Goal: Task Accomplishment & Management: Complete application form

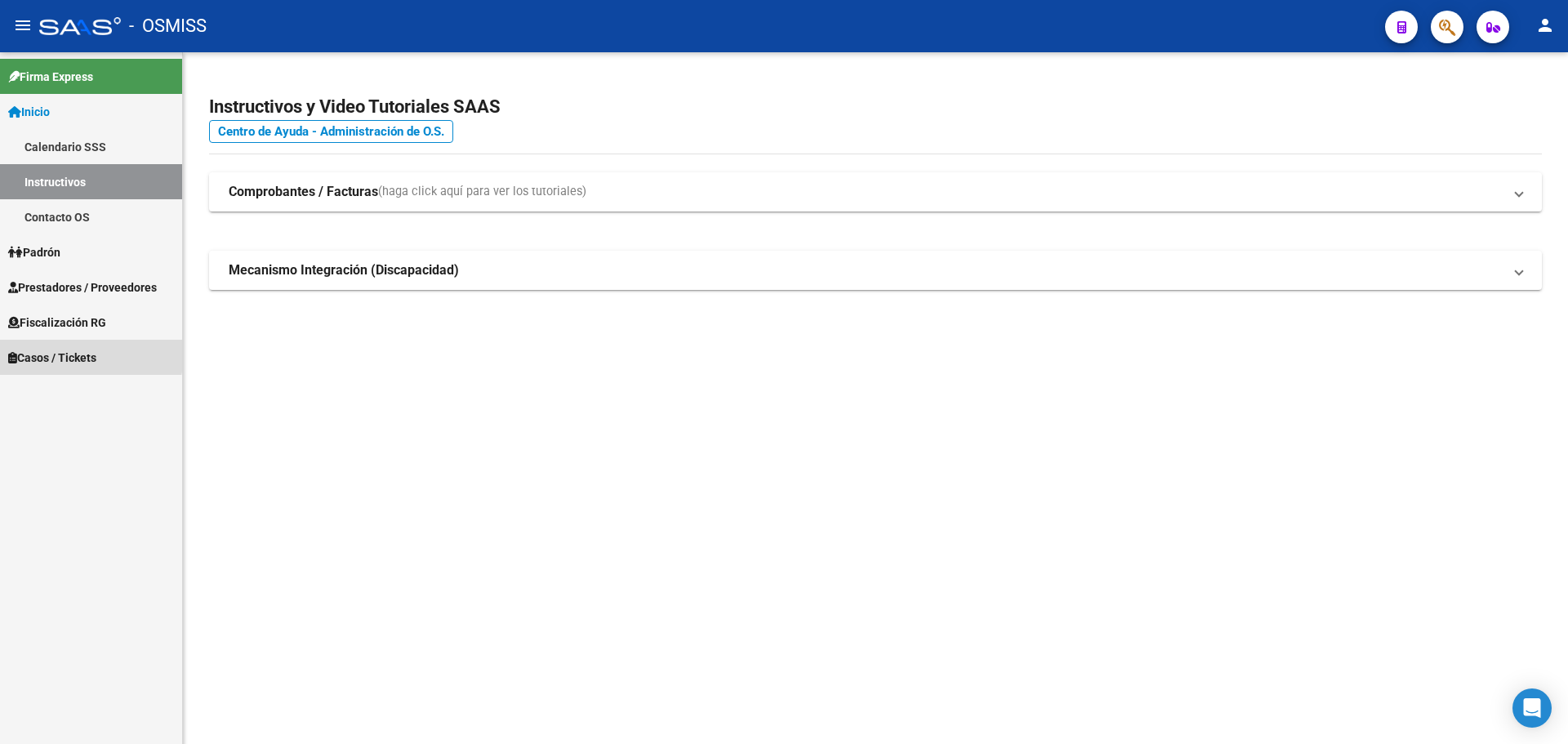
click at [40, 351] on span "Casos / Tickets" at bounding box center [52, 357] width 88 height 18
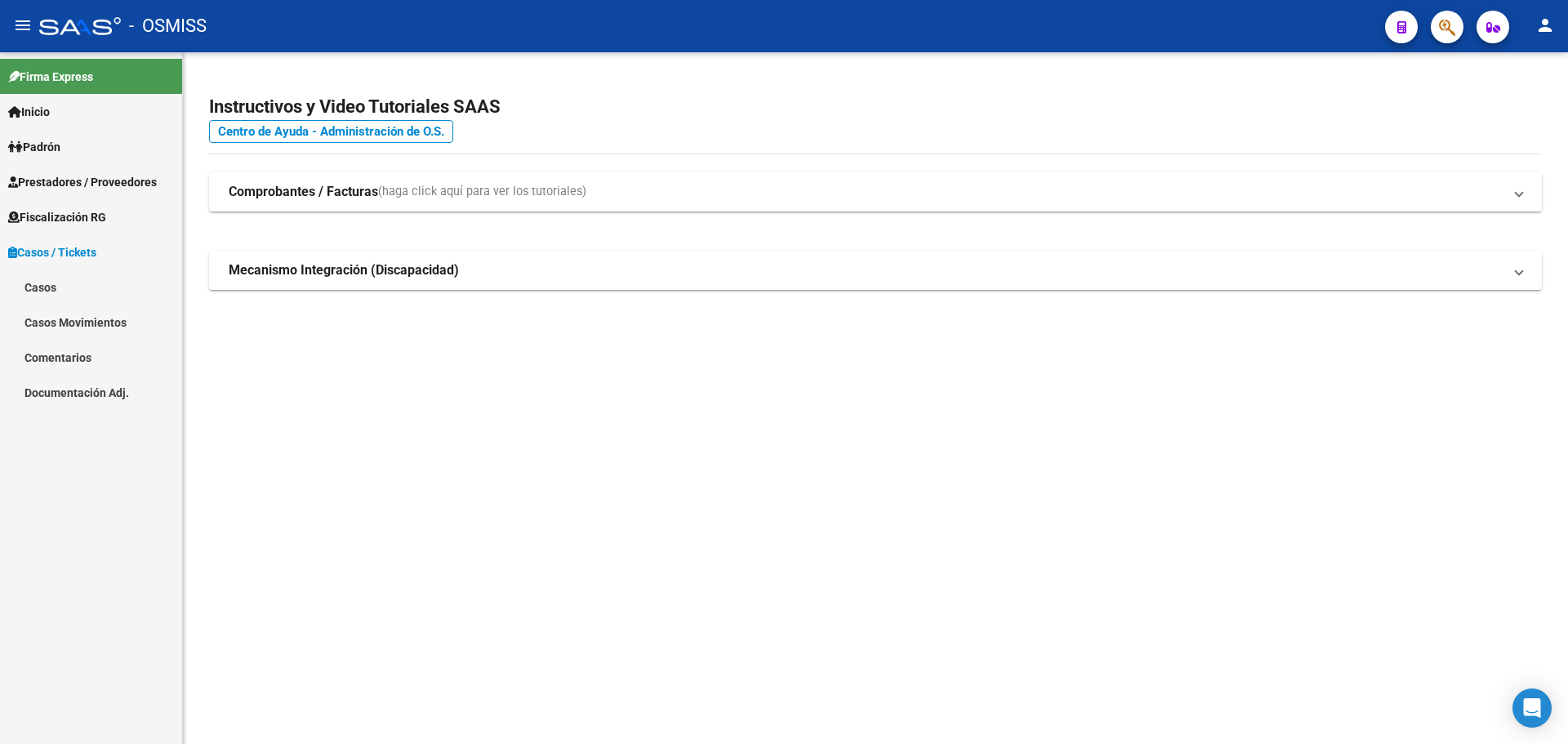
click at [41, 282] on link "Casos" at bounding box center [91, 286] width 182 height 35
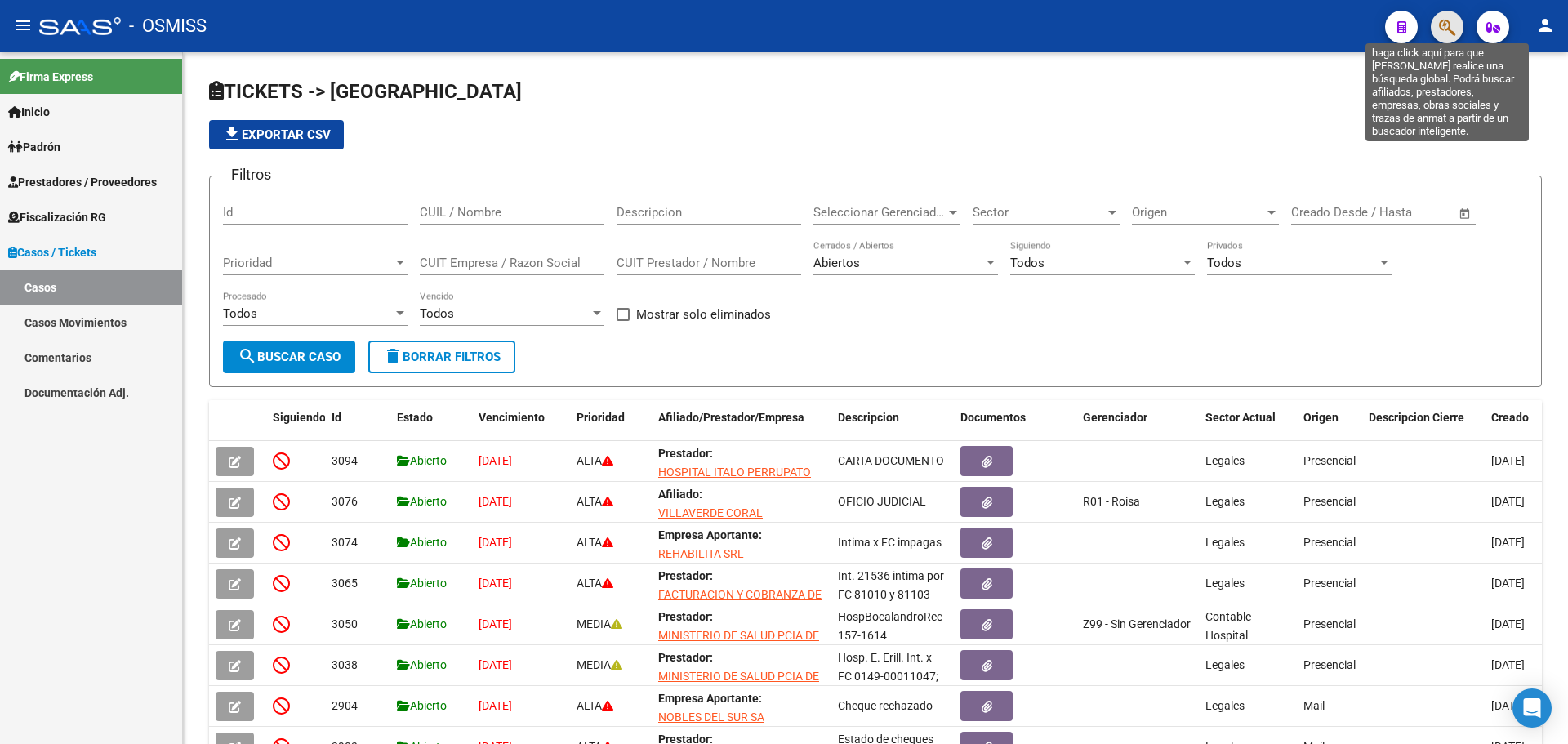
click at [1450, 27] on icon "button" at bounding box center [1446, 27] width 16 height 19
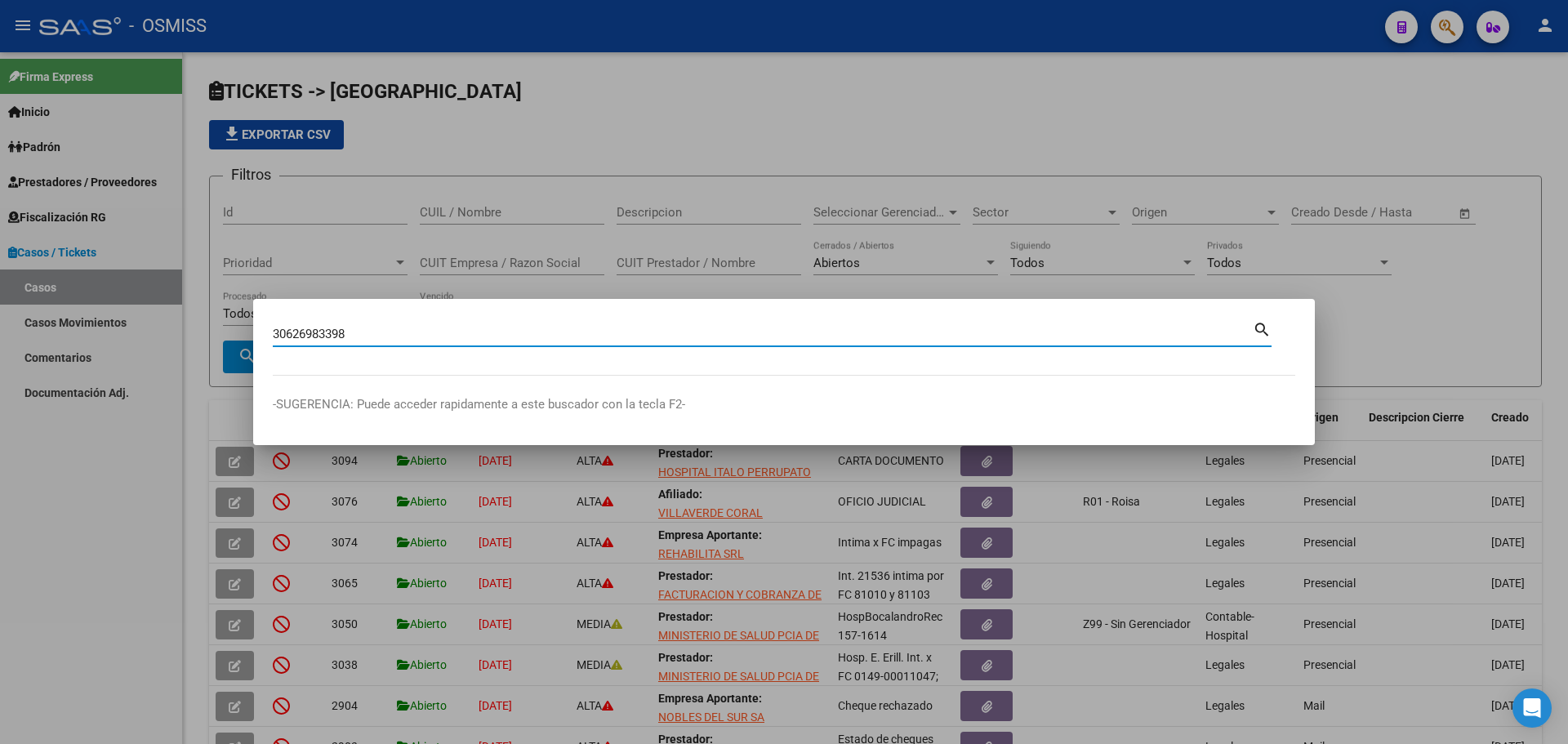
type input "30626983398"
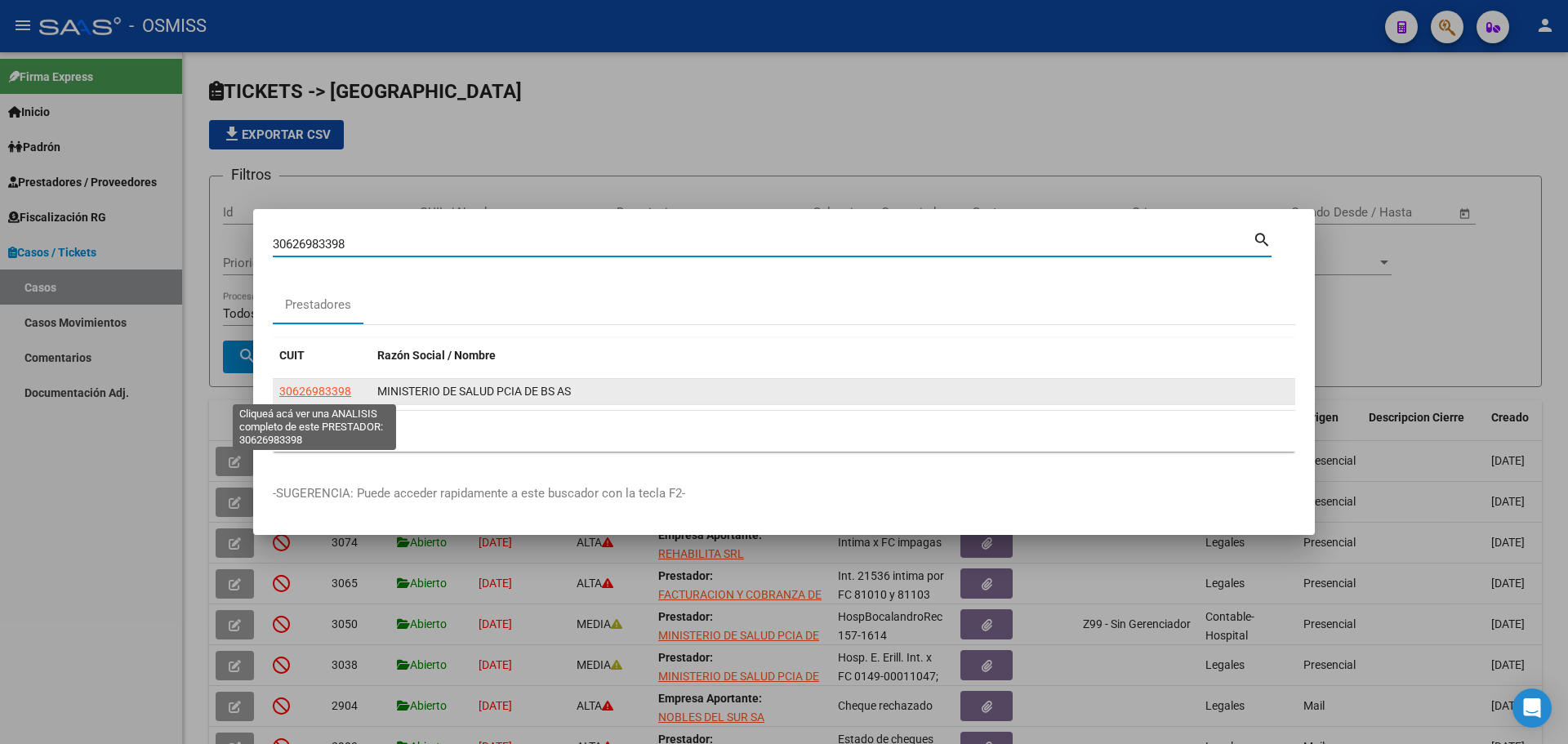
click at [299, 391] on span "30626983398" at bounding box center [315, 390] width 72 height 13
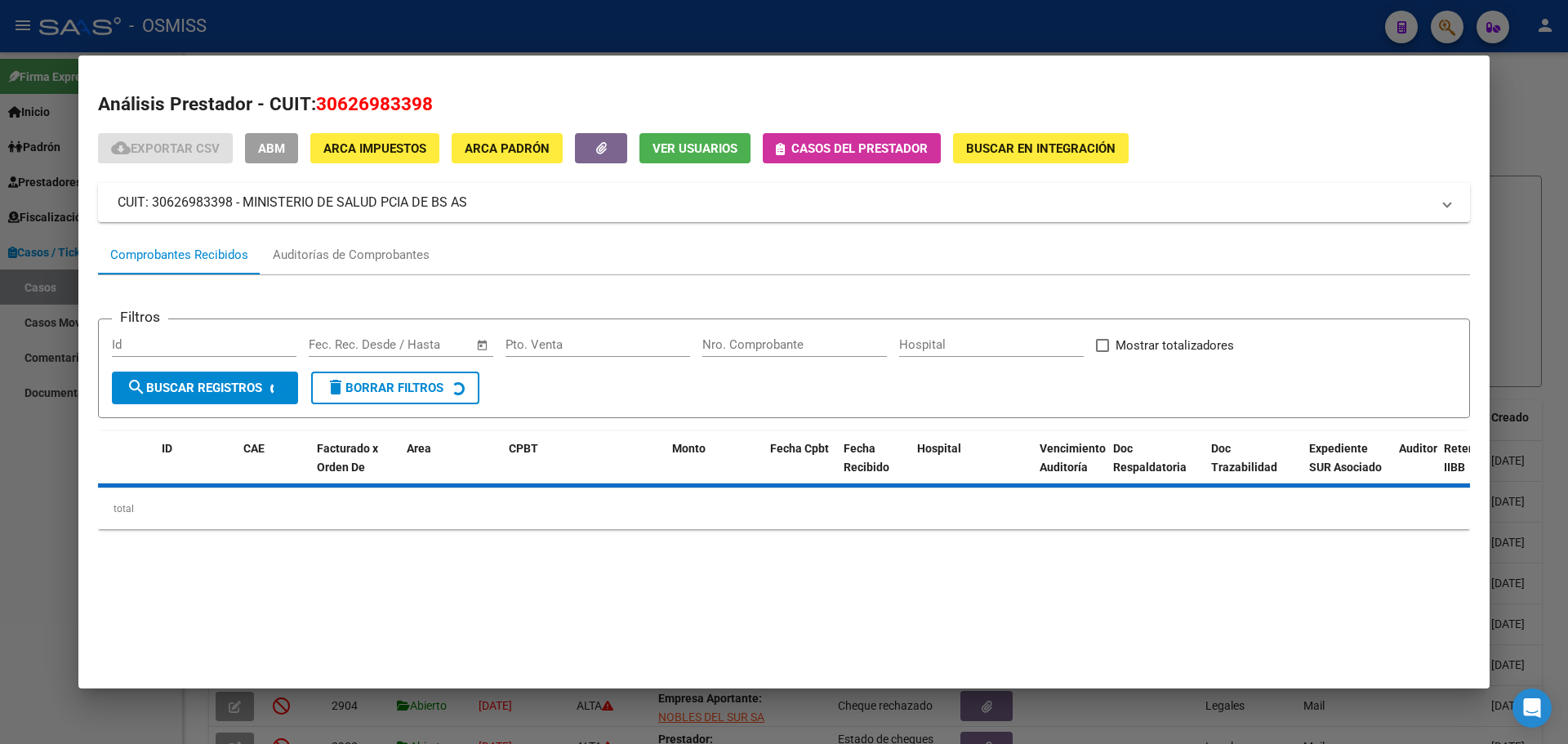
click at [778, 151] on icon "button" at bounding box center [780, 149] width 9 height 12
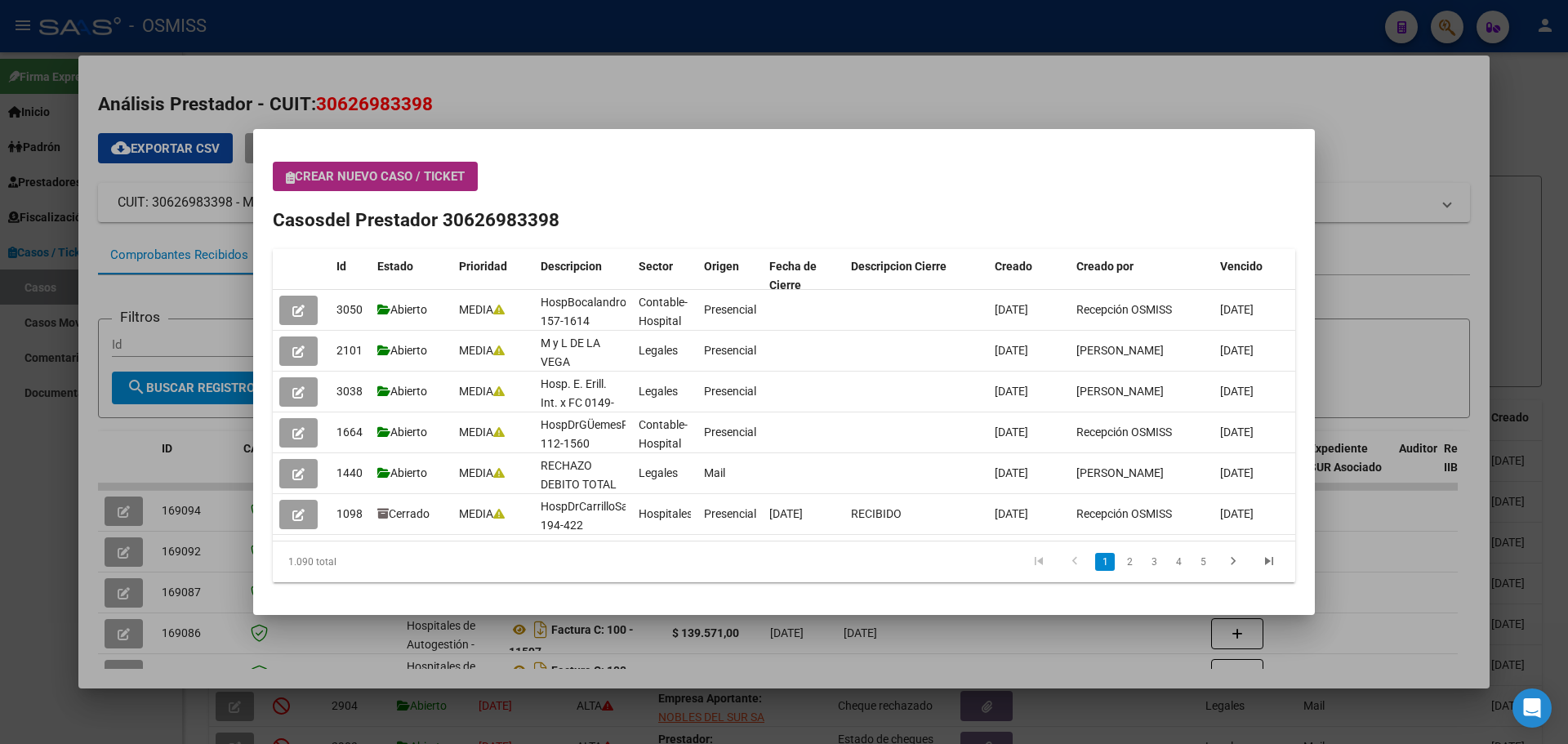
click at [287, 179] on icon "button" at bounding box center [290, 178] width 9 height 12
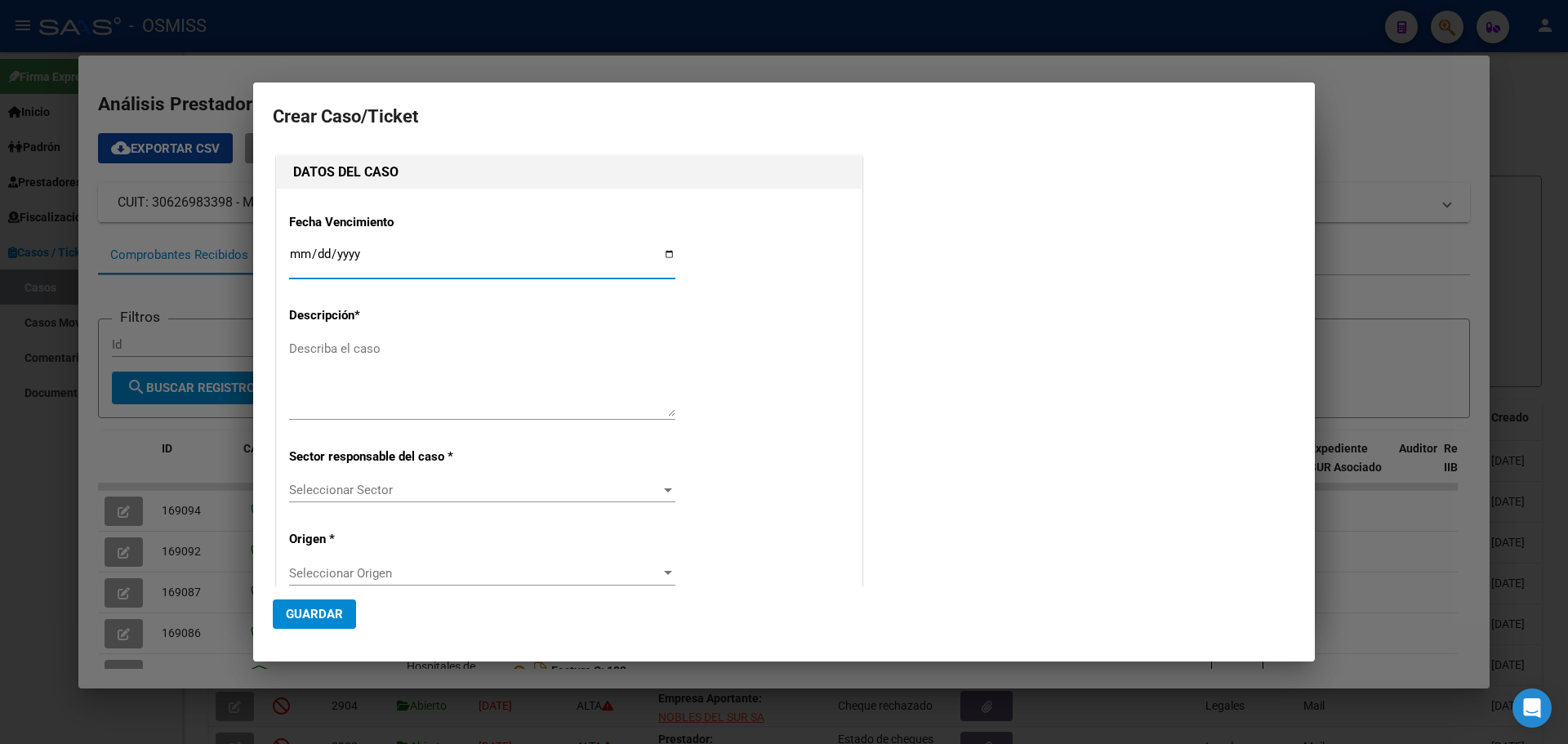
click at [668, 251] on input "Ingresar fecha" at bounding box center [482, 260] width 386 height 26
type input "[DATE]"
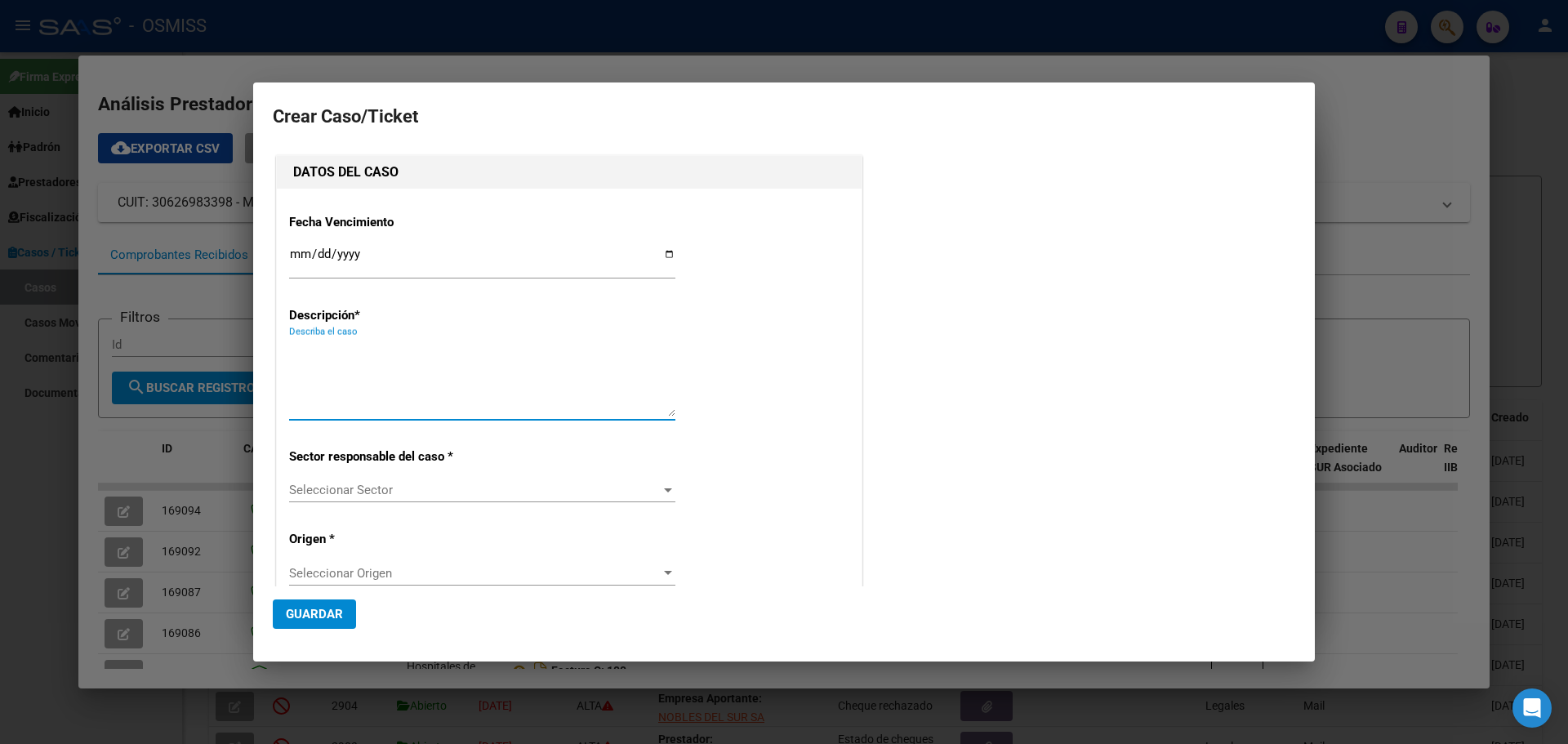
click at [305, 342] on textarea "Describa el caso" at bounding box center [482, 378] width 386 height 77
type textarea "HospGandulfoFact 156-19519"
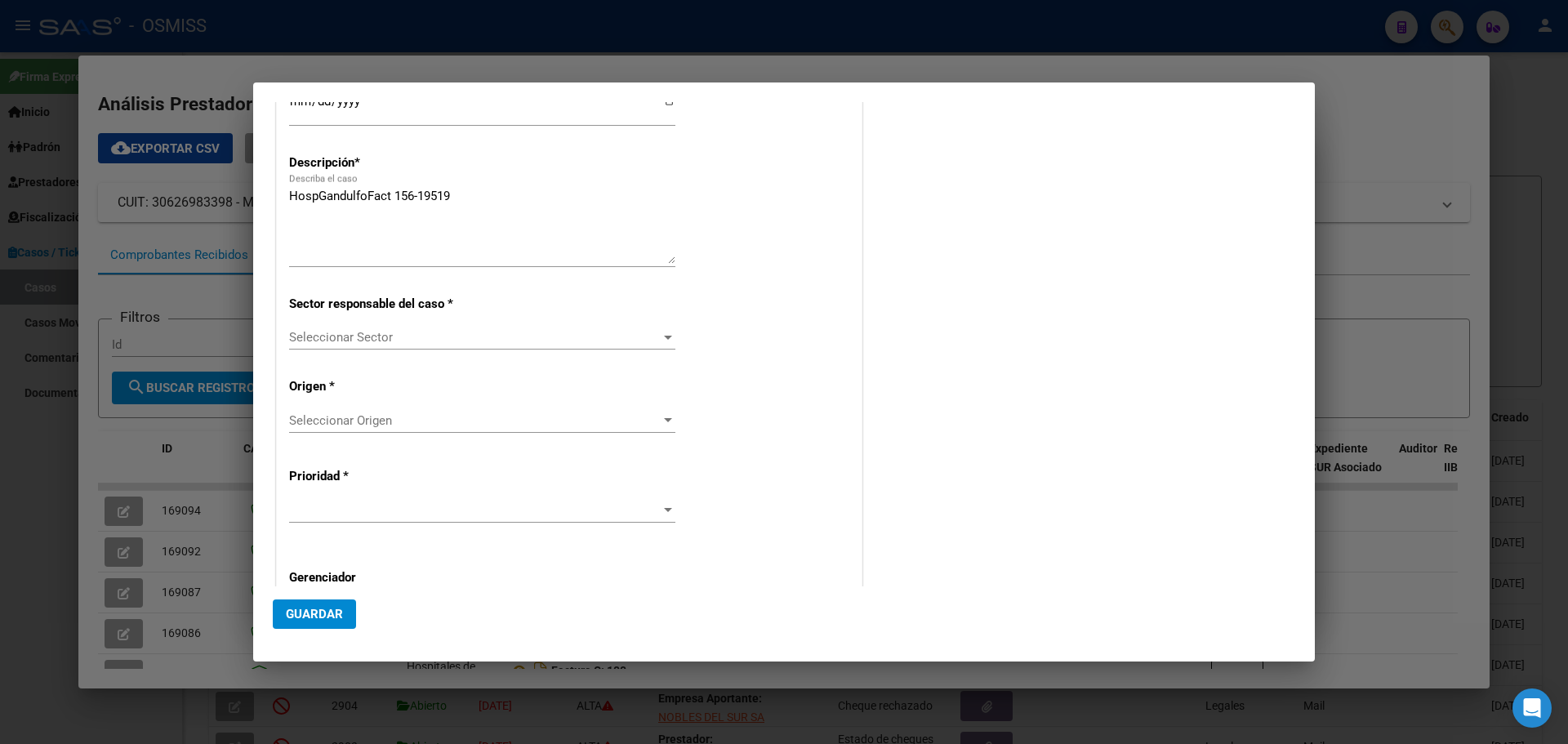
scroll to position [218, 0]
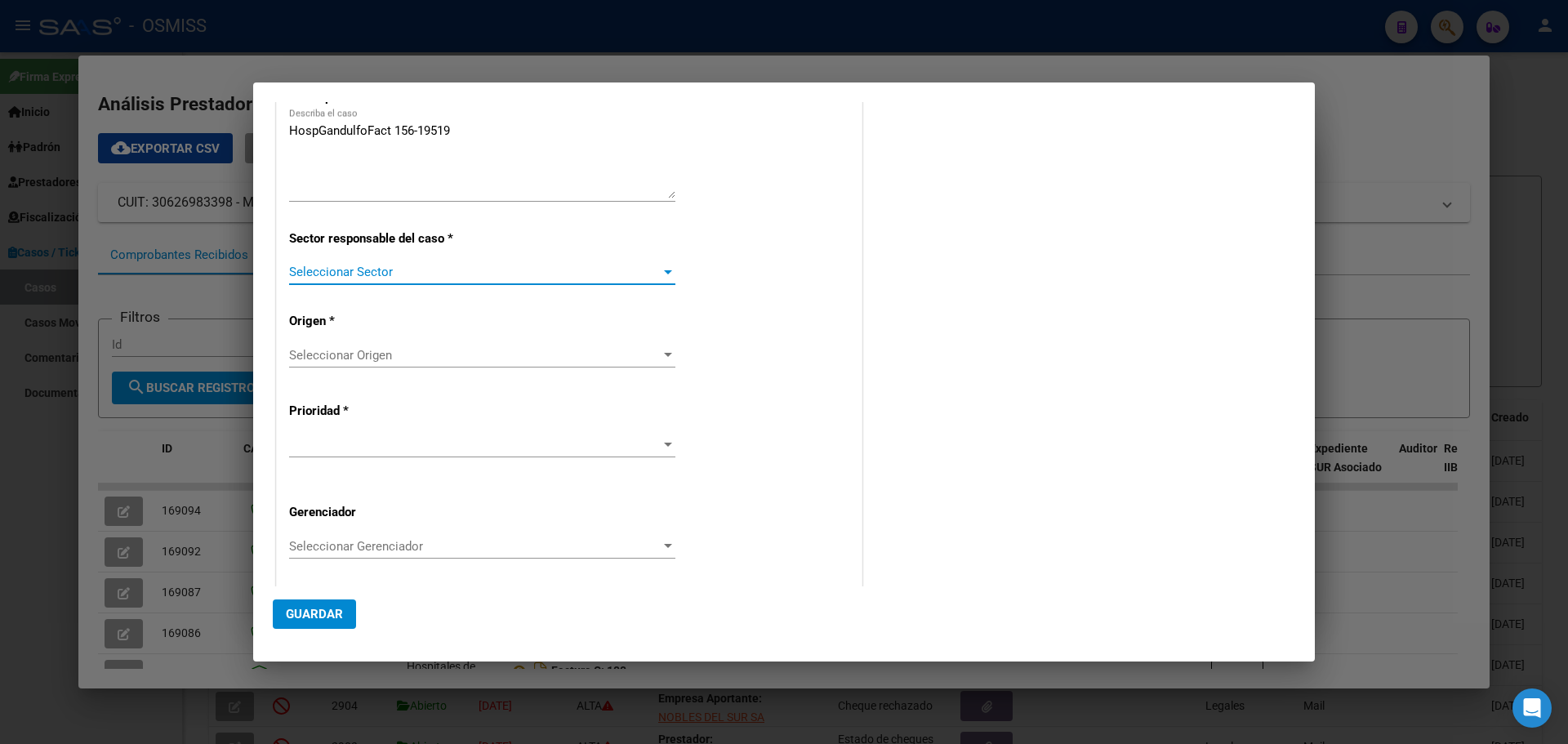
click at [664, 272] on div at bounding box center [668, 272] width 8 height 4
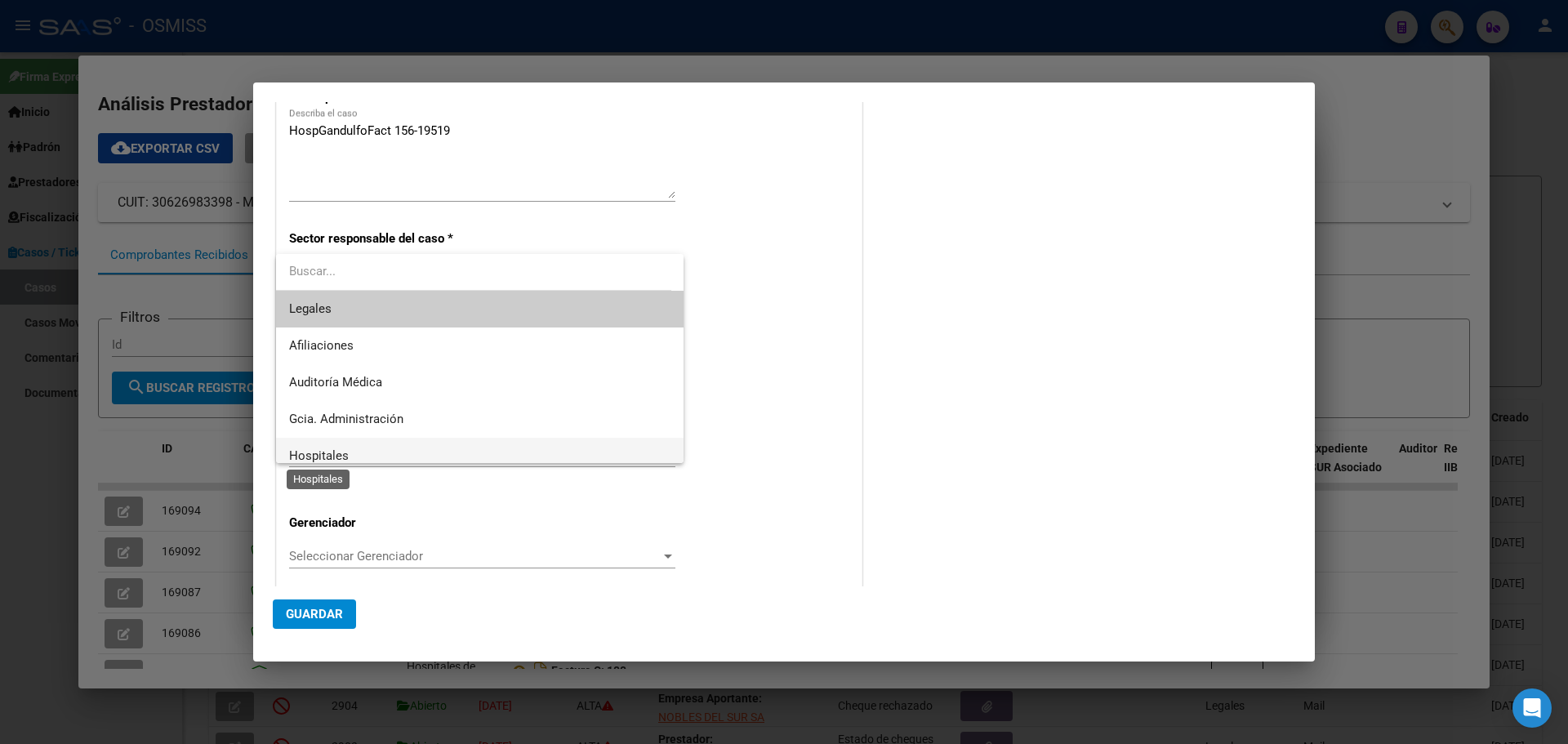
click at [318, 453] on span "Hospitales" at bounding box center [318, 455] width 59 height 14
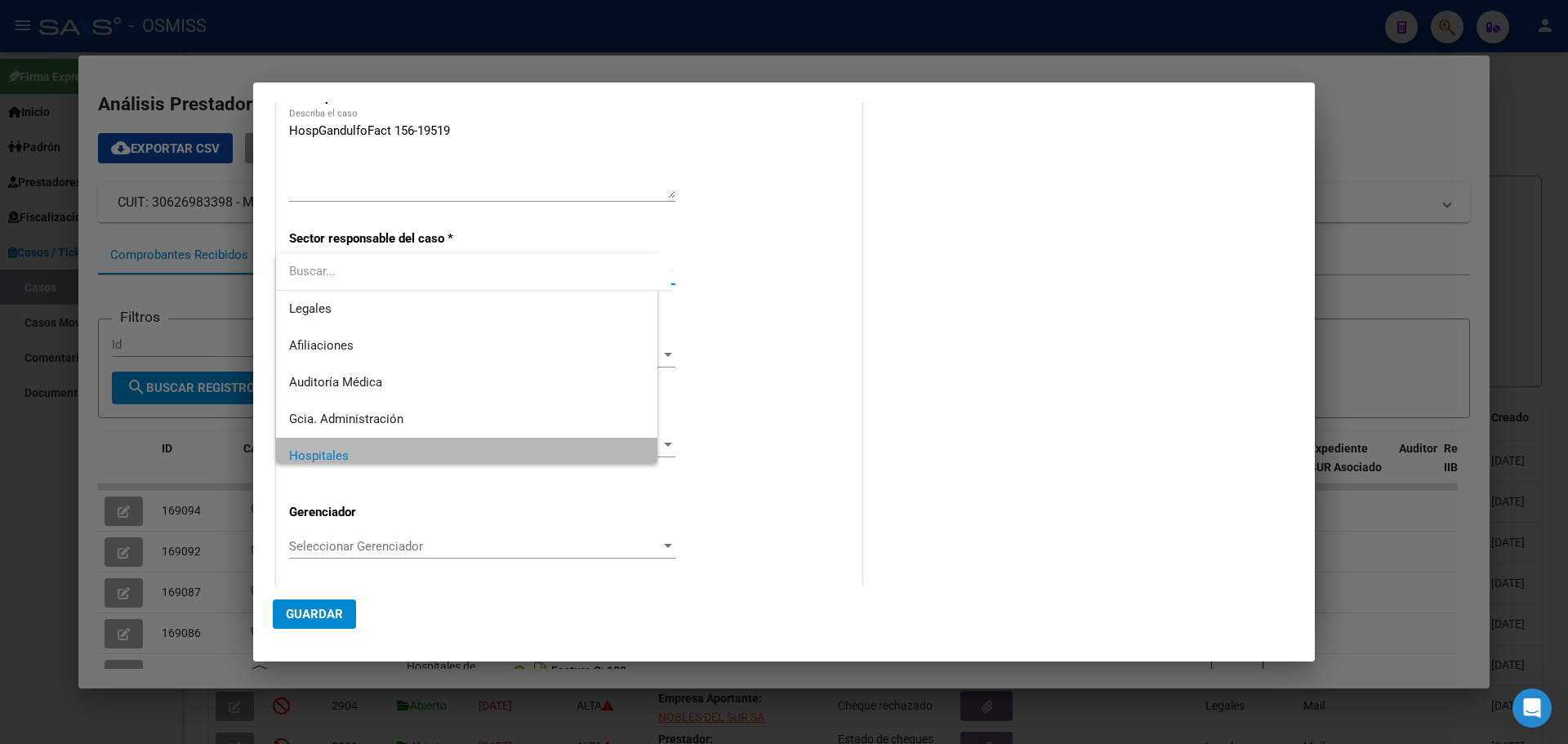
scroll to position [12, 0]
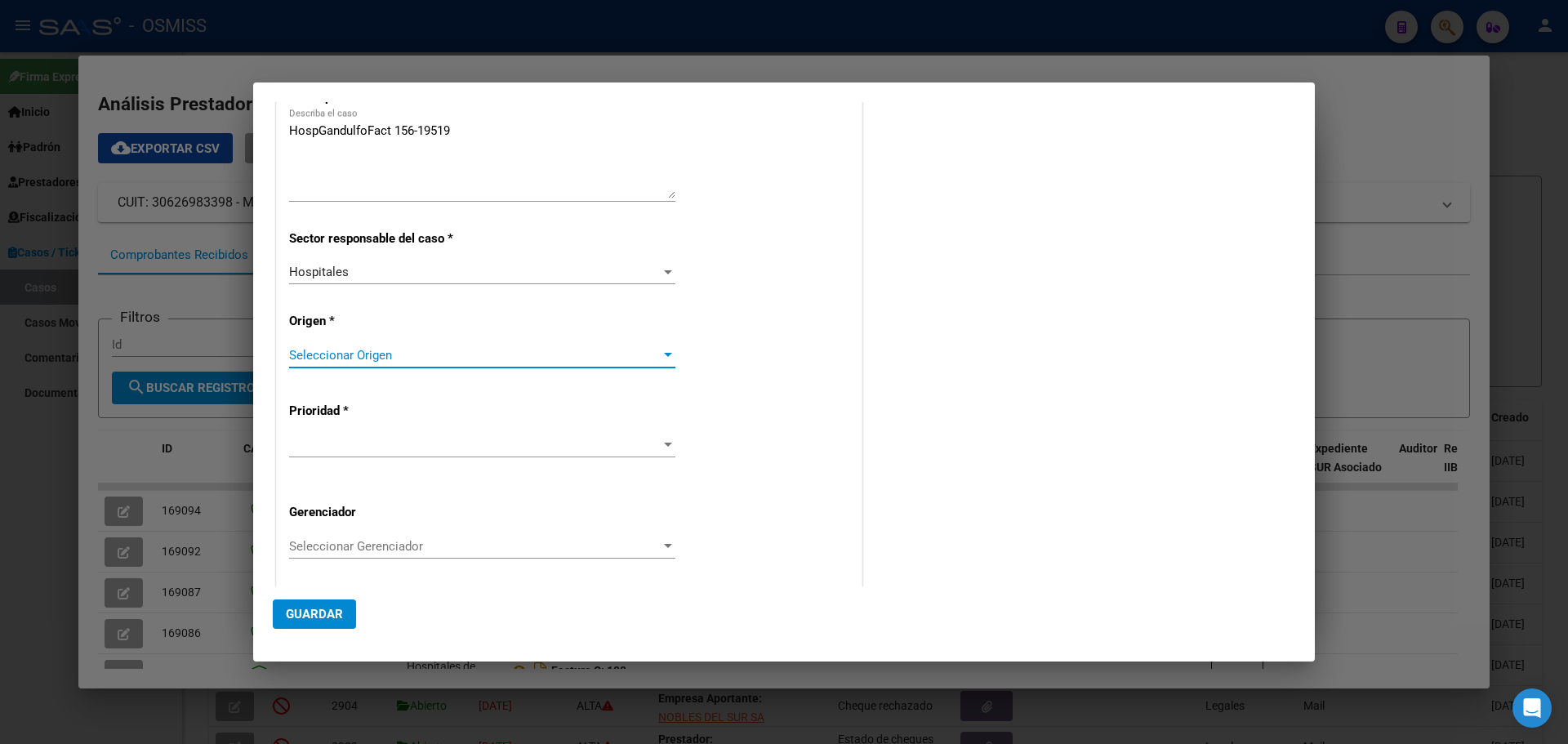
click at [664, 355] on div at bounding box center [668, 355] width 8 height 4
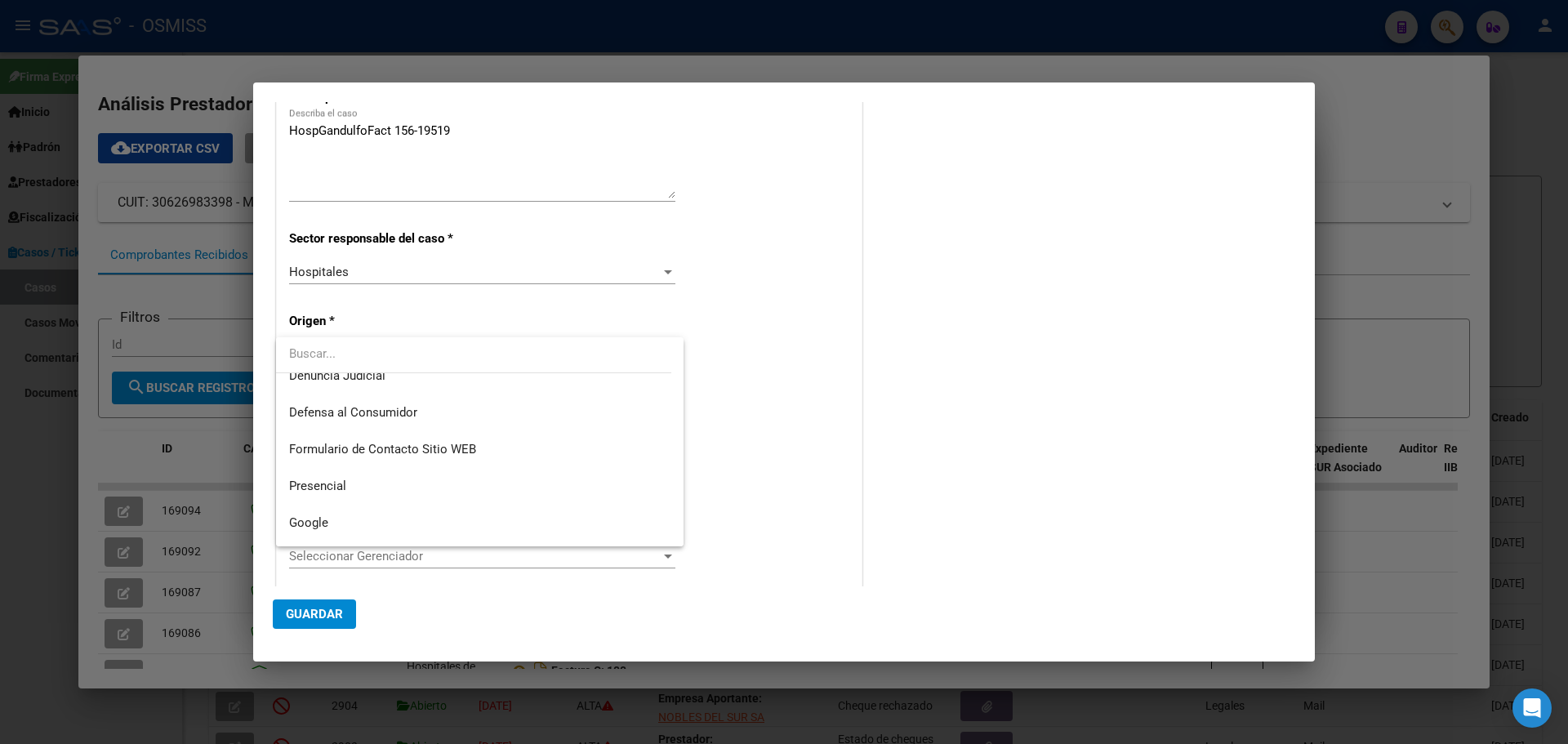
scroll to position [185, 0]
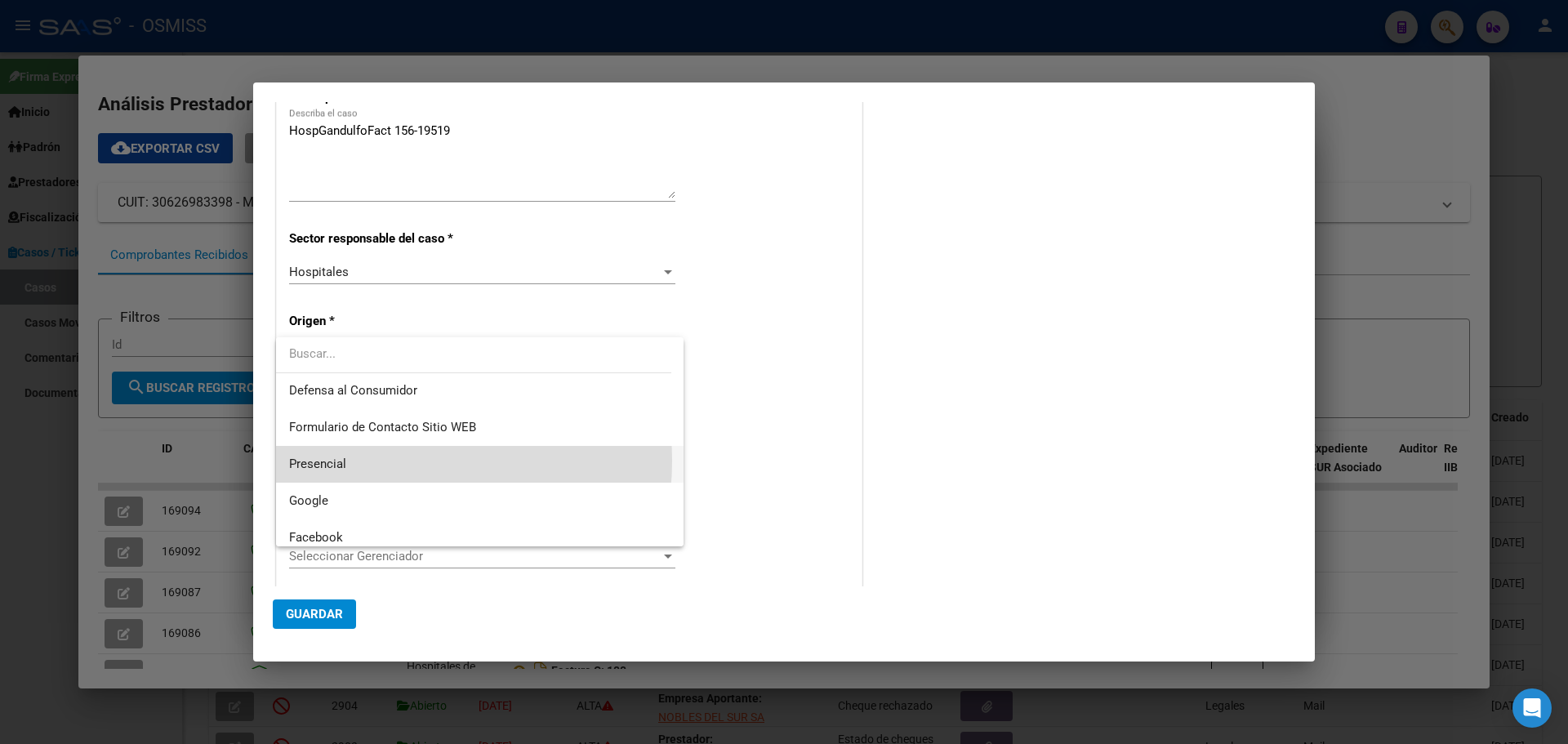
click at [370, 460] on span "Presencial" at bounding box center [479, 464] width 381 height 36
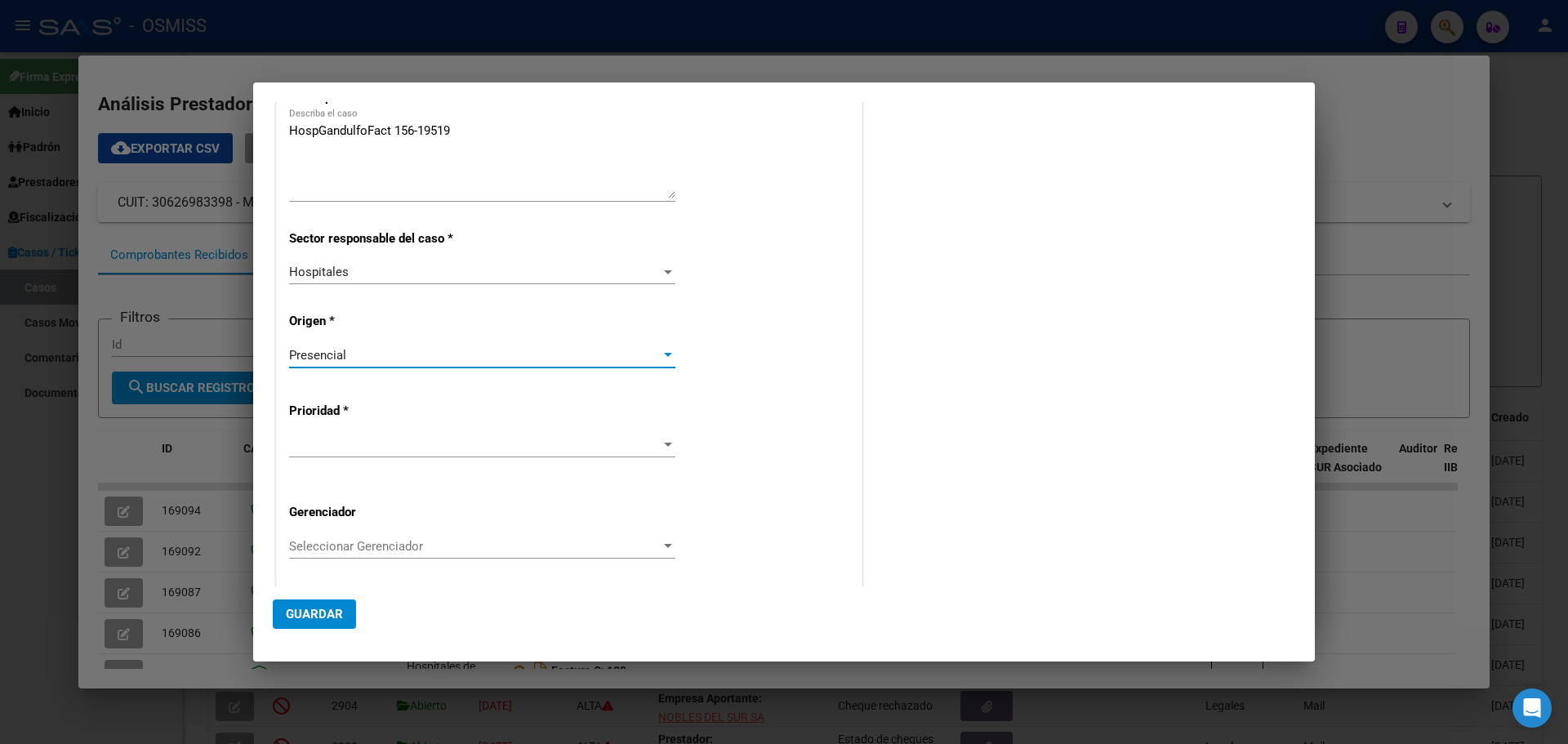
click at [664, 442] on div at bounding box center [667, 444] width 14 height 13
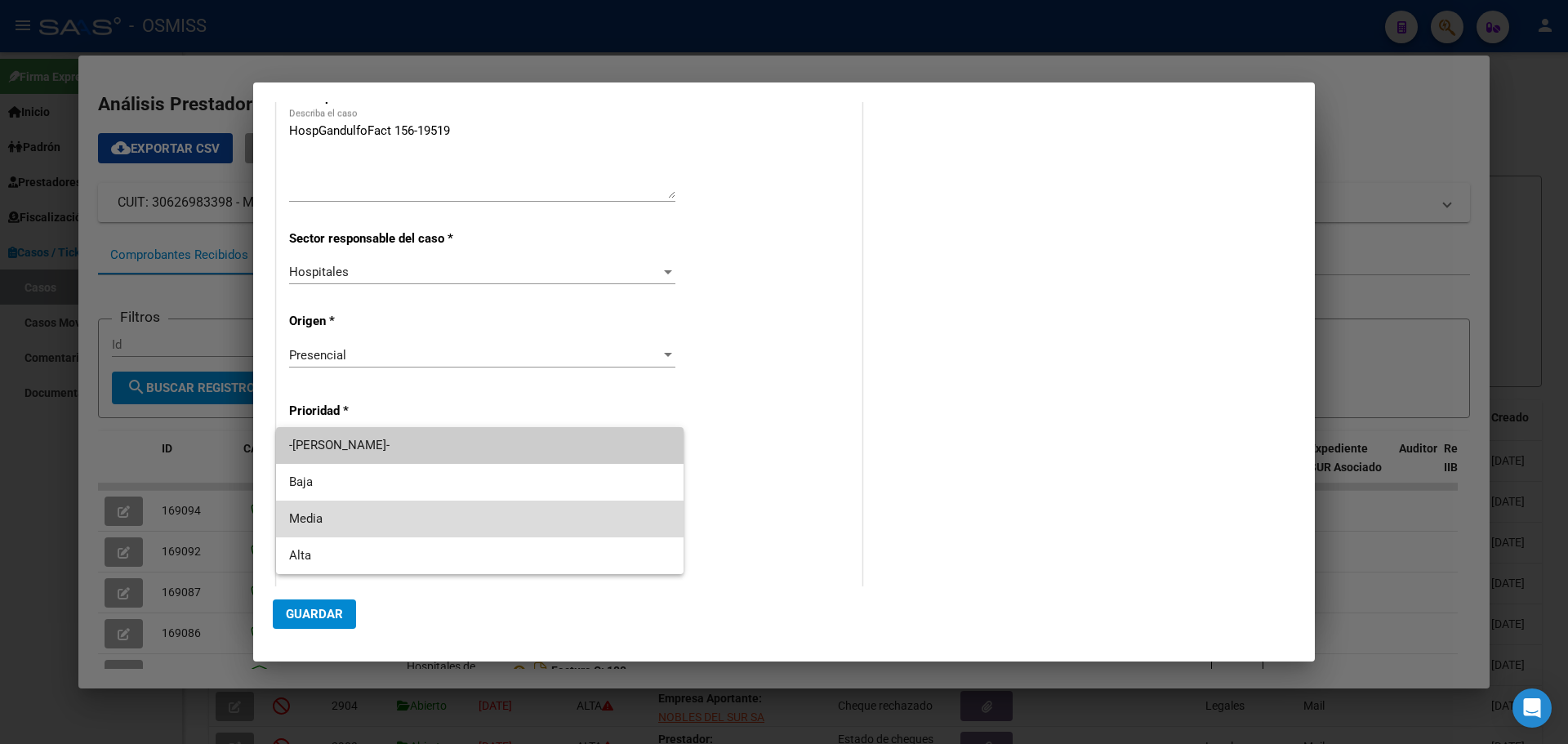
click at [280, 511] on mat-option "Media" at bounding box center [479, 518] width 407 height 36
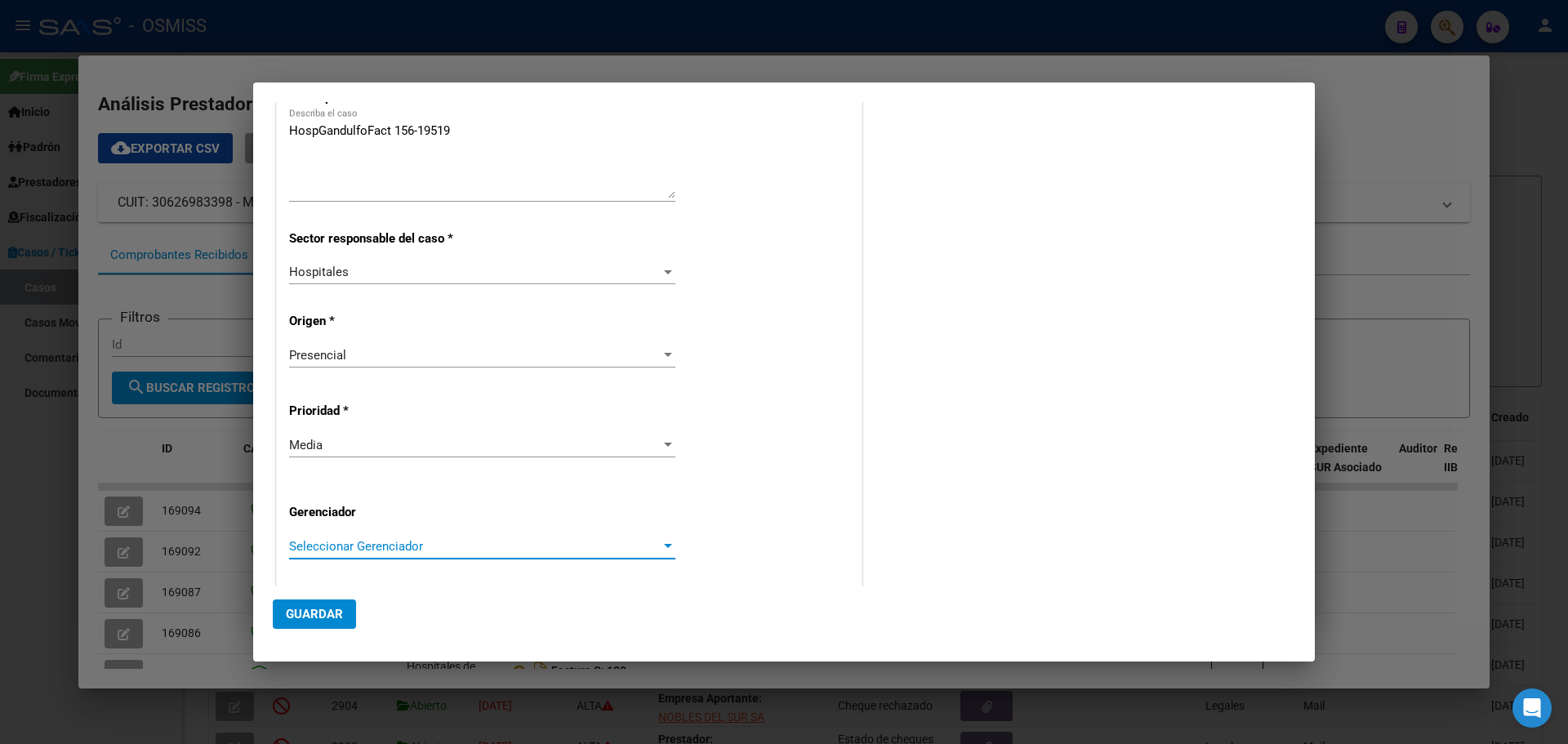
click at [665, 547] on div at bounding box center [668, 545] width 8 height 4
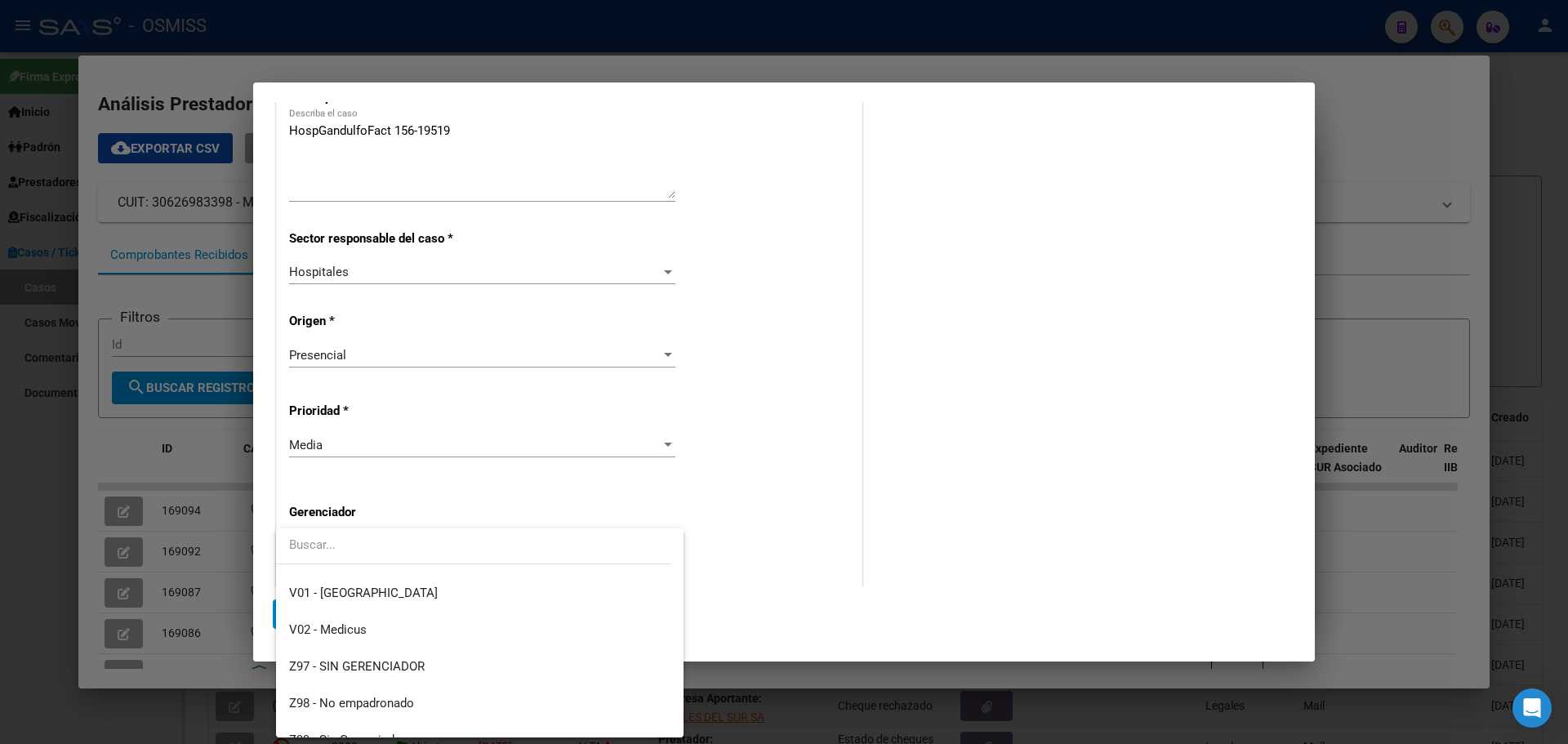
scroll to position [489, 0]
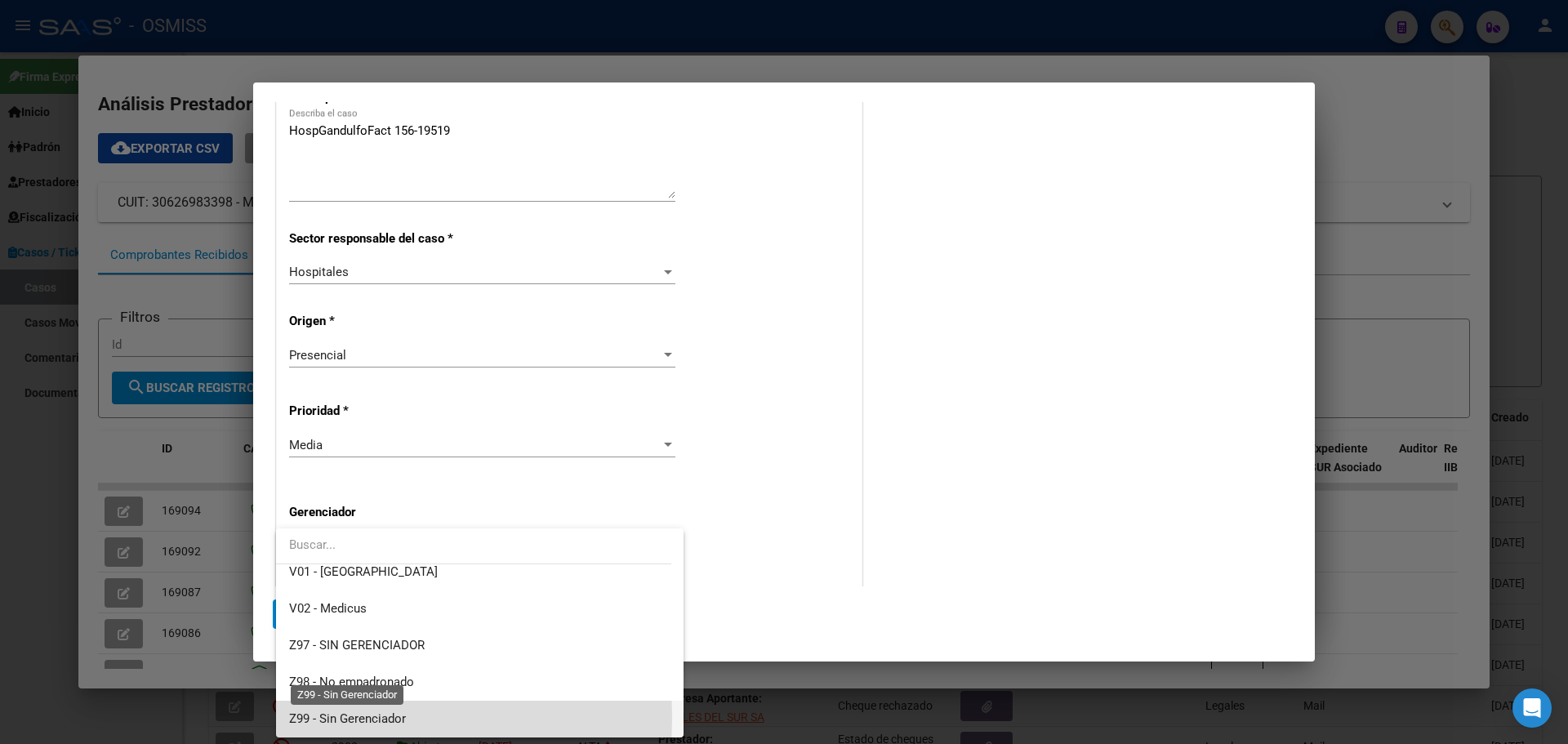
click at [299, 717] on span "Z99 - Sin Gerenciador" at bounding box center [347, 718] width 117 height 14
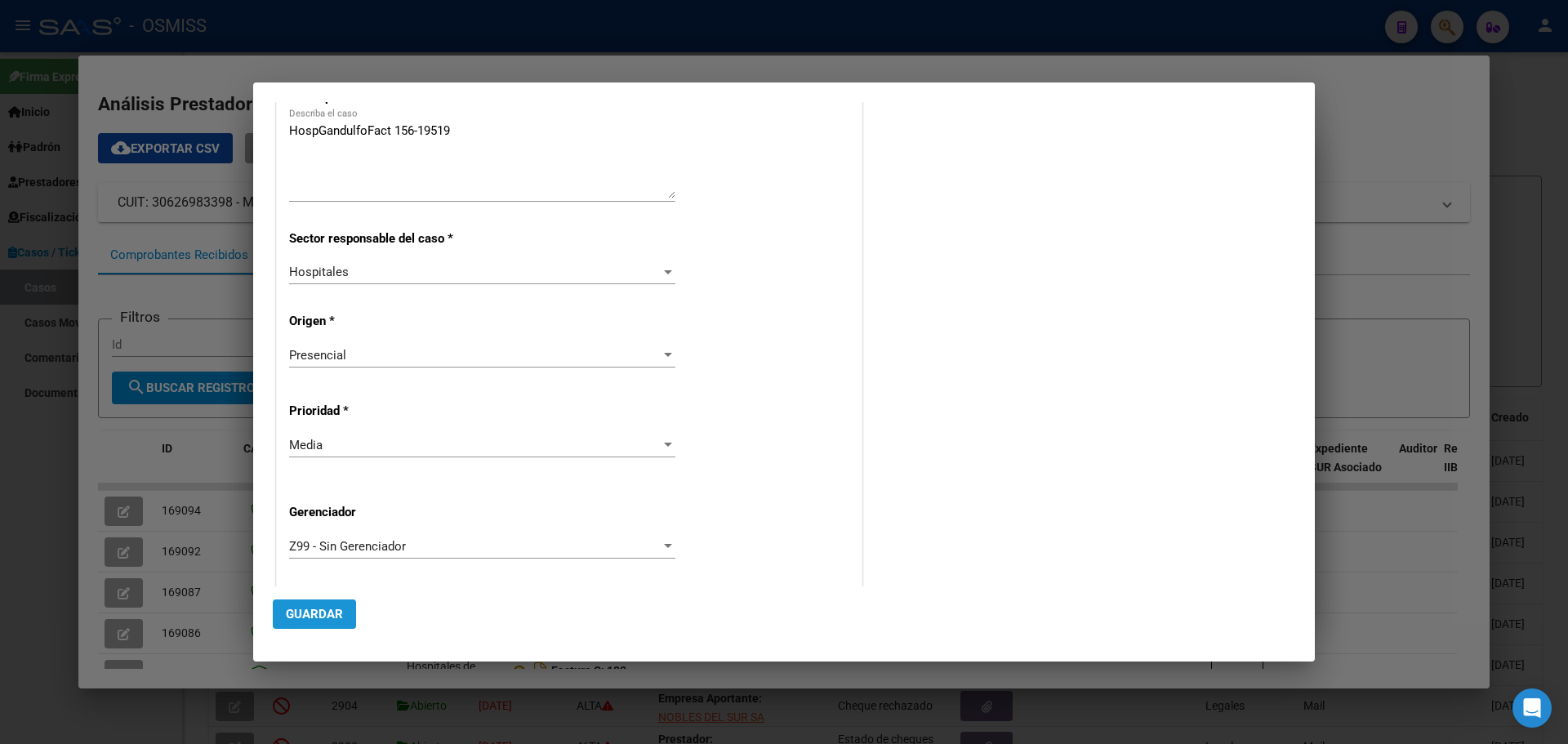
click at [304, 611] on span "Guardar" at bounding box center [315, 614] width 58 height 14
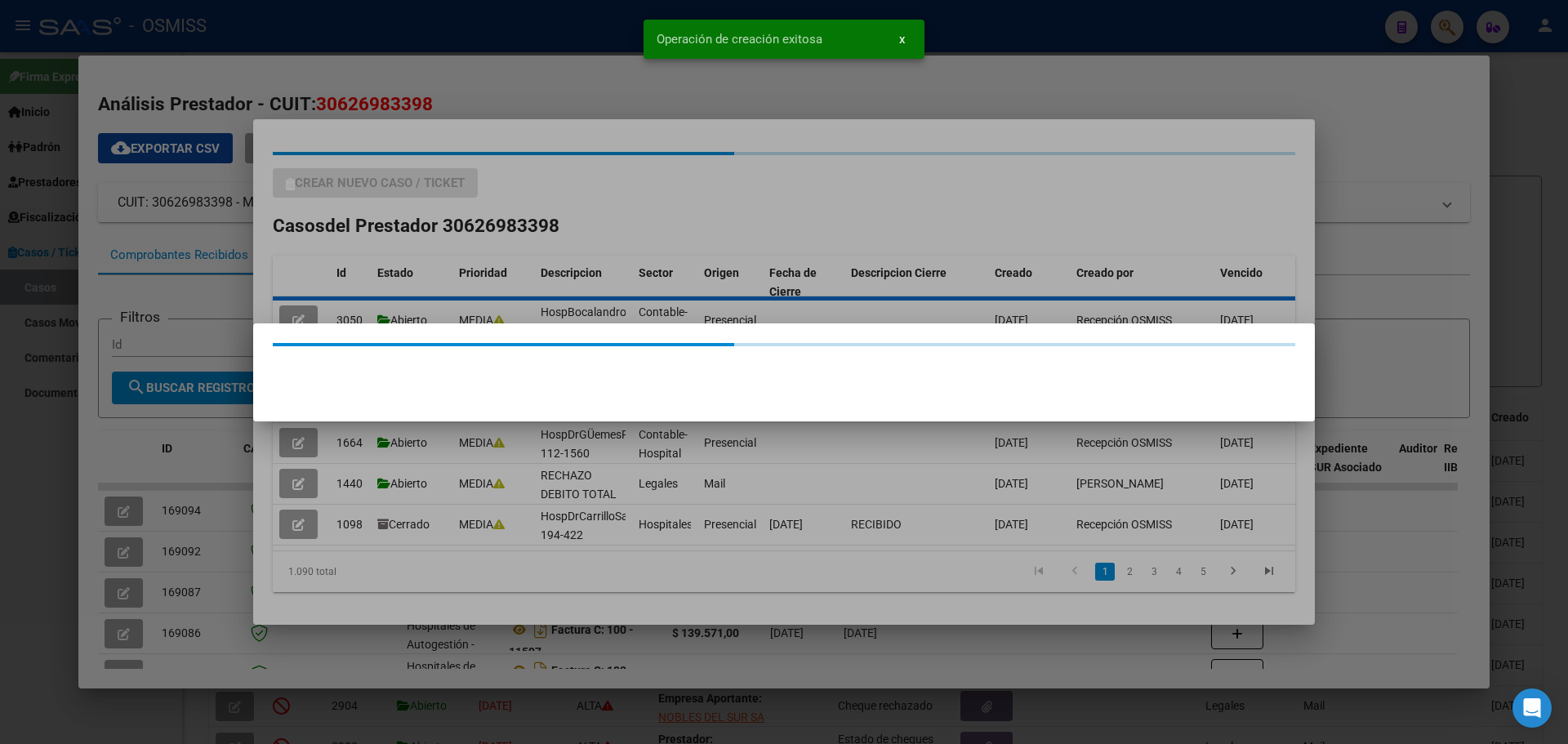
scroll to position [0, 0]
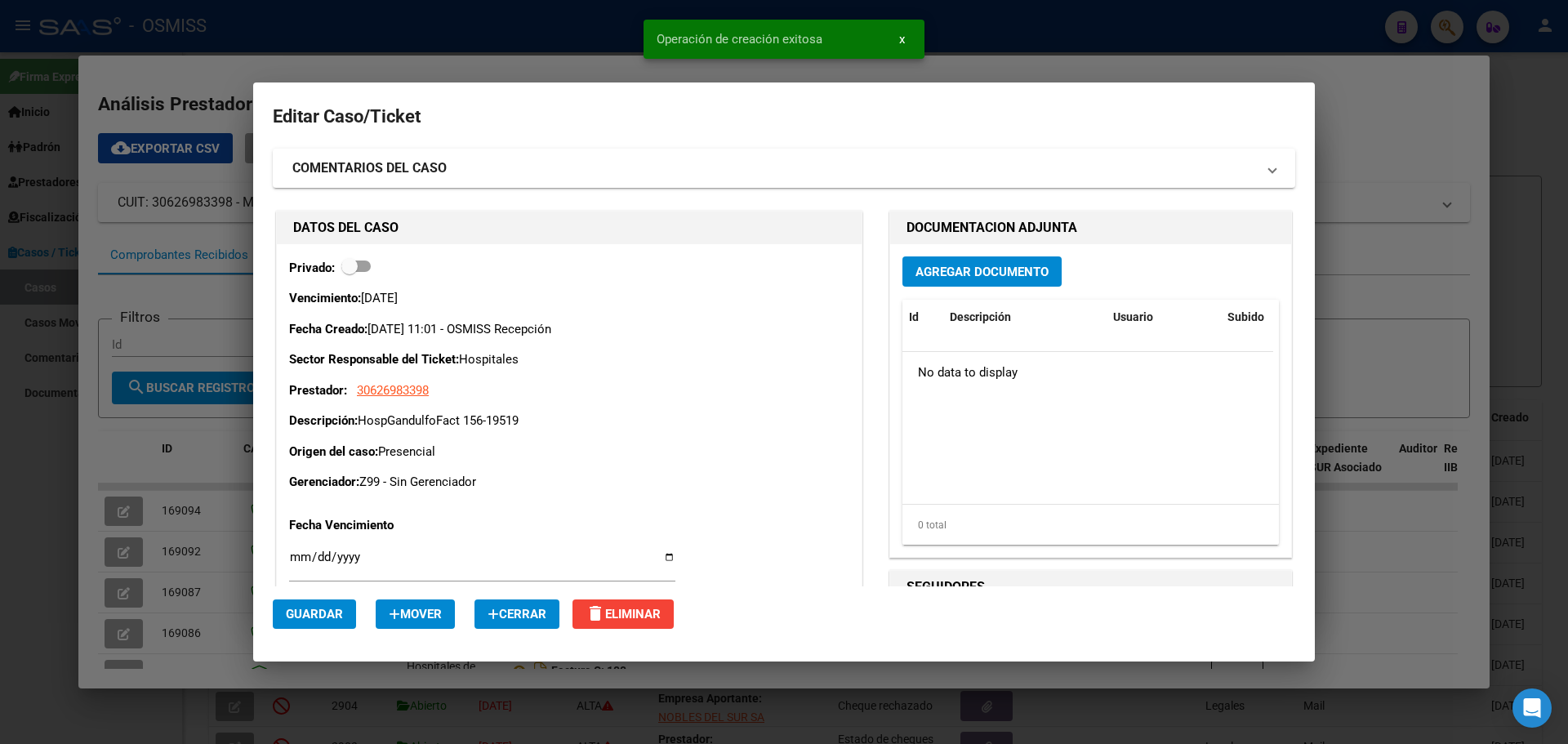
click at [965, 271] on span "Agregar Documento" at bounding box center [981, 271] width 133 height 14
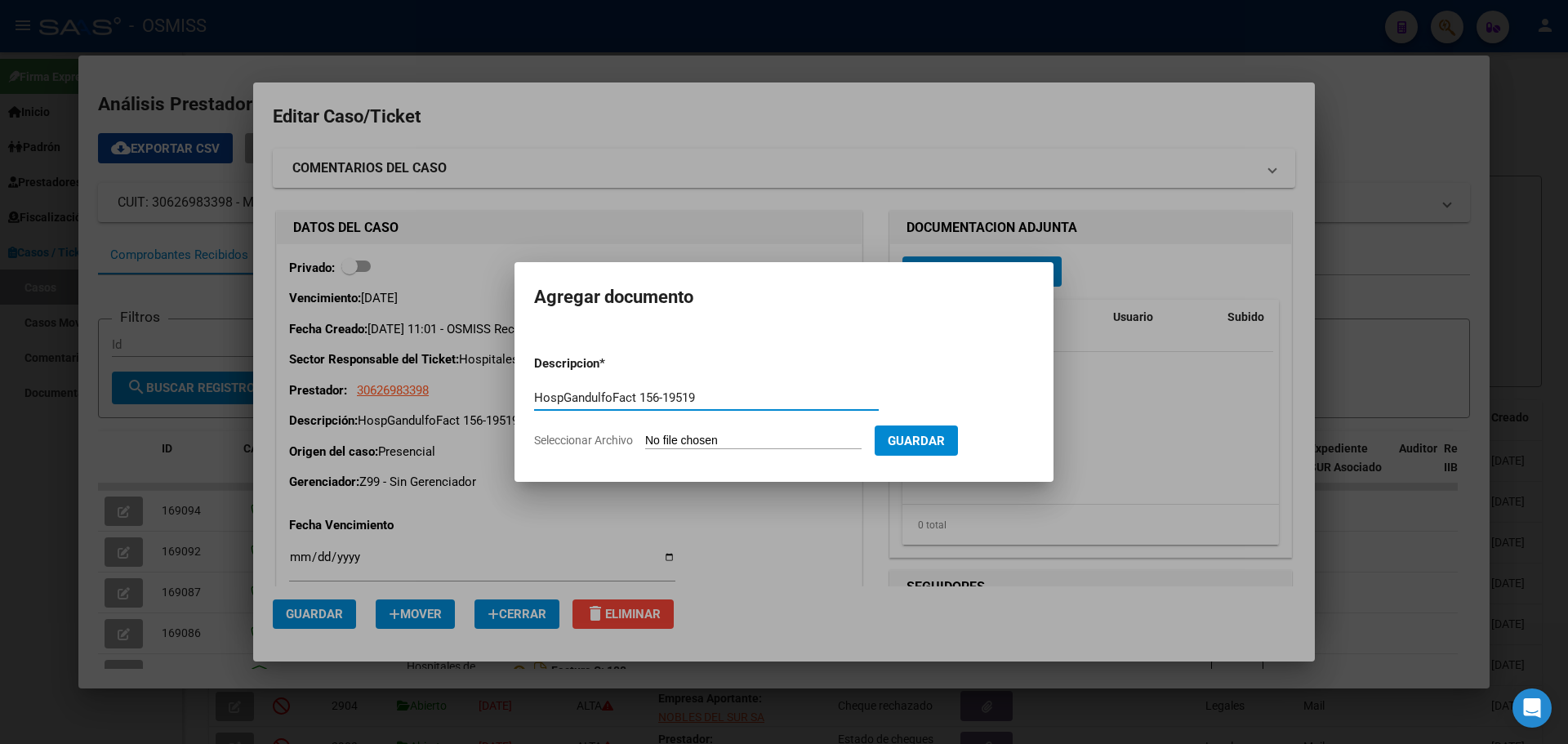
type input "HospGandulfoFact 156-19519"
click at [588, 438] on span "Seleccionar Archivo" at bounding box center [583, 439] width 99 height 13
click at [645, 438] on input "Seleccionar Archivo" at bounding box center [754, 441] width 217 height 15
type input "C:\fakepath\Fact 19519.pdf"
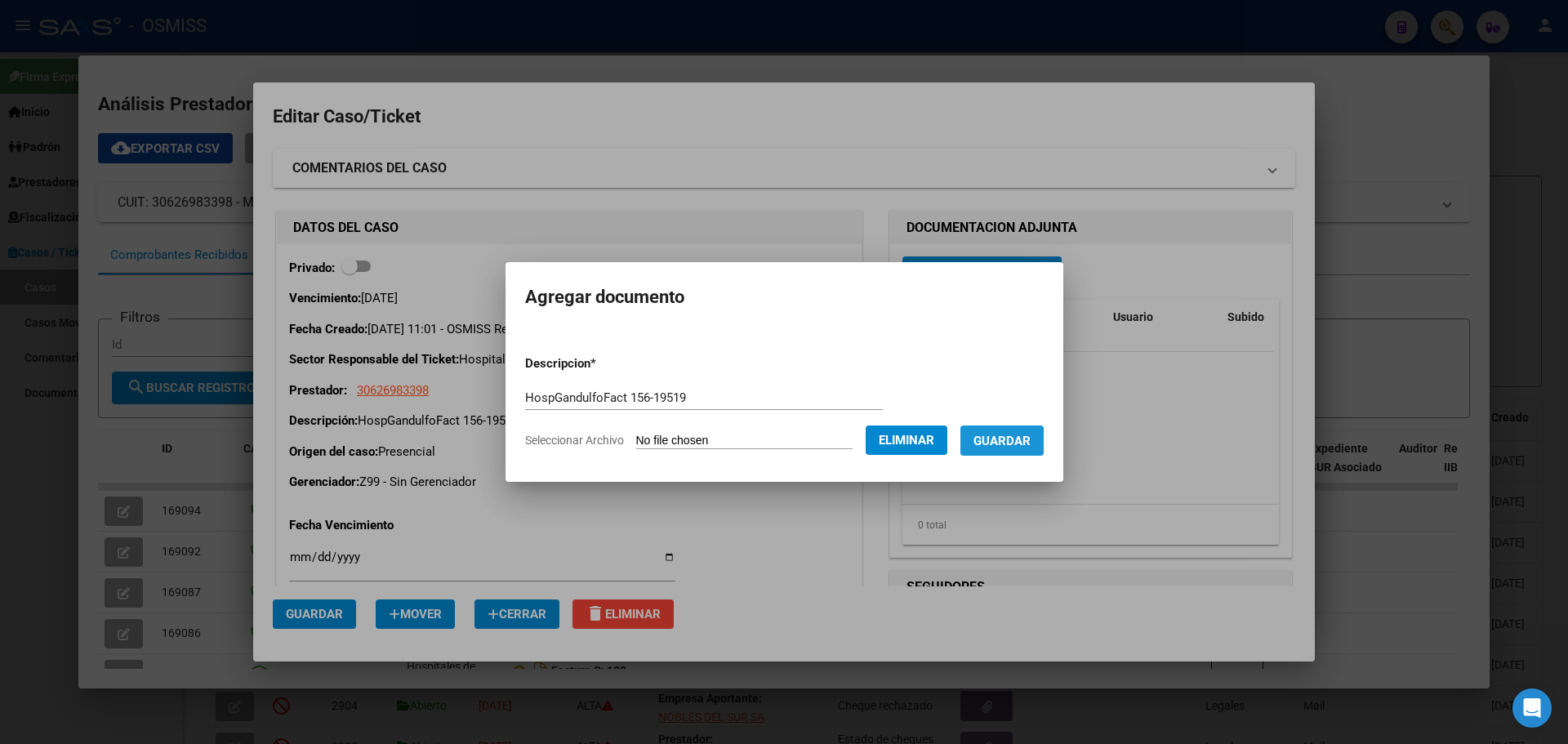
click at [1005, 441] on span "Guardar" at bounding box center [1002, 440] width 58 height 14
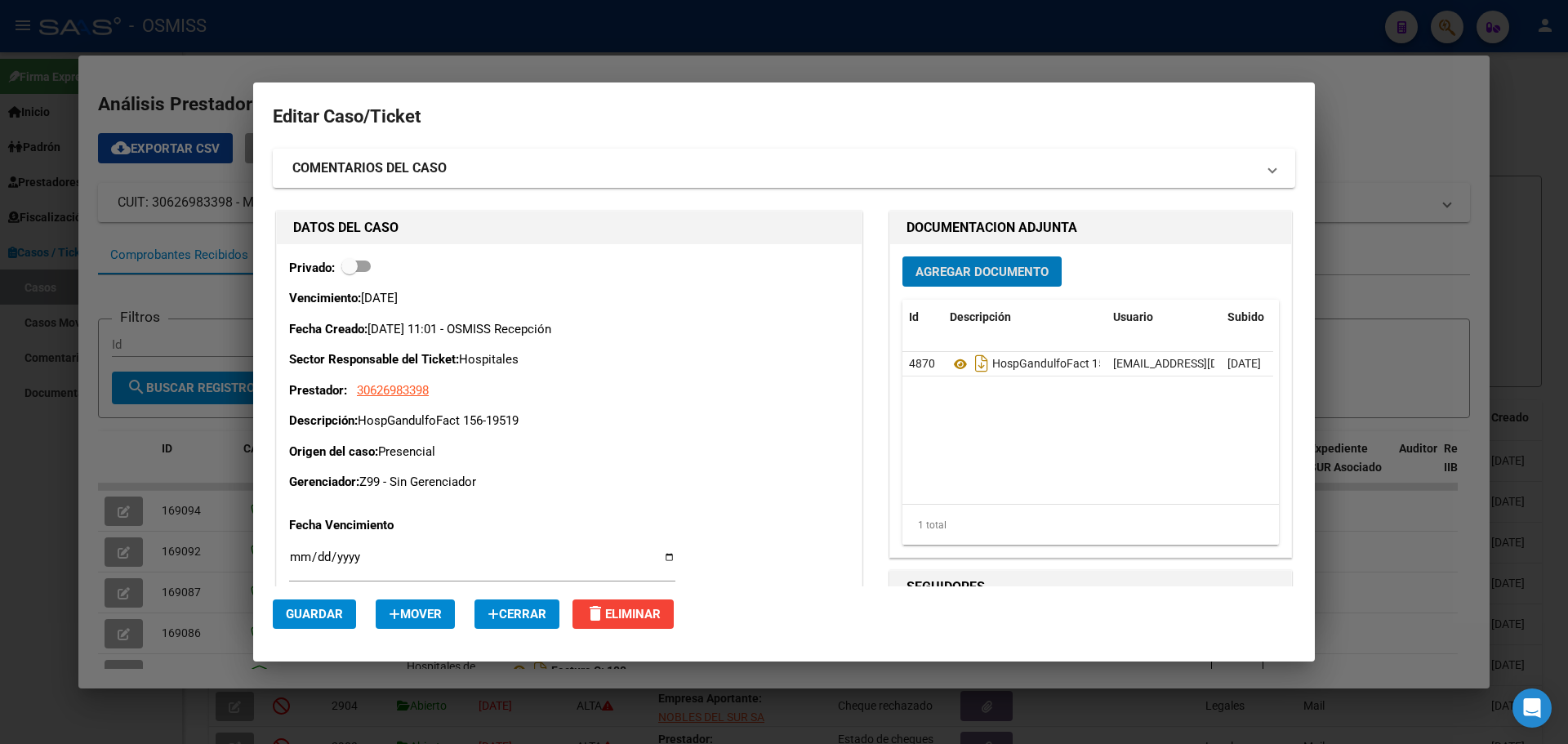
click at [287, 23] on div at bounding box center [784, 372] width 1568 height 744
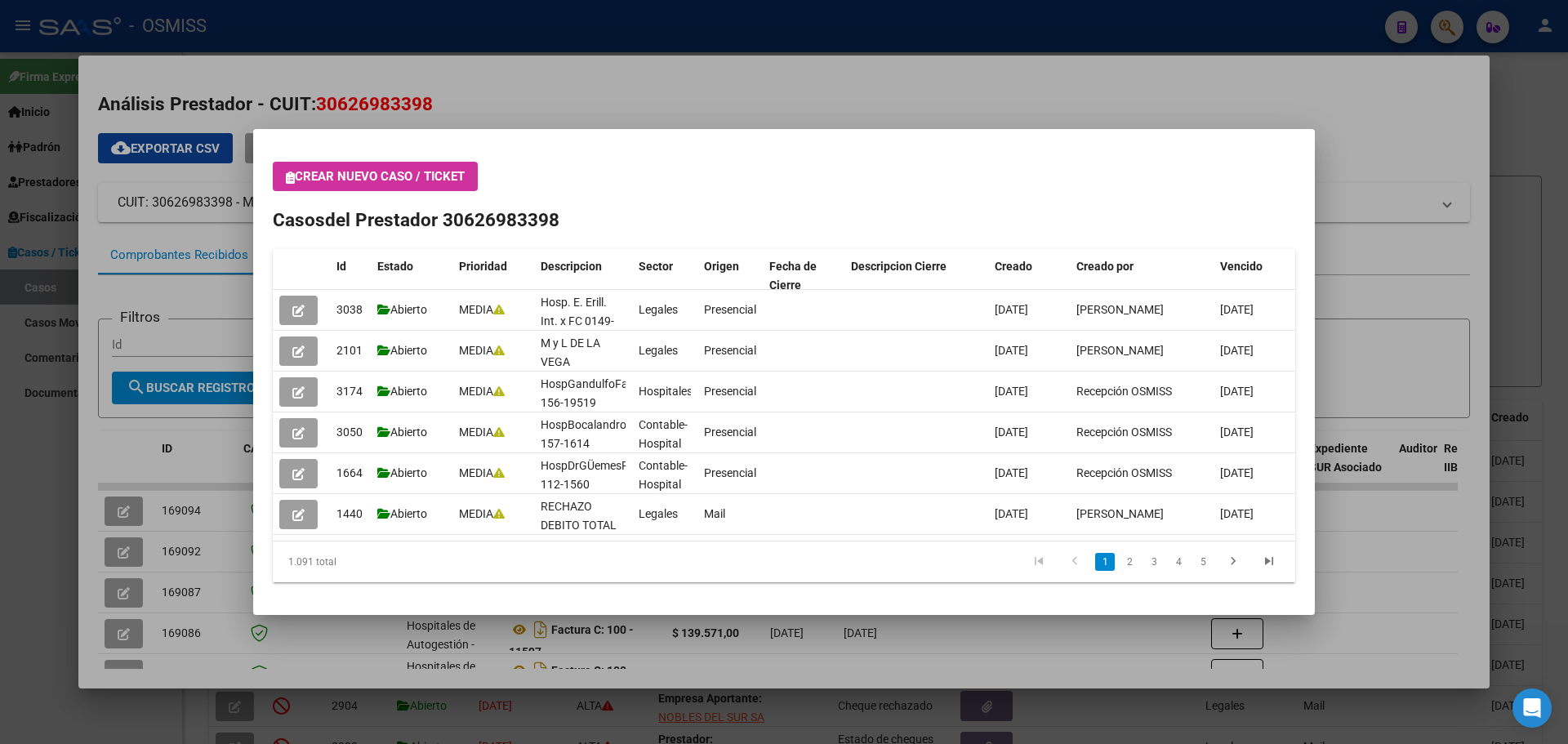
click at [286, 174] on icon "button" at bounding box center [290, 178] width 9 height 12
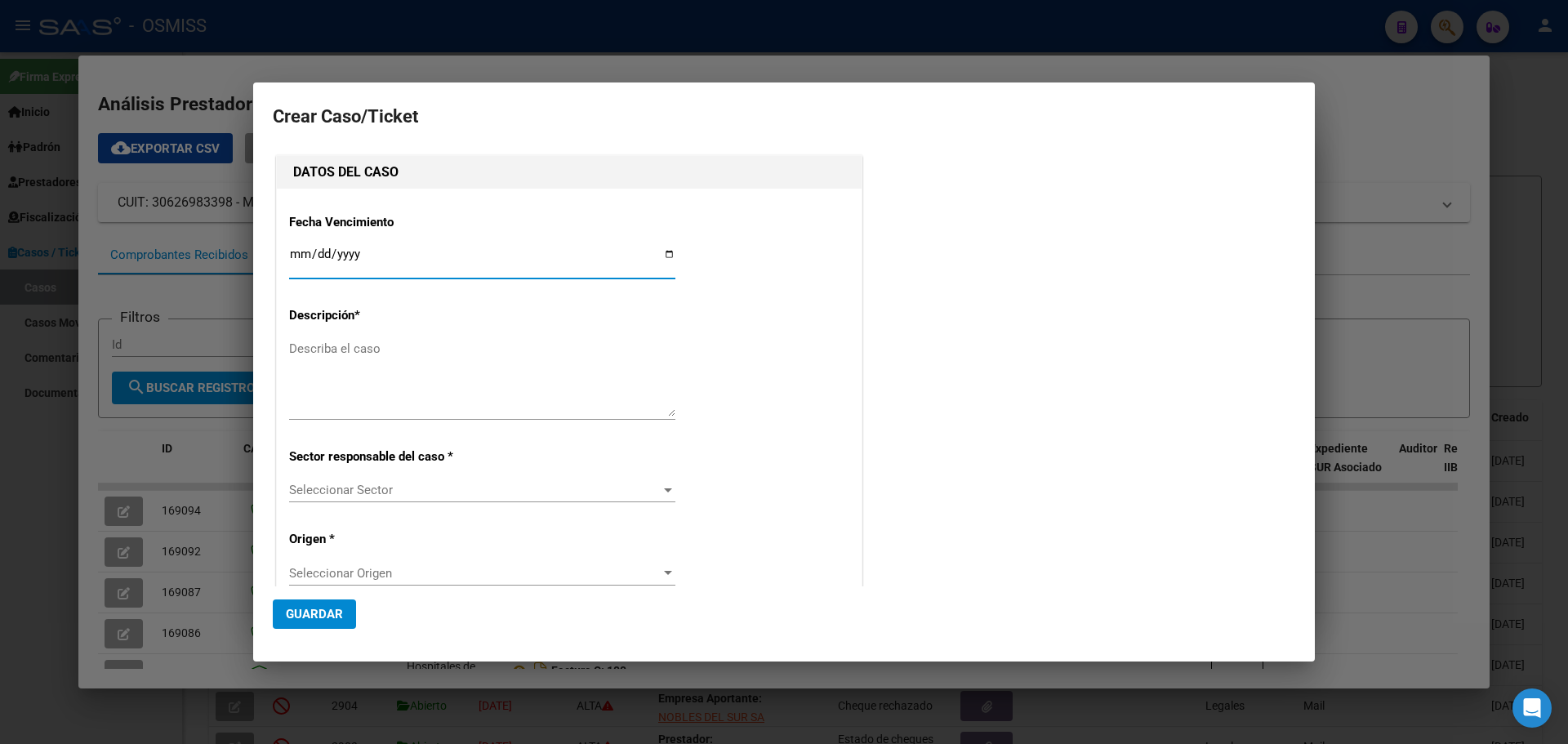
click at [661, 248] on input "Ingresar fecha" at bounding box center [482, 260] width 386 height 26
type input "[DATE]"
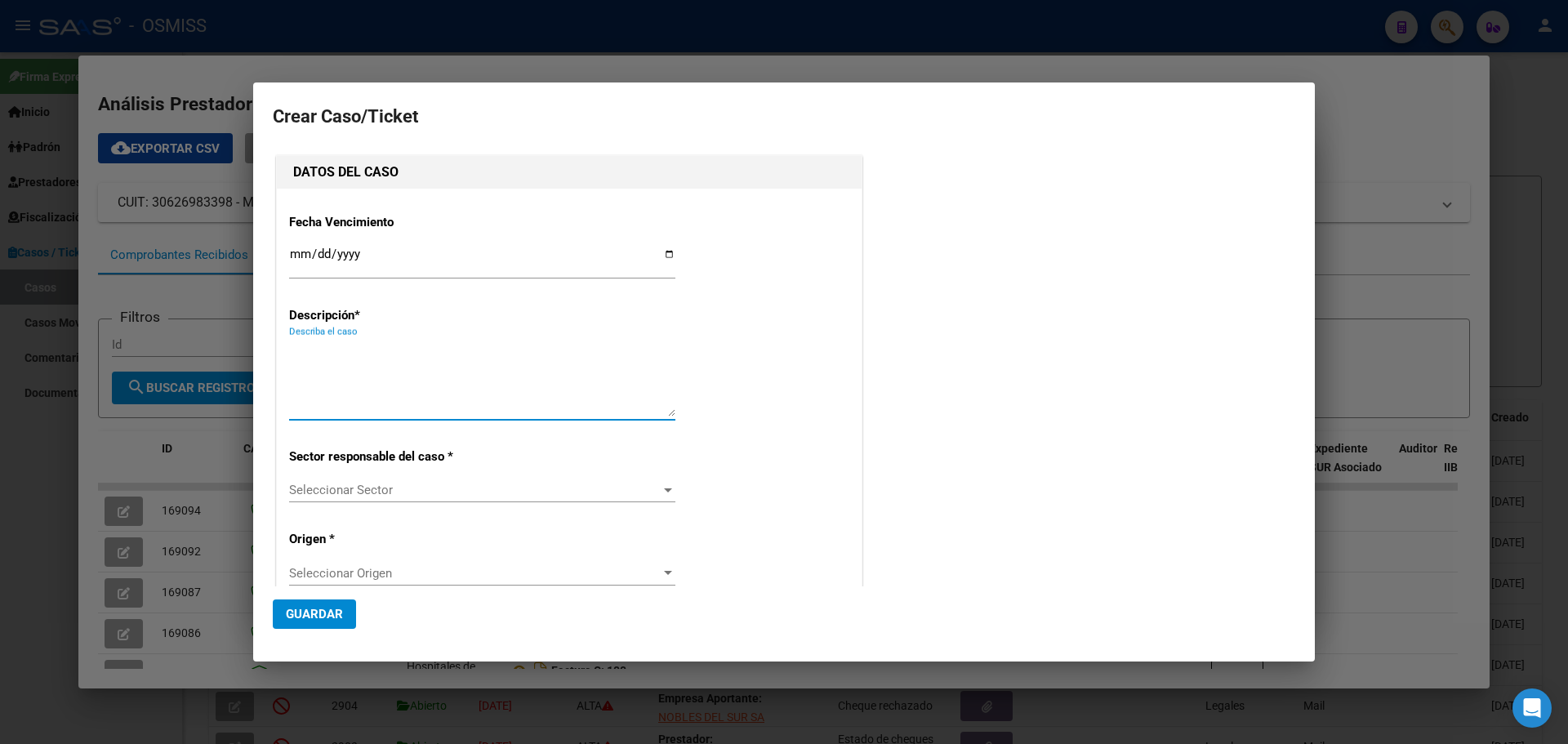
click at [352, 353] on textarea "Describa el caso" at bounding box center [482, 378] width 386 height 77
type textarea "HospDr.FavaloroFcat 1-4064"
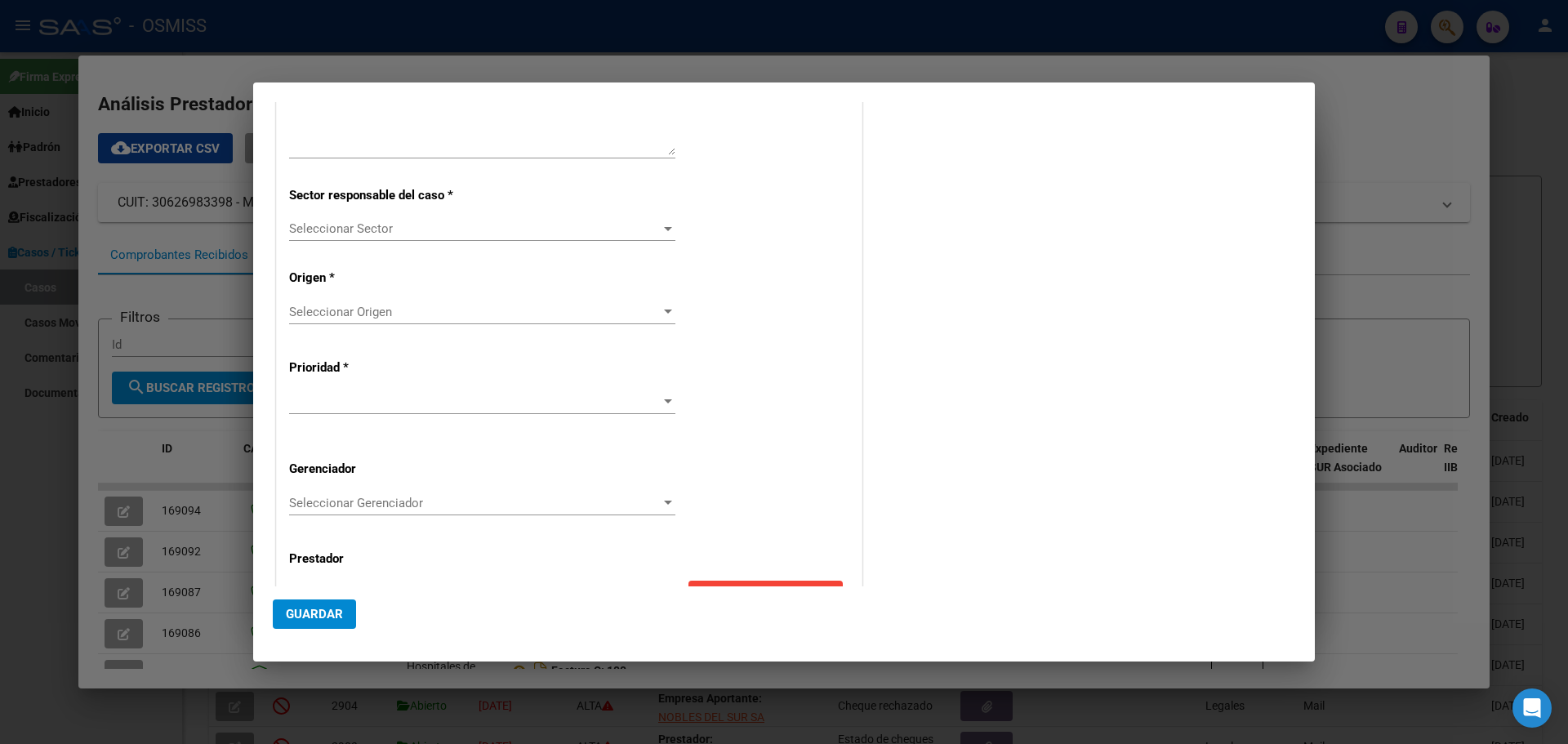
scroll to position [314, 0]
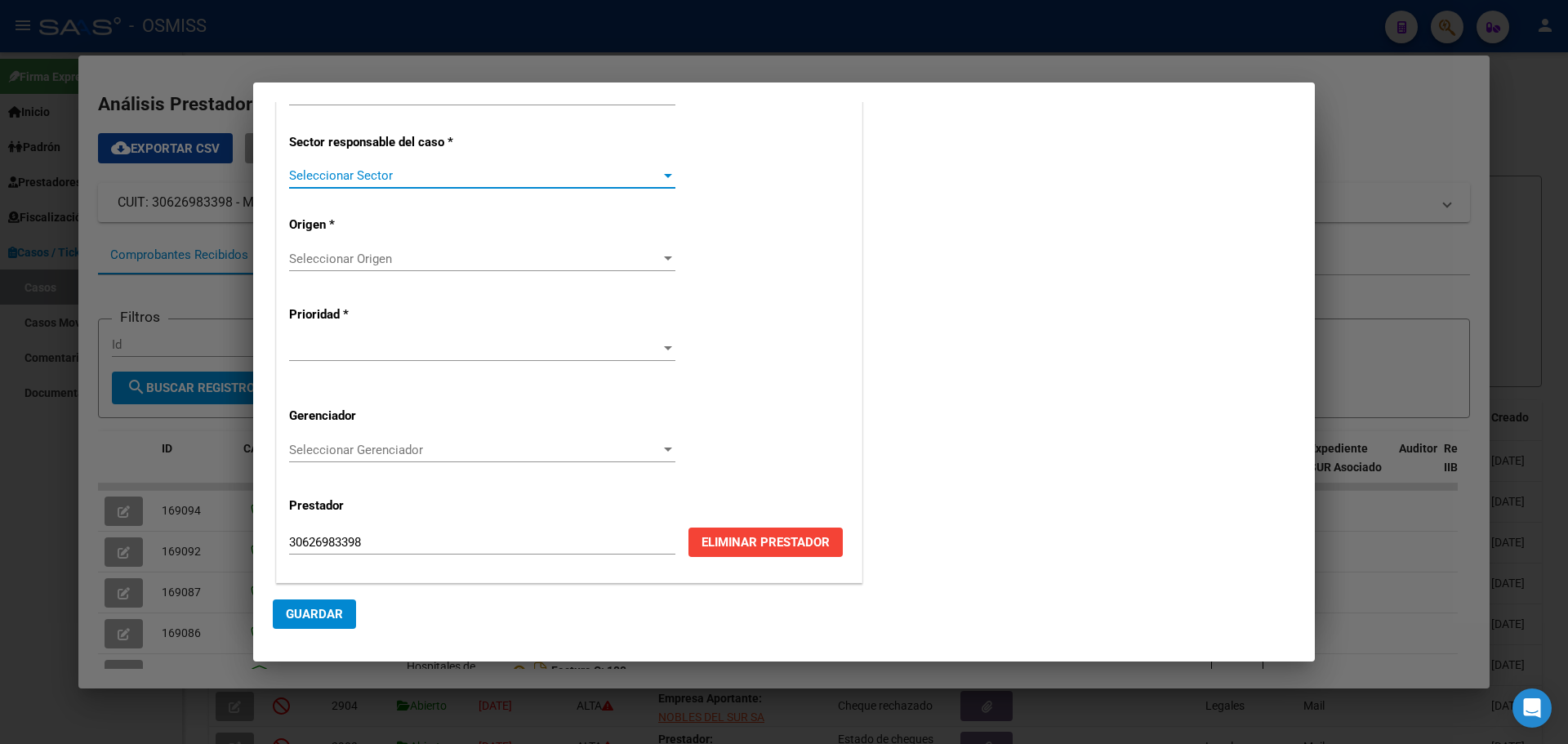
click at [666, 179] on div at bounding box center [667, 175] width 14 height 13
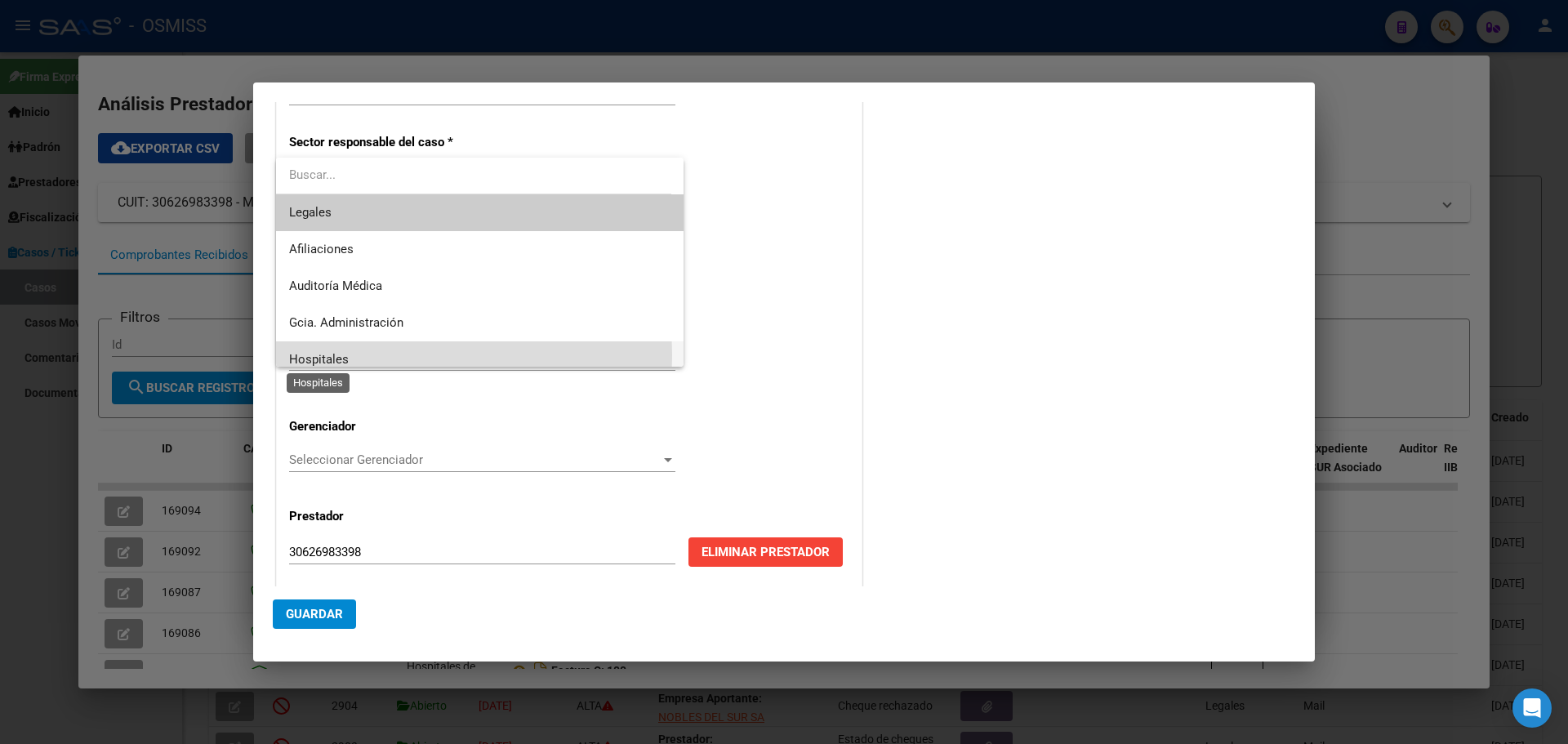
click at [314, 355] on span "Hospitales" at bounding box center [318, 359] width 59 height 14
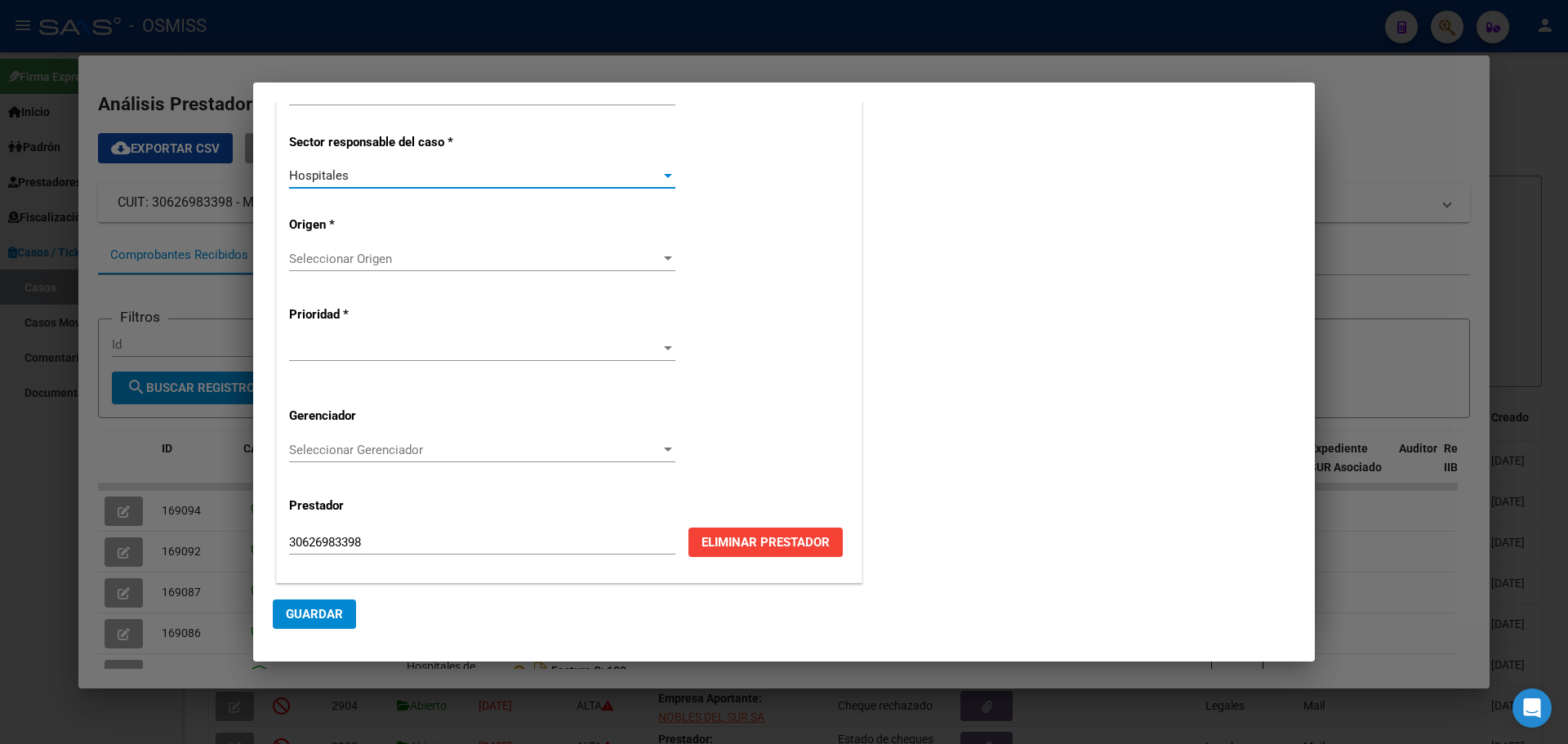
click at [663, 255] on div at bounding box center [667, 258] width 14 height 13
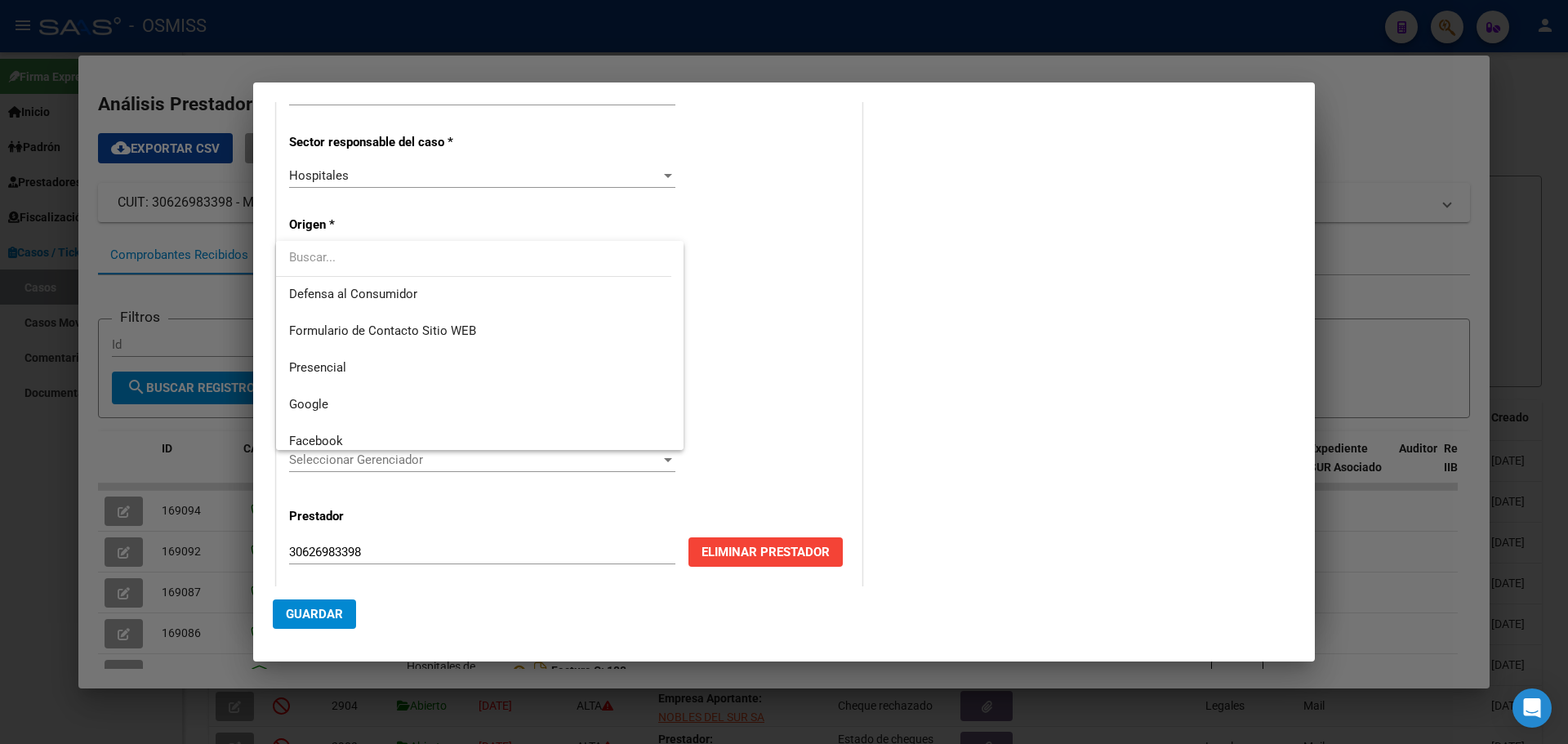
scroll to position [207, 0]
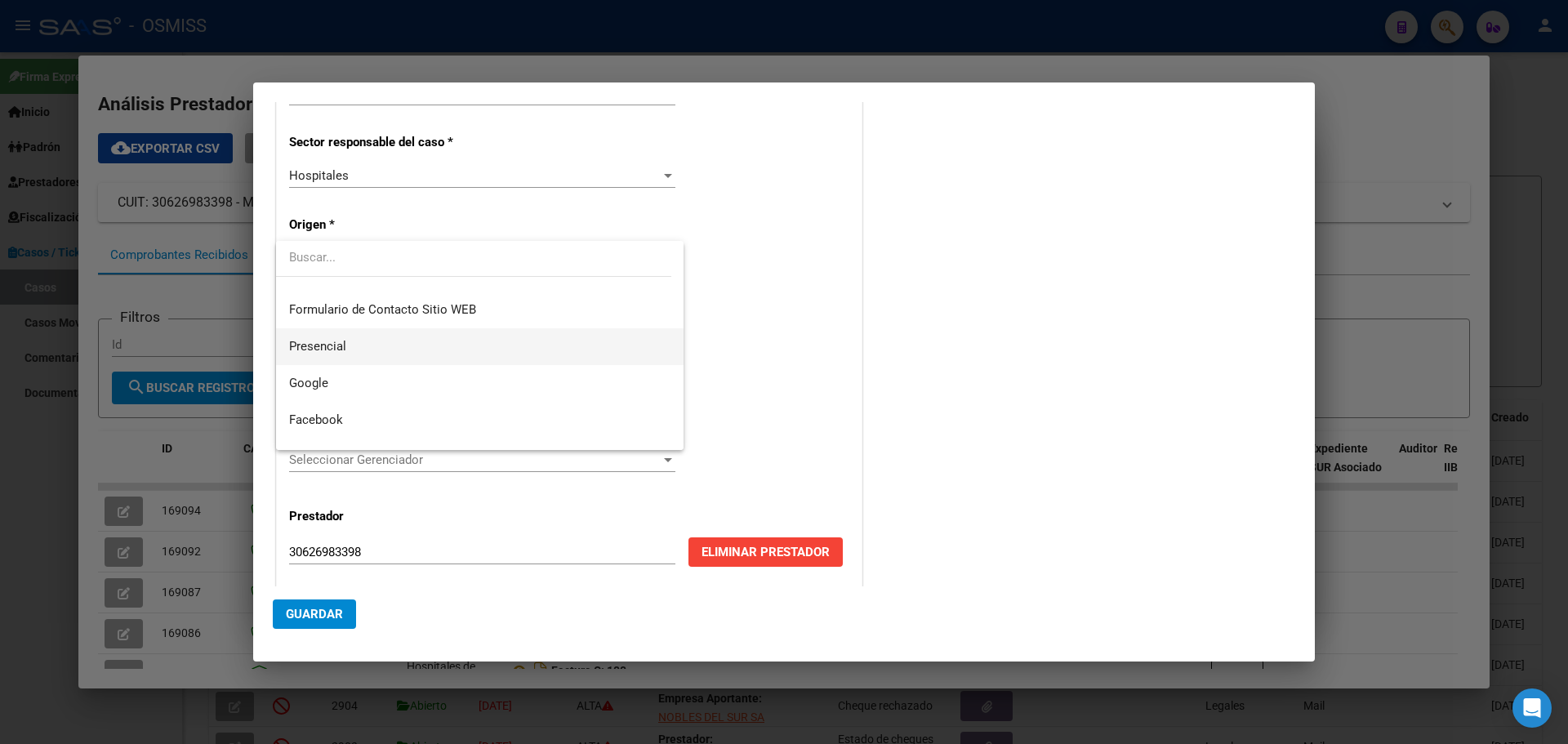
click at [323, 337] on span "Presencial" at bounding box center [479, 346] width 381 height 36
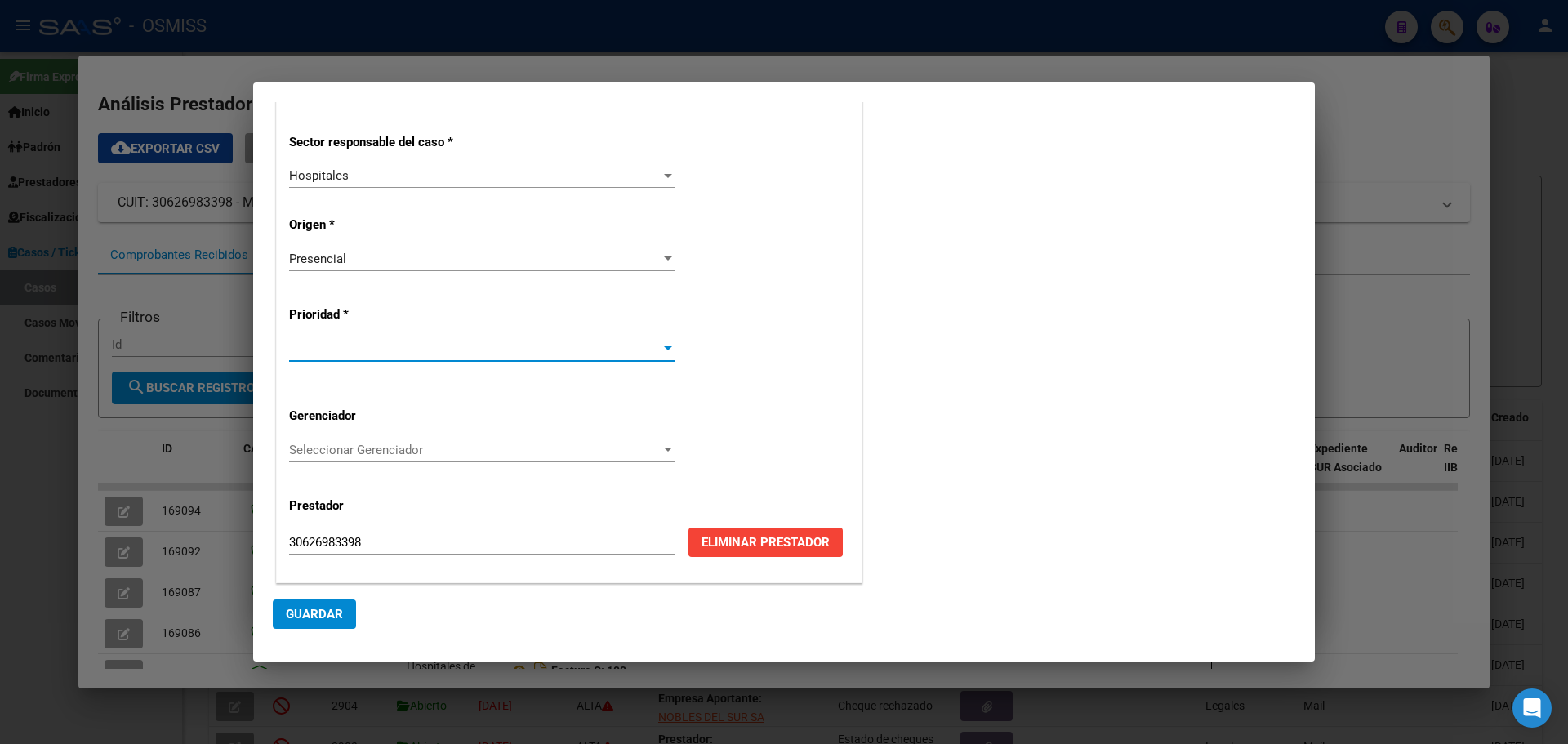
click at [664, 347] on div at bounding box center [668, 348] width 8 height 4
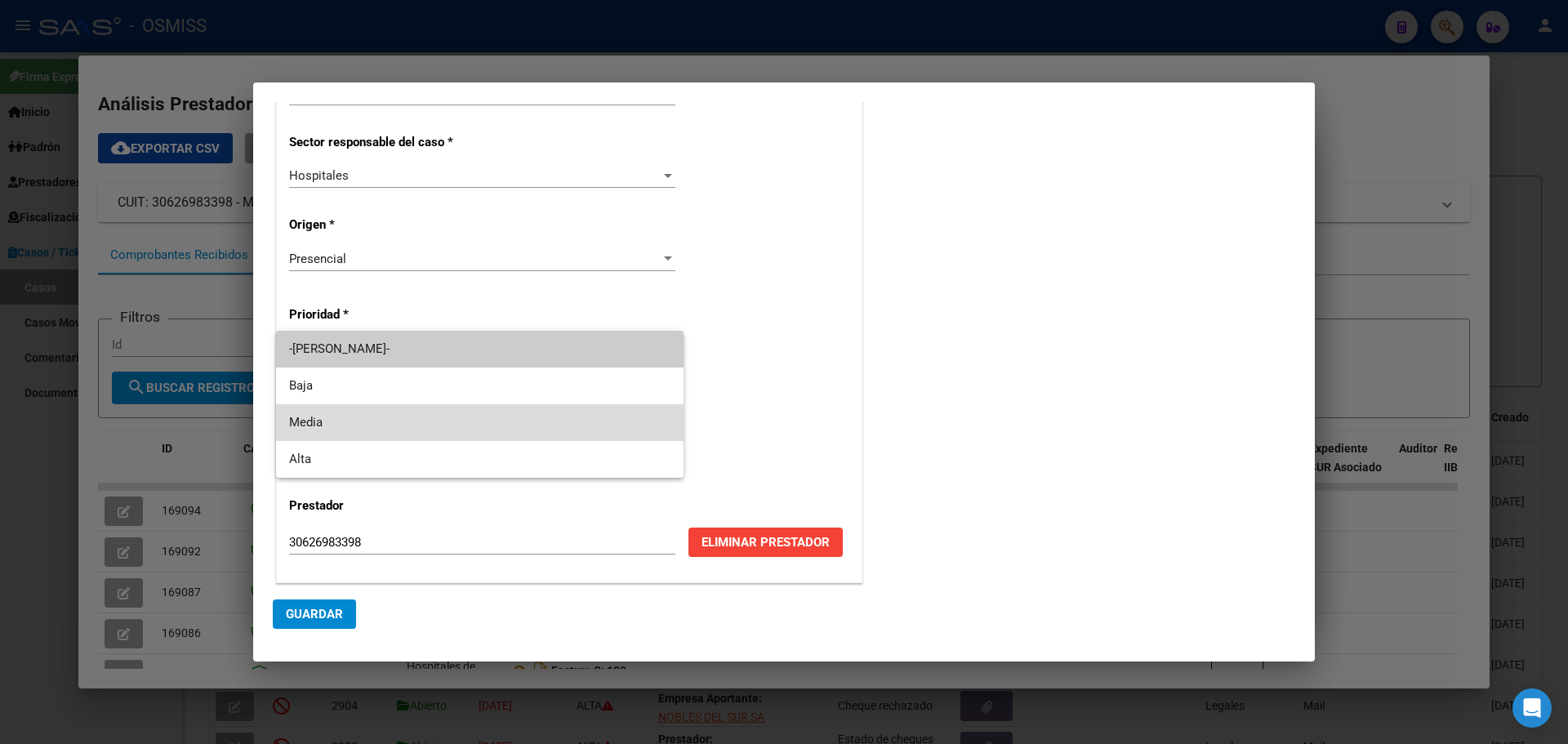
click at [304, 415] on span "Media" at bounding box center [479, 422] width 381 height 36
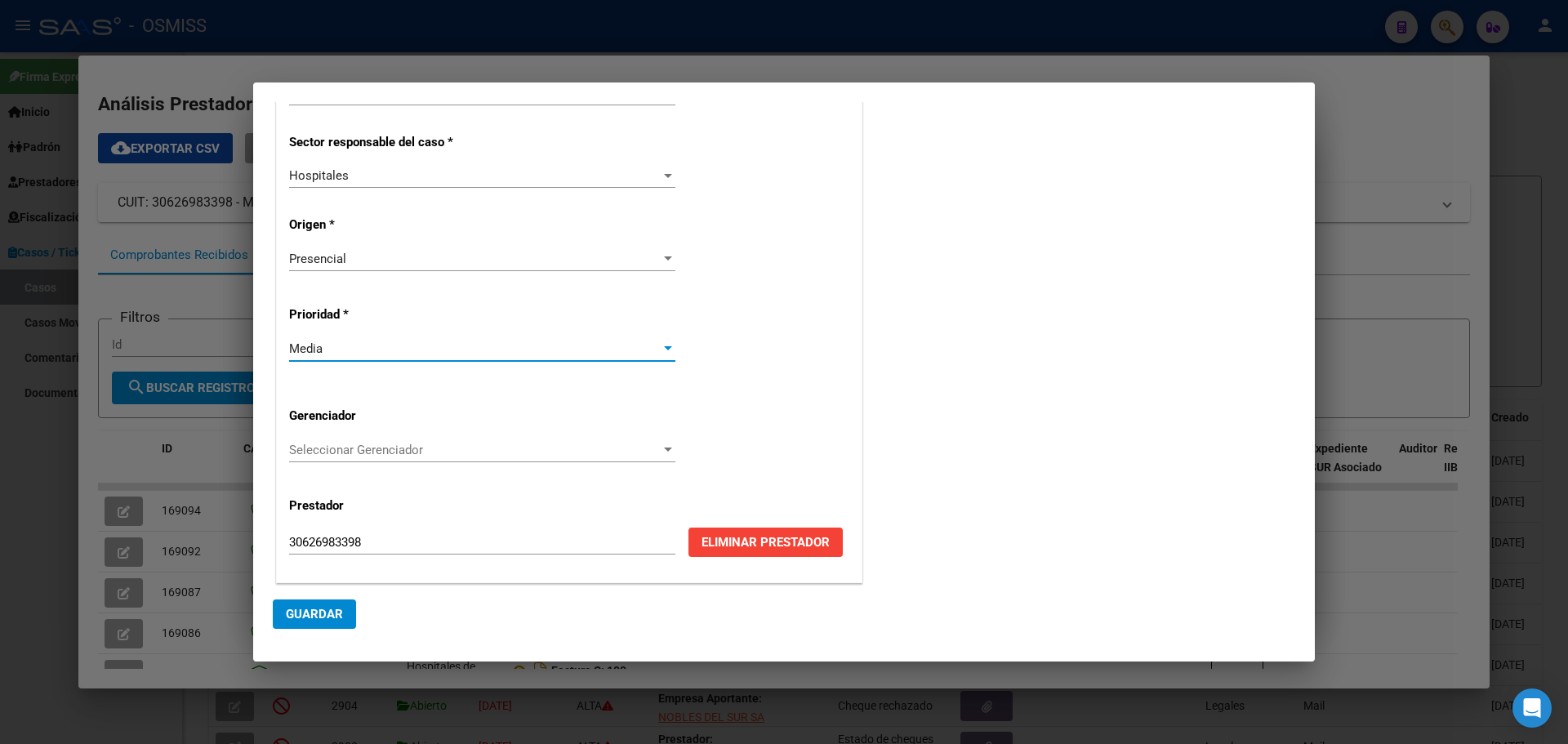
click at [664, 448] on div at bounding box center [668, 449] width 8 height 4
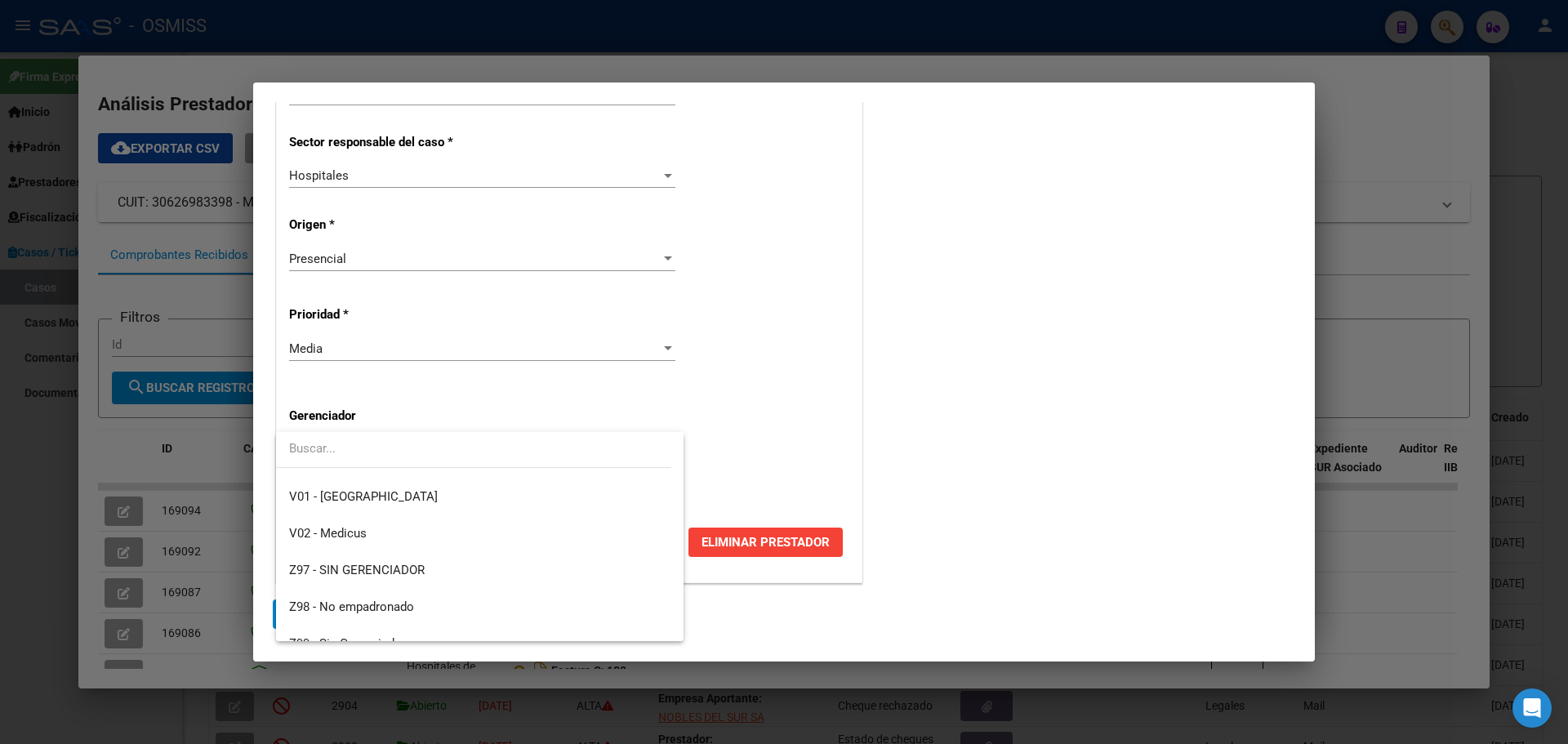
scroll to position [489, 0]
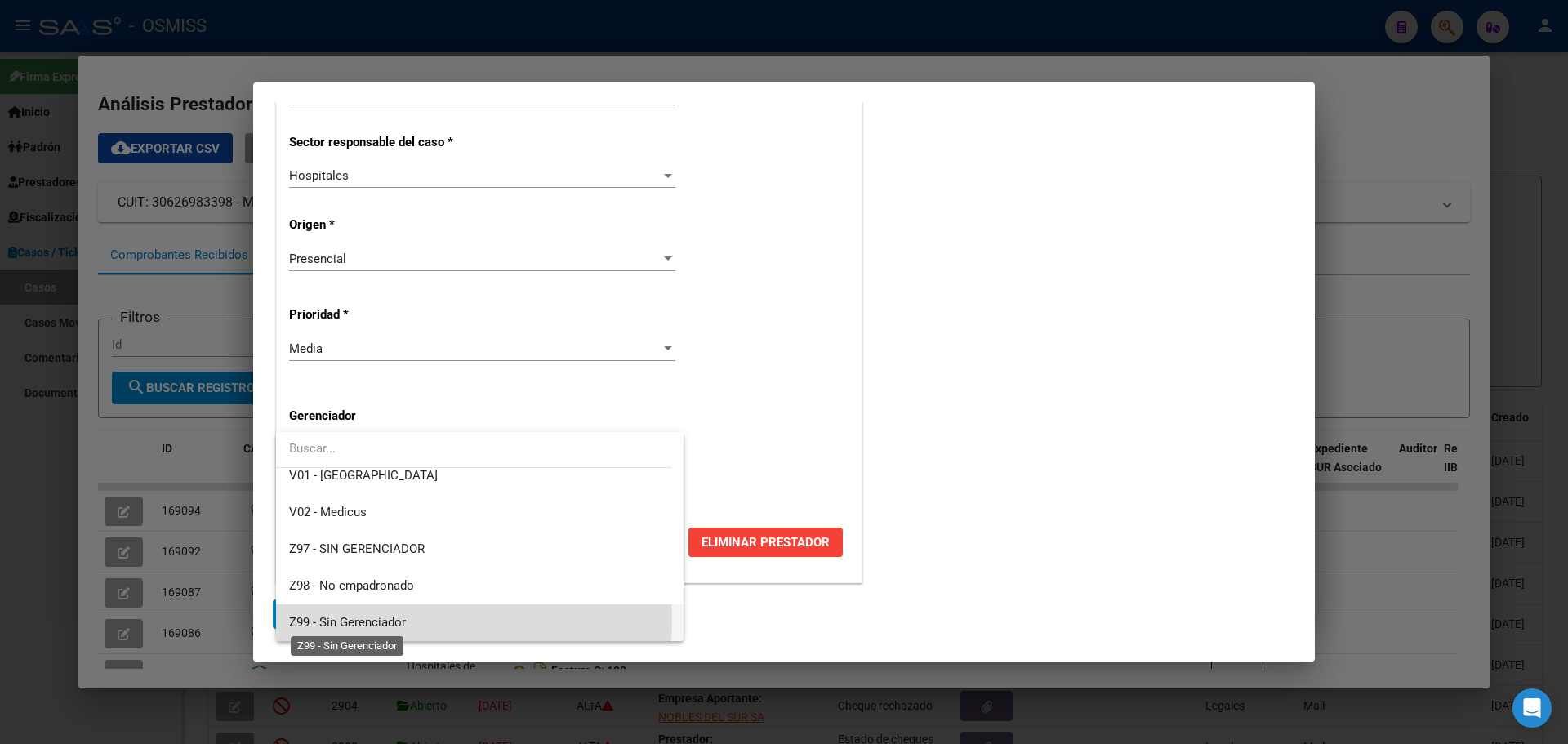
click at [289, 618] on span "Z99 - Sin Gerenciador" at bounding box center [347, 621] width 117 height 14
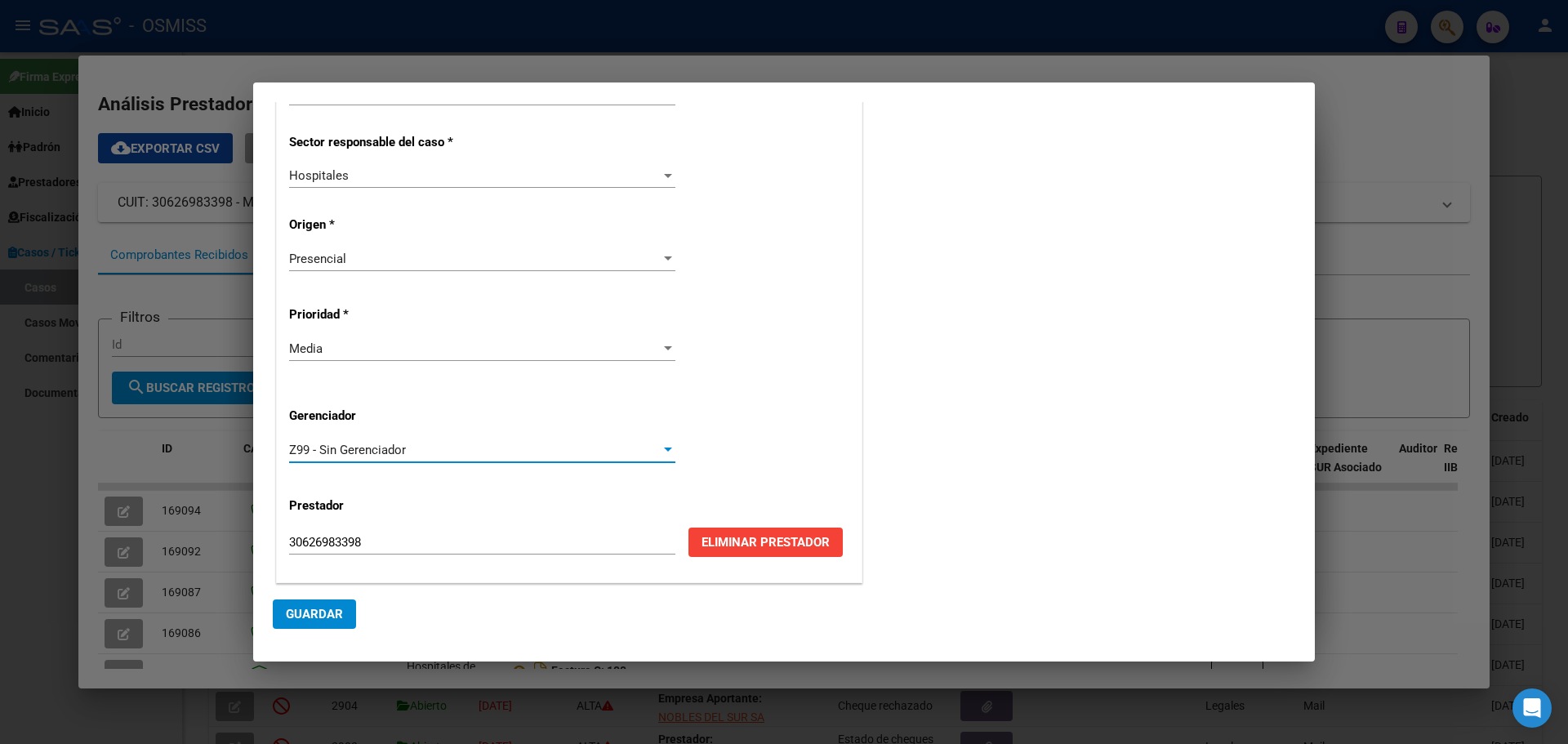
click at [292, 612] on span "Guardar" at bounding box center [315, 614] width 58 height 14
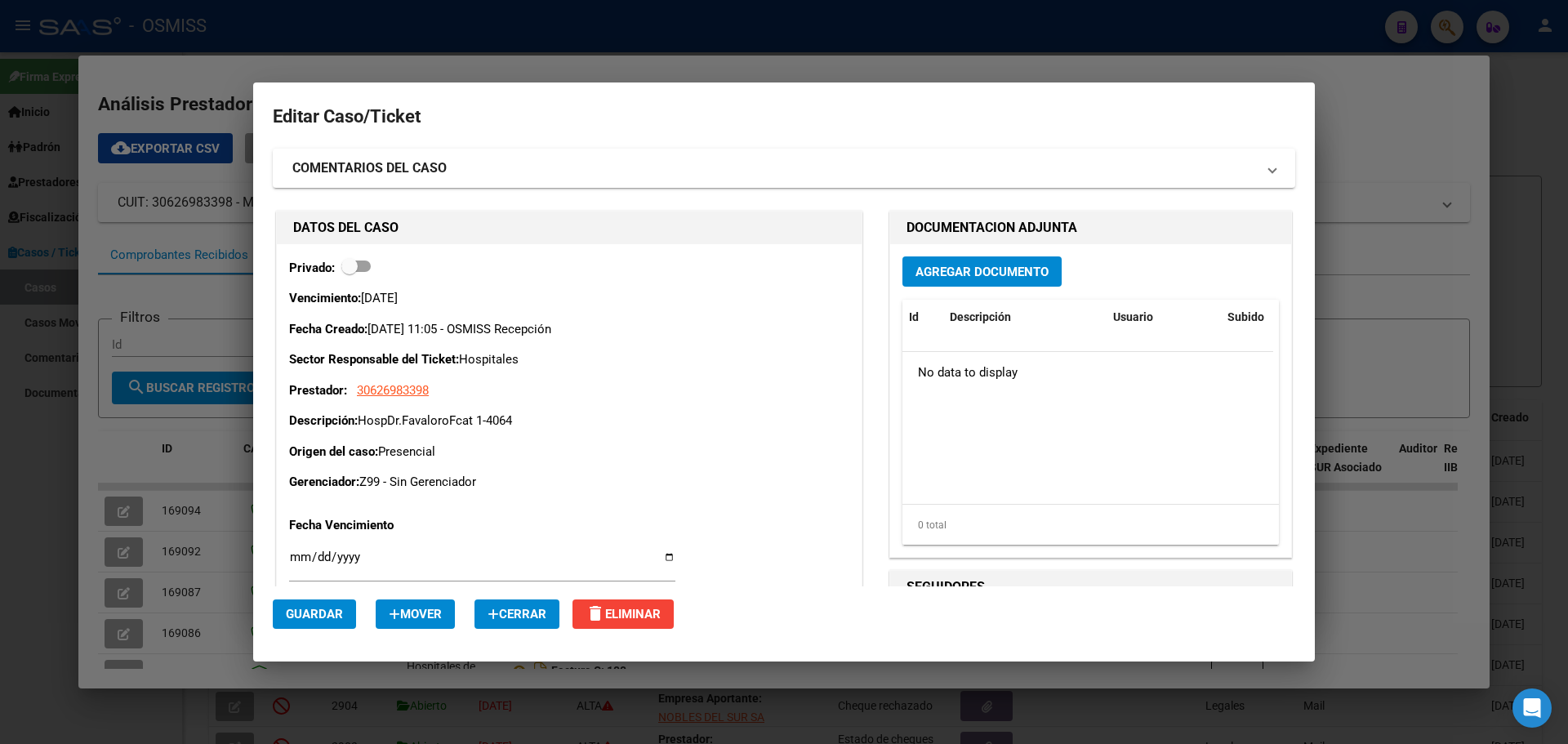
click at [986, 267] on span "Agregar Documento" at bounding box center [981, 271] width 133 height 14
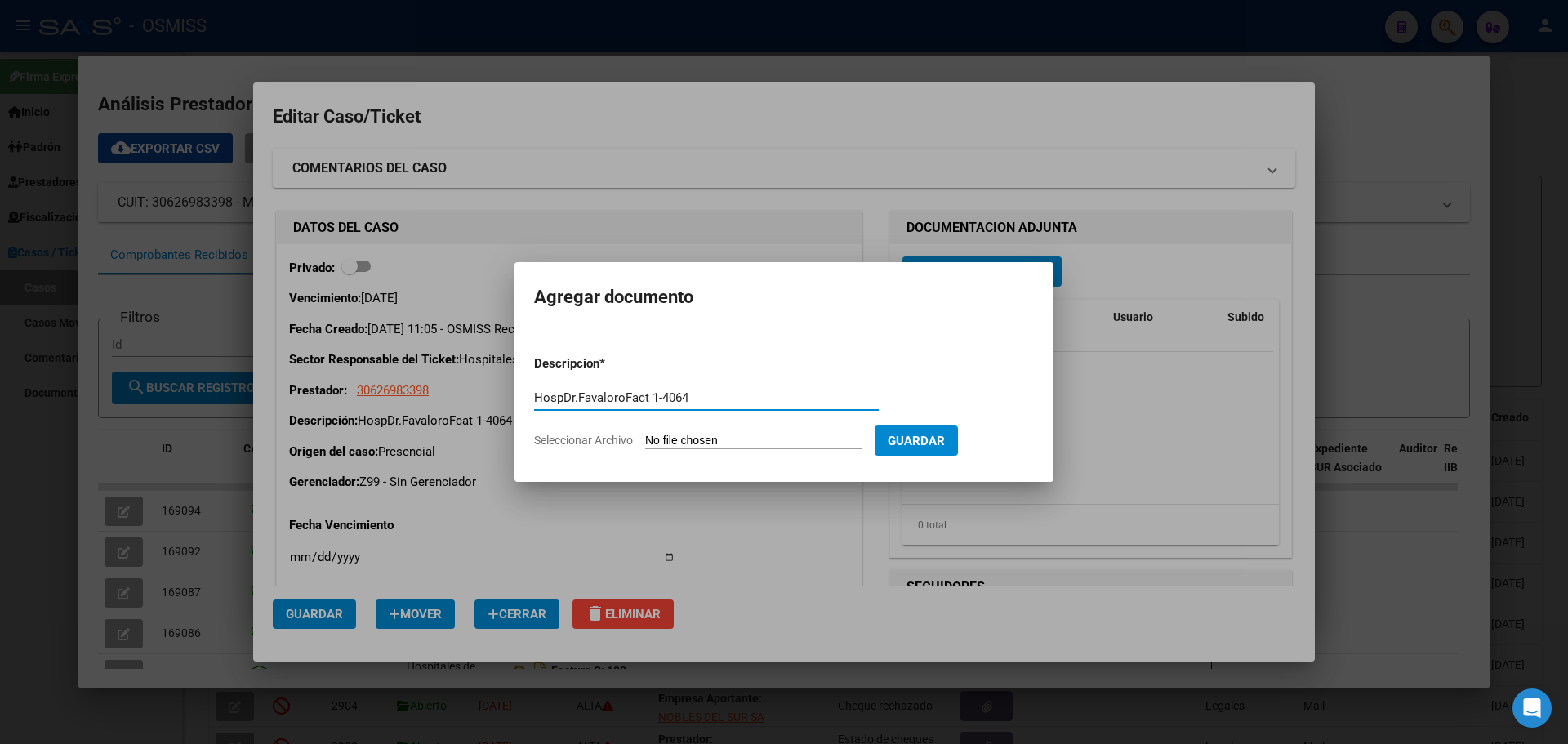
type input "HospDr.FavaloroFact 1-4064"
click at [612, 440] on span "Seleccionar Archivo" at bounding box center [583, 439] width 99 height 13
click at [645, 440] on input "Seleccionar Archivo" at bounding box center [754, 441] width 217 height 15
type input "C:\fakepath\Fact 4064.pdf"
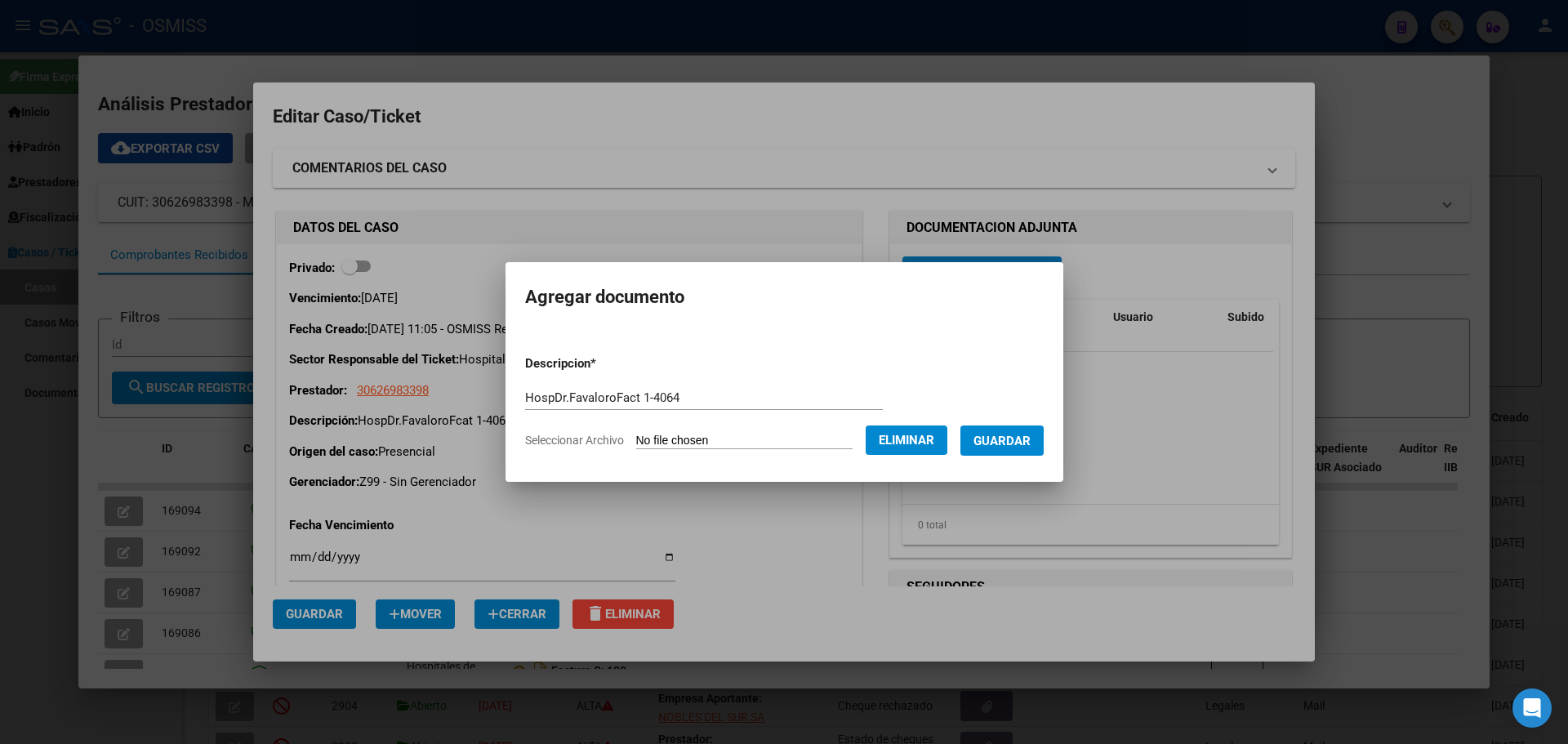
click at [1009, 437] on span "Guardar" at bounding box center [1002, 440] width 58 height 14
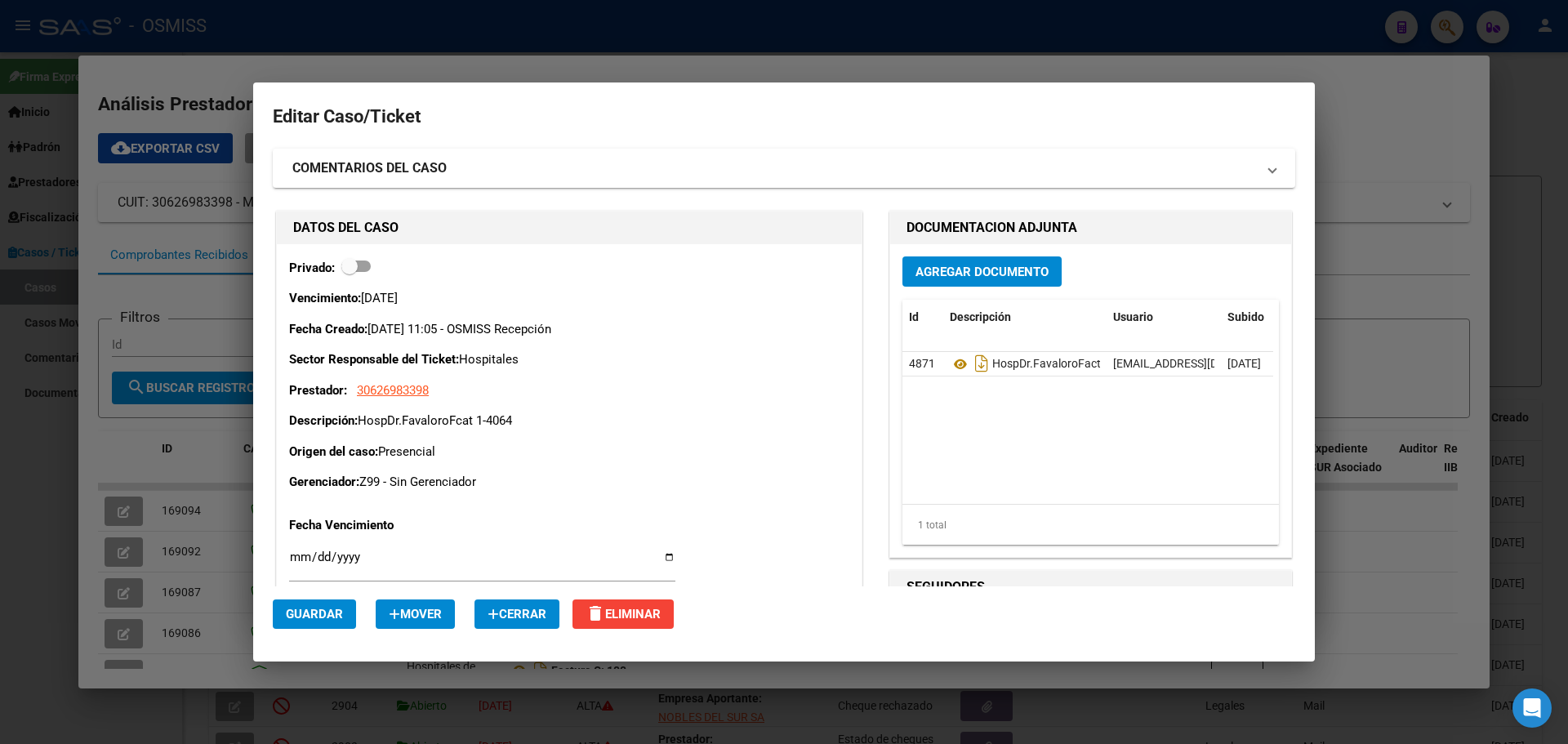
click at [202, 88] on div at bounding box center [784, 372] width 1568 height 744
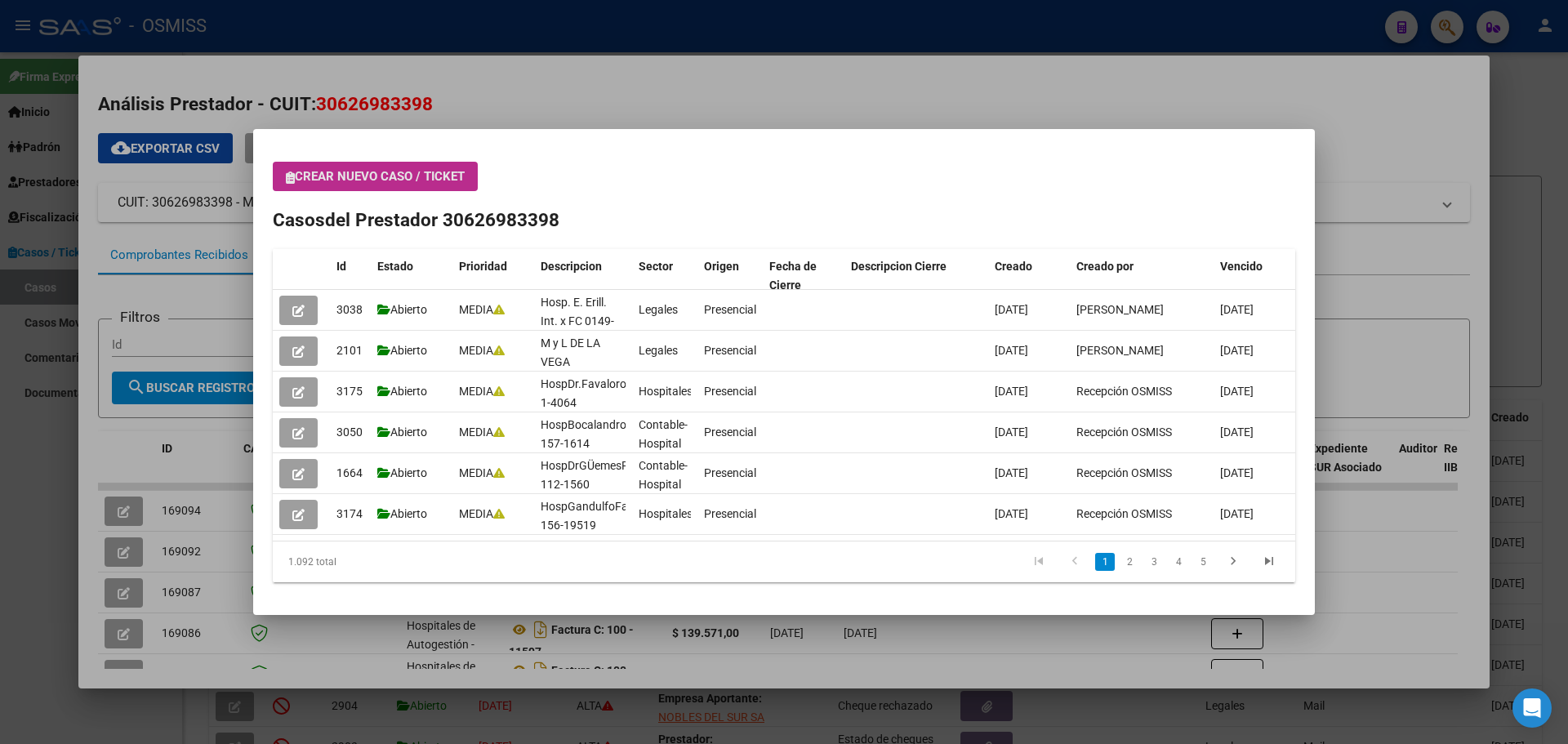
click at [290, 174] on icon "button" at bounding box center [290, 178] width 9 height 12
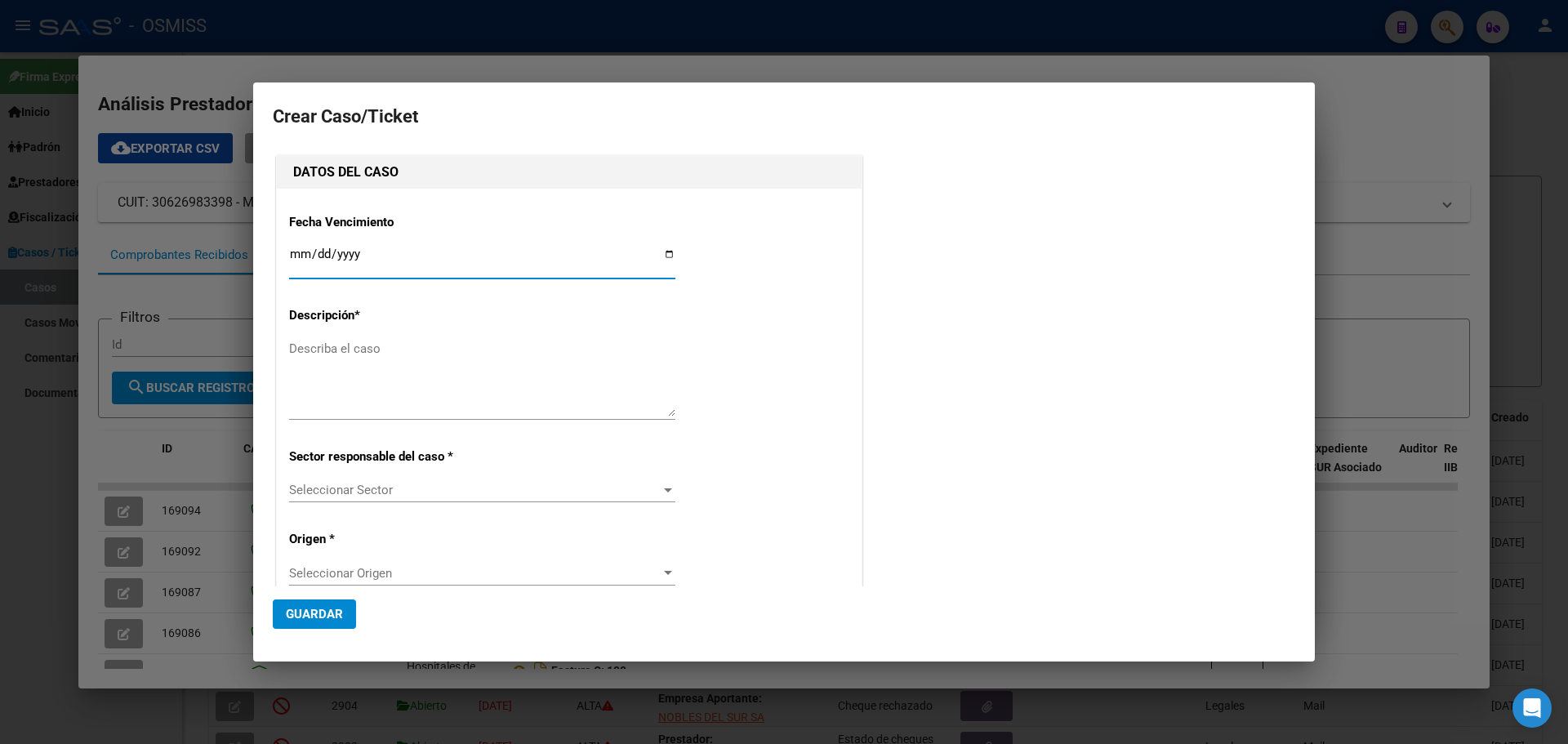
click at [665, 253] on input "Ingresar fecha" at bounding box center [482, 260] width 386 height 26
type input "[DATE]"
click at [380, 349] on textarea "Describa el caso" at bounding box center [482, 378] width 386 height 77
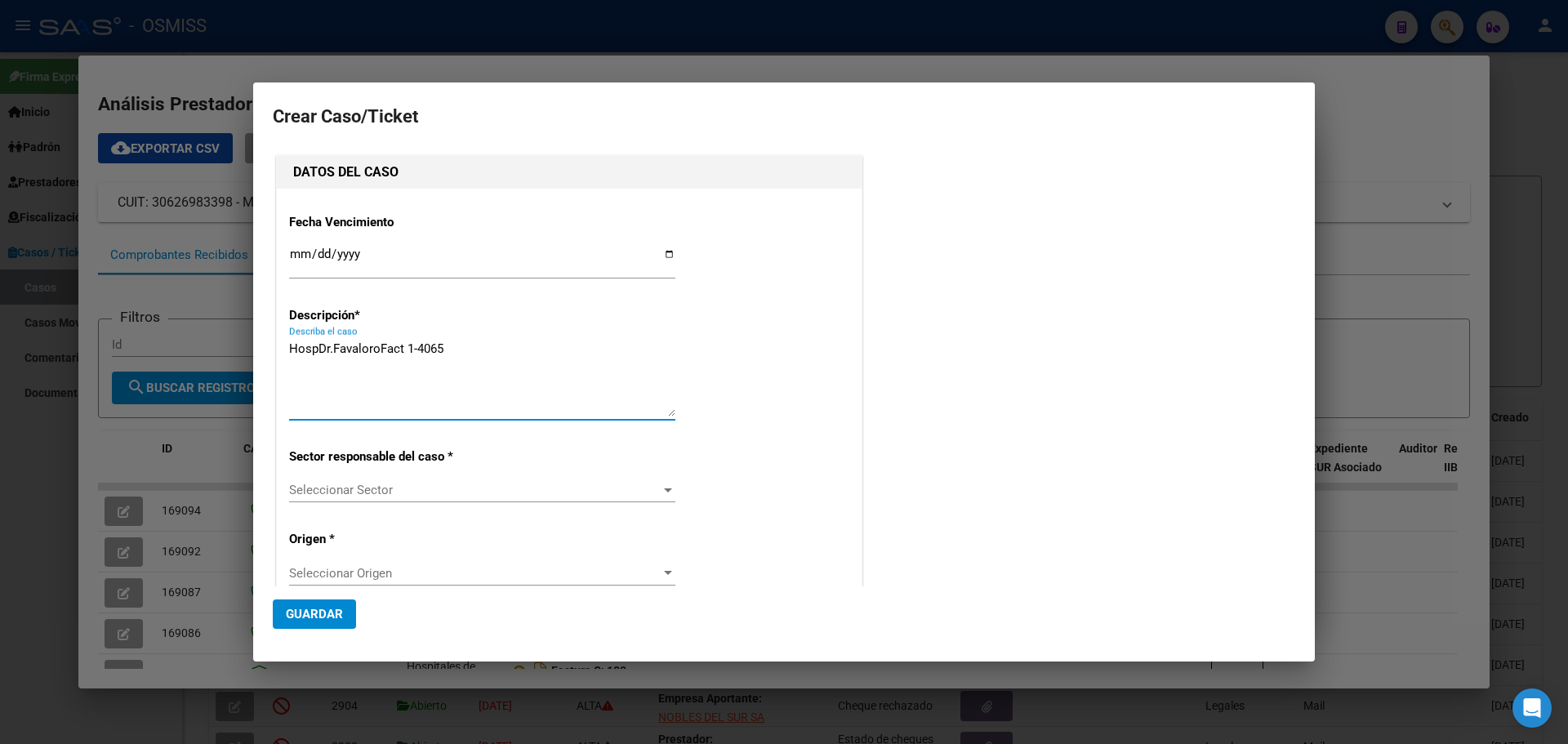
type textarea "HospDr.FavaloroFact 1-4065"
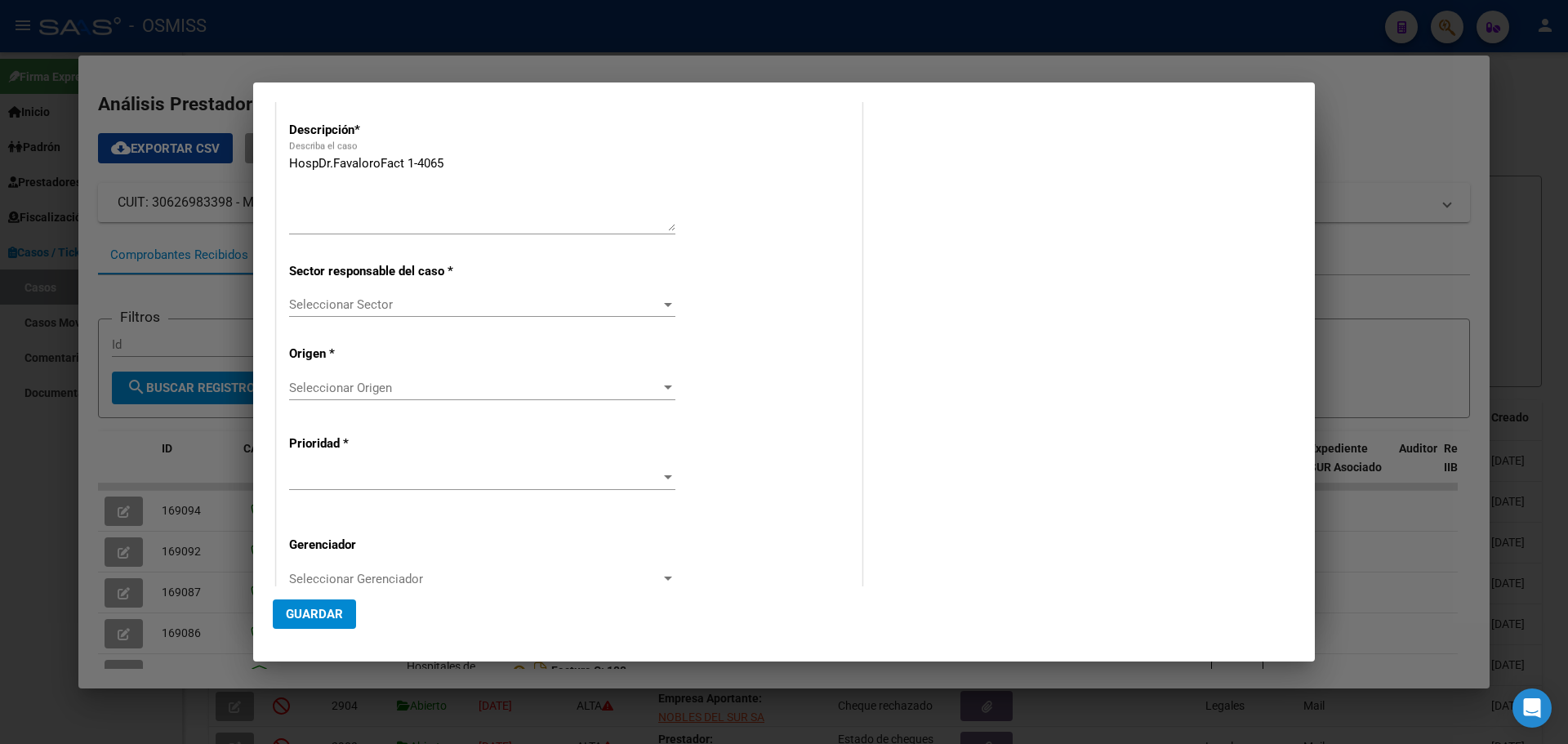
scroll to position [314, 0]
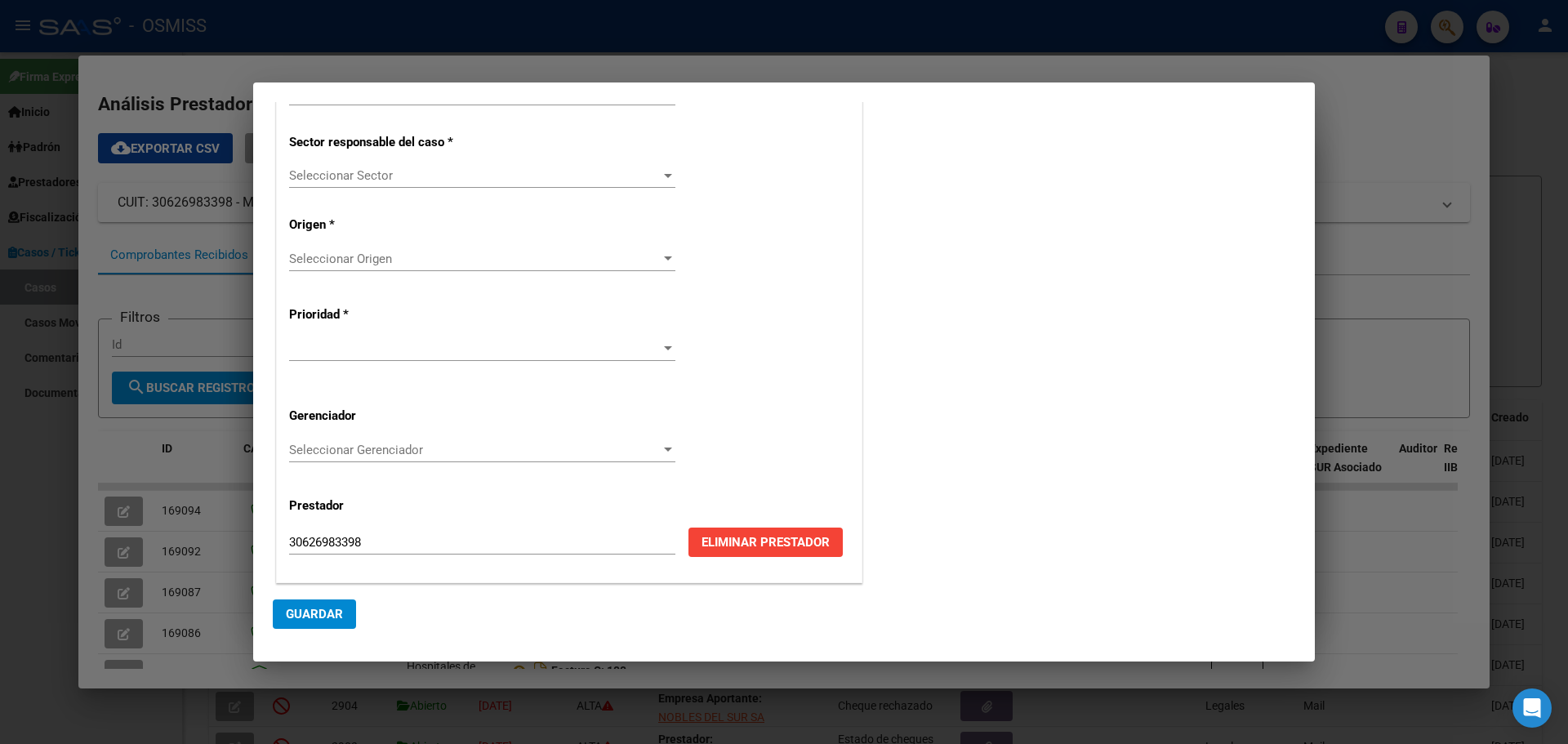
click at [666, 174] on div at bounding box center [668, 175] width 8 height 4
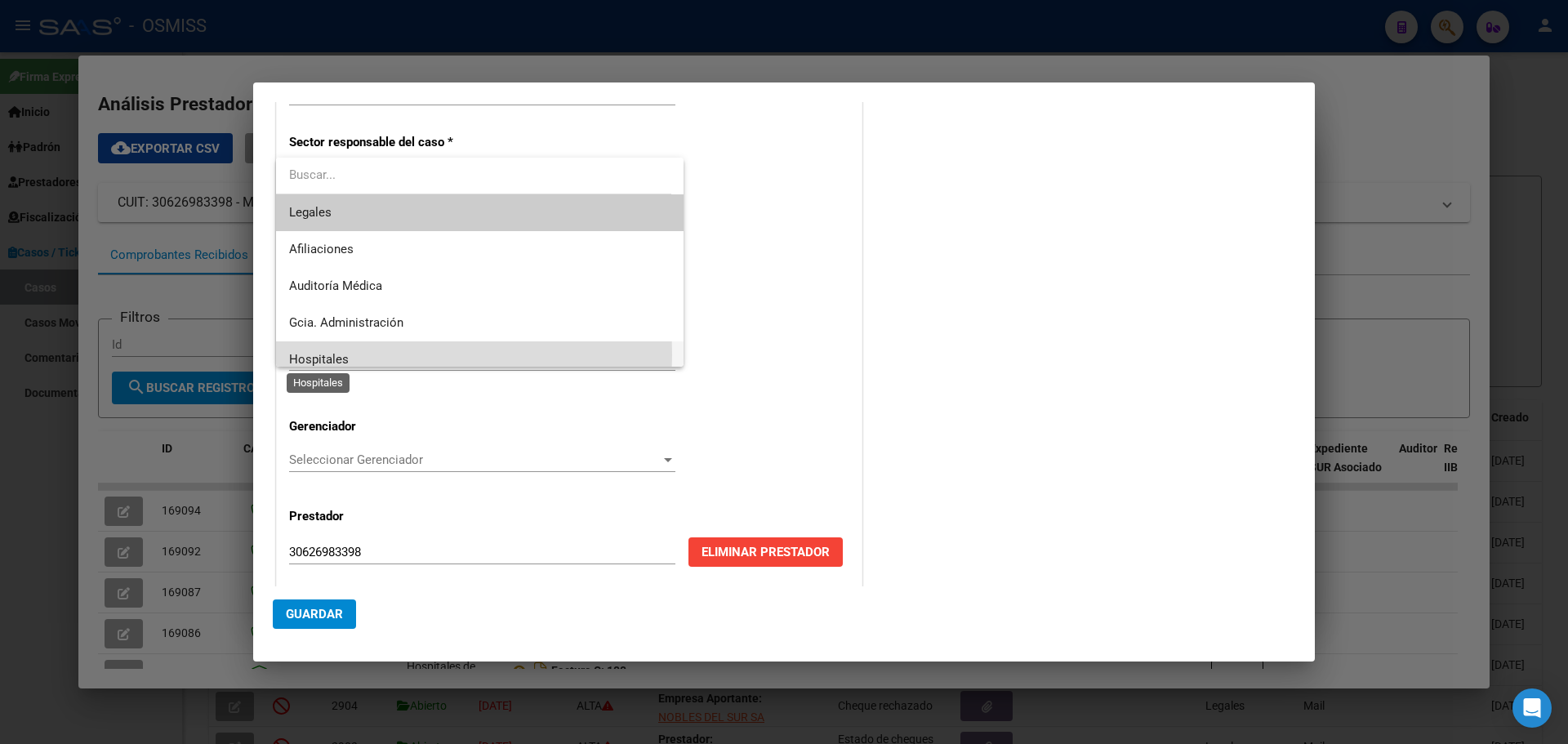
click at [319, 354] on span "Hospitales" at bounding box center [318, 359] width 59 height 14
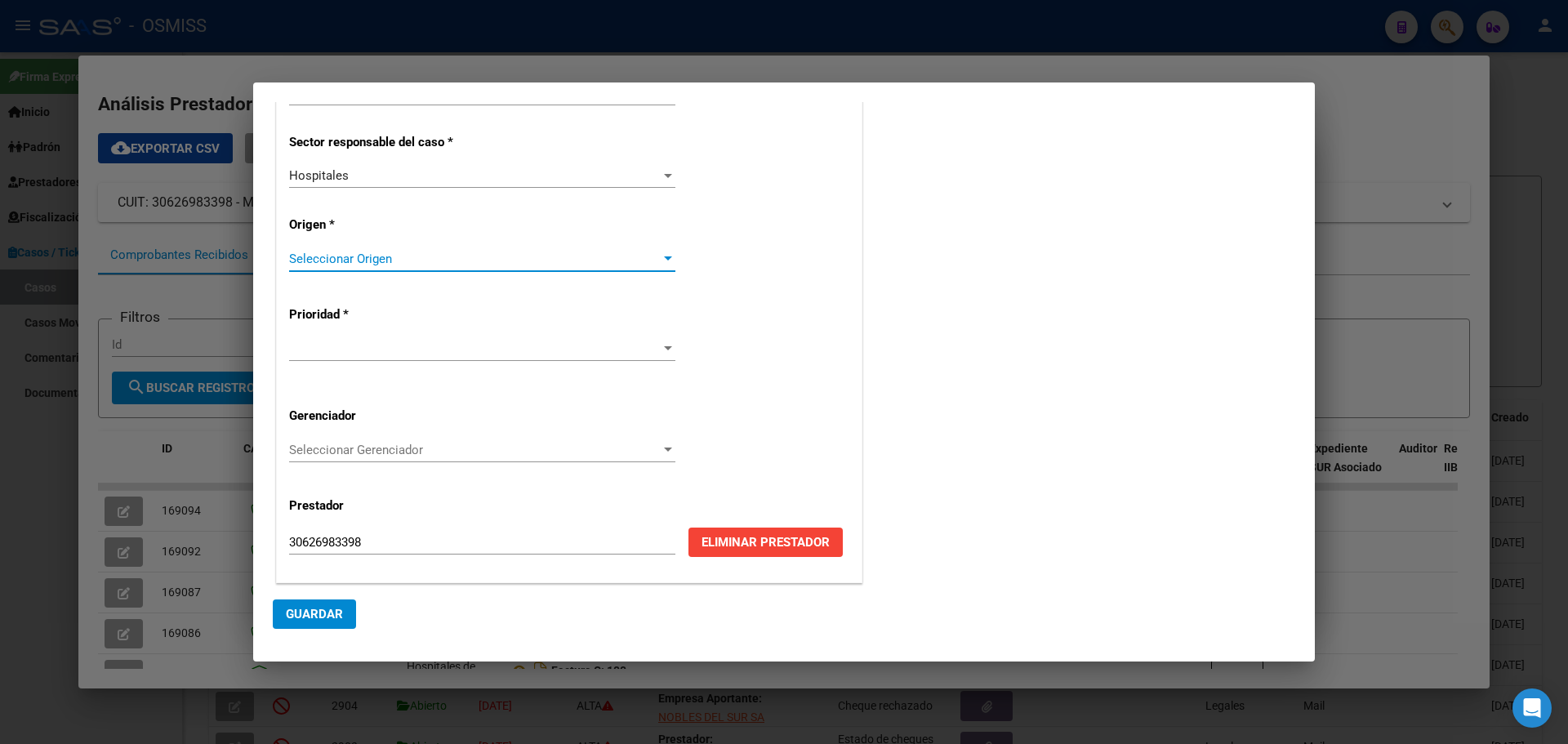
click at [665, 254] on div at bounding box center [667, 258] width 14 height 13
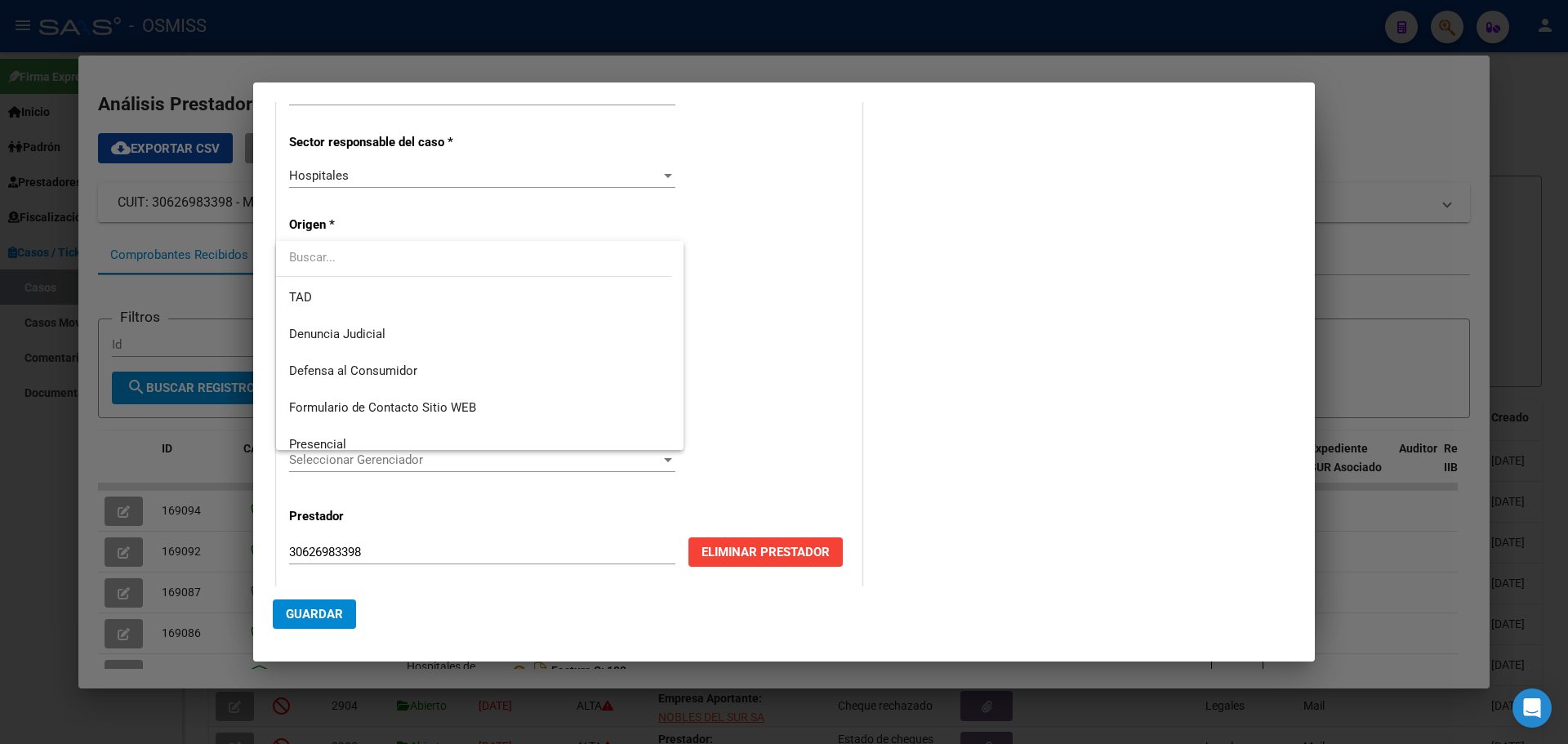
scroll to position [174, 0]
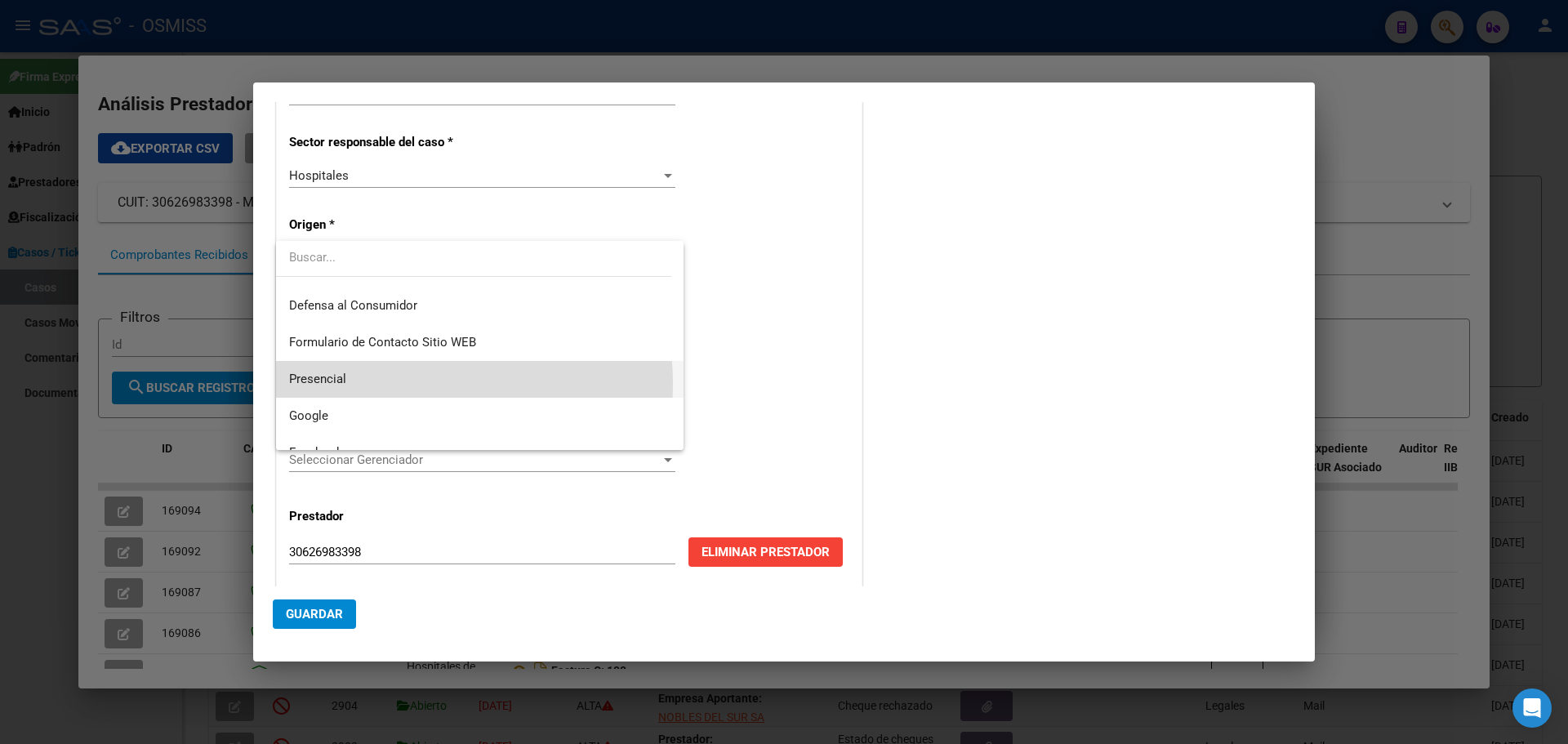
click at [393, 383] on span "Presencial" at bounding box center [479, 378] width 381 height 36
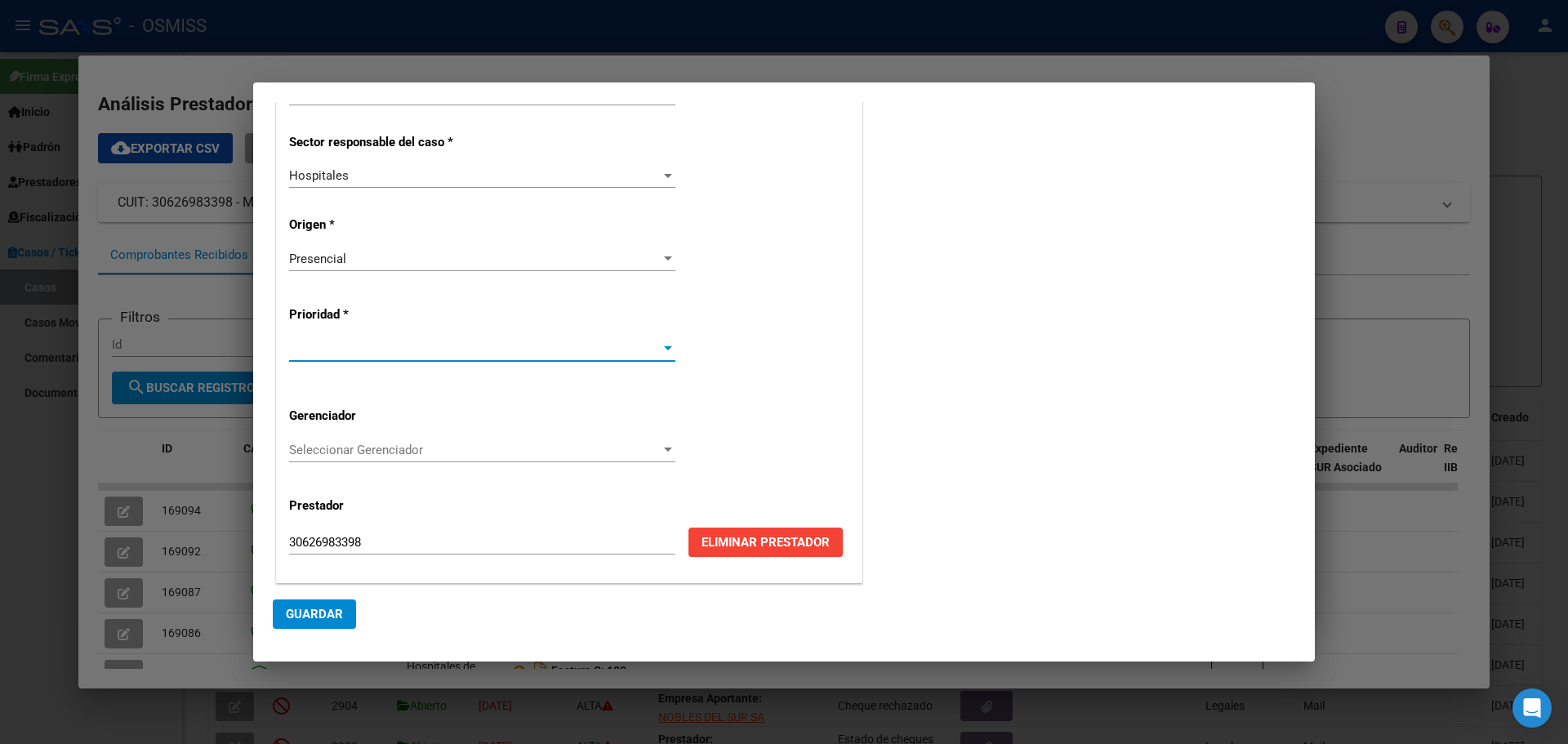
click at [664, 347] on div at bounding box center [668, 348] width 8 height 4
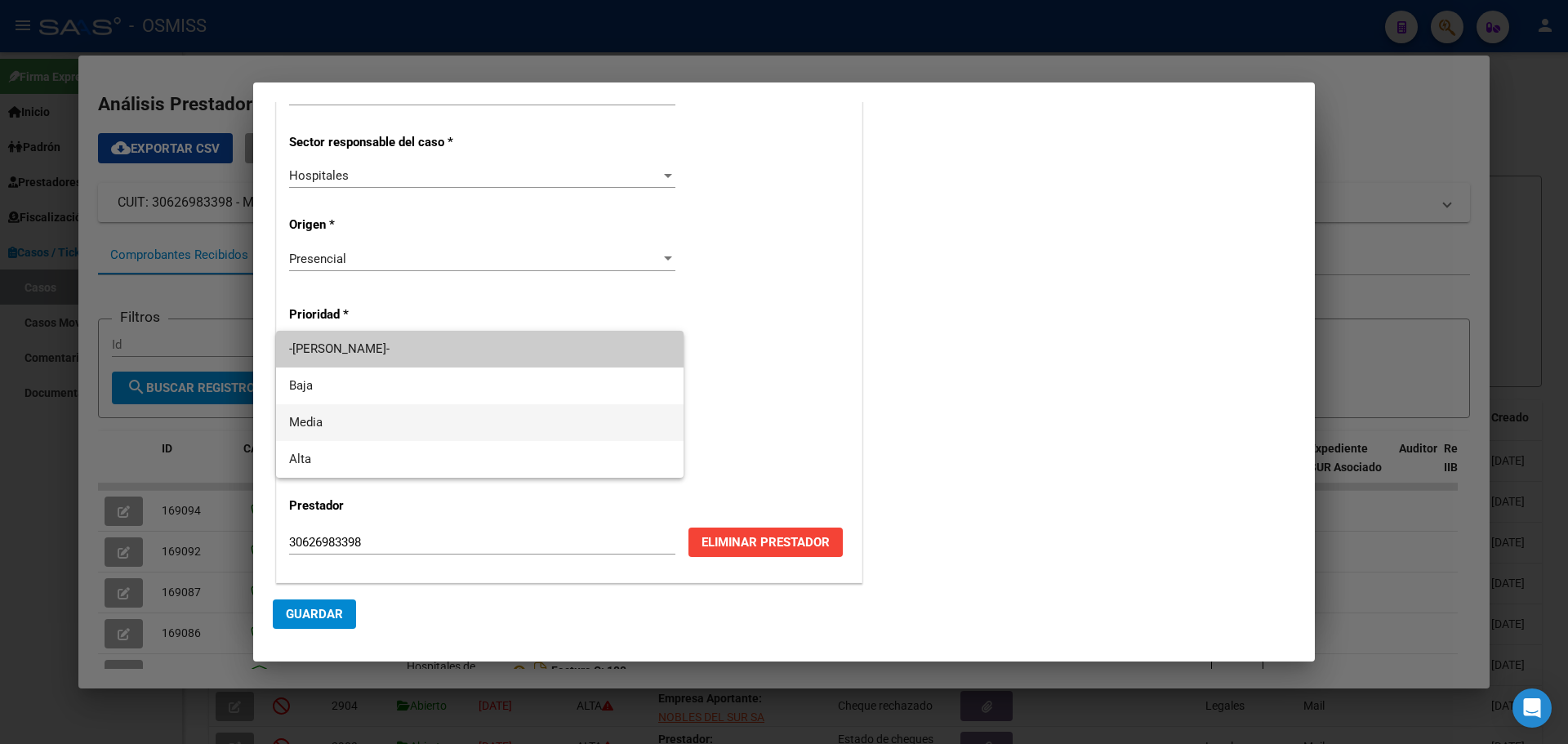
click at [318, 420] on span "Media" at bounding box center [479, 422] width 381 height 36
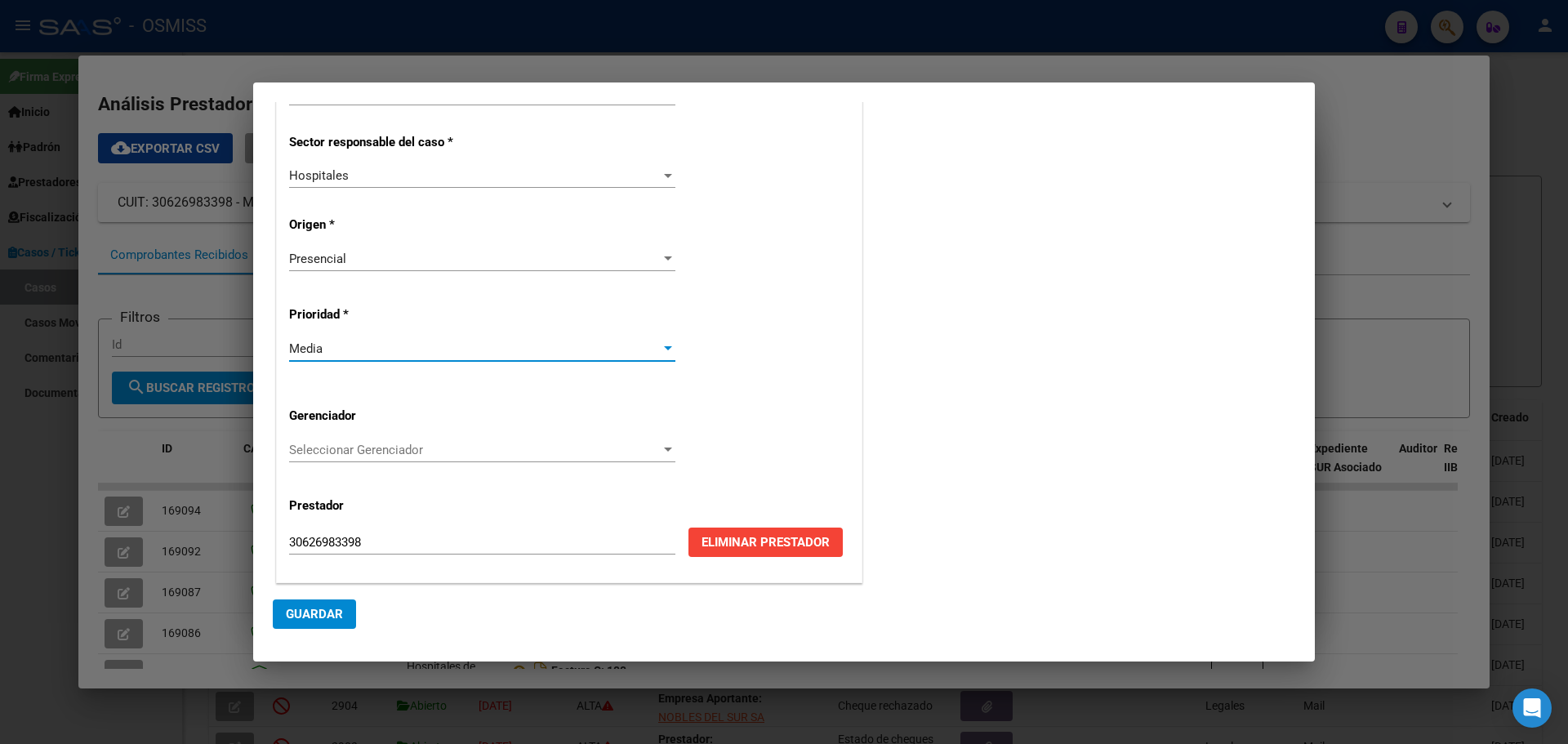
click at [664, 449] on div at bounding box center [668, 449] width 8 height 4
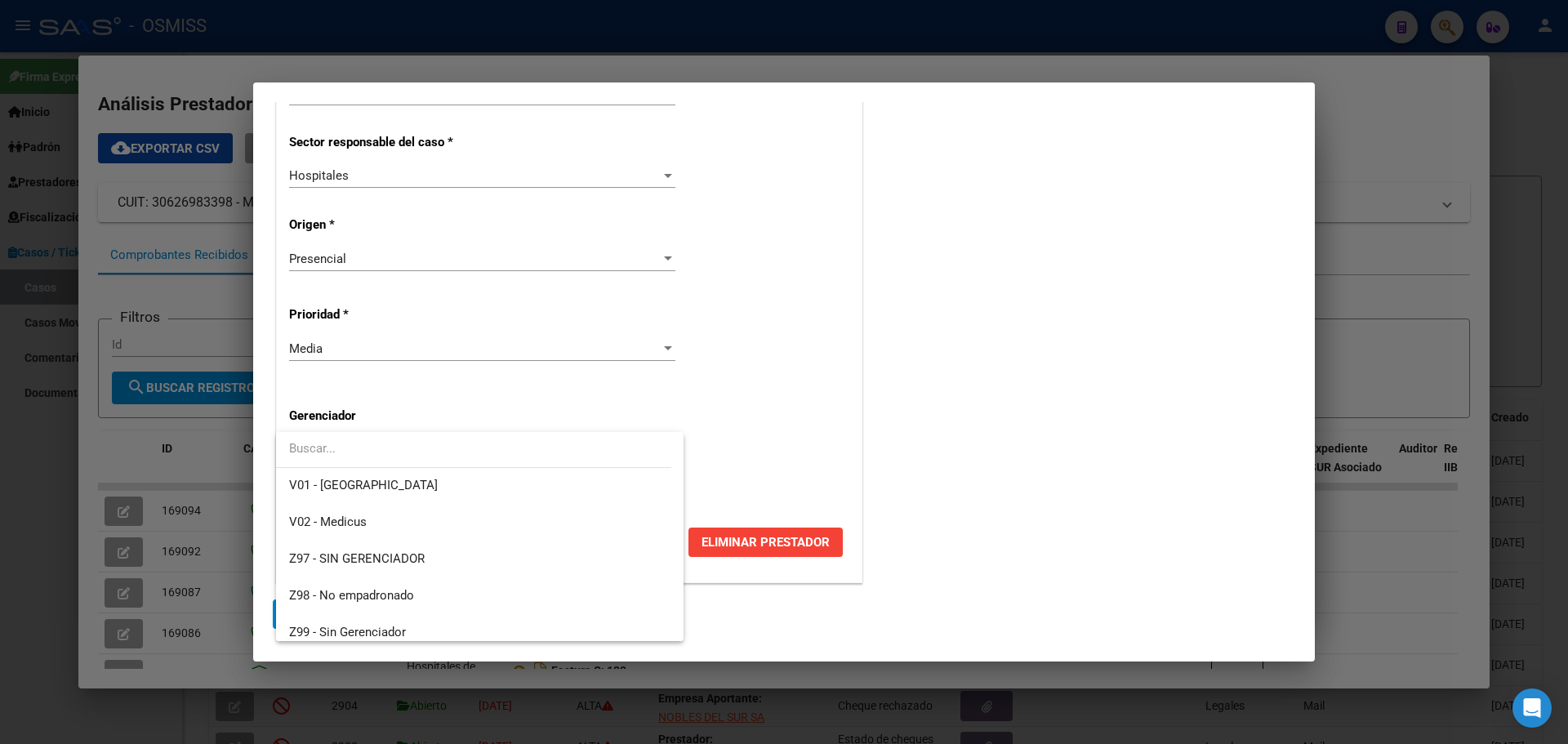
scroll to position [489, 0]
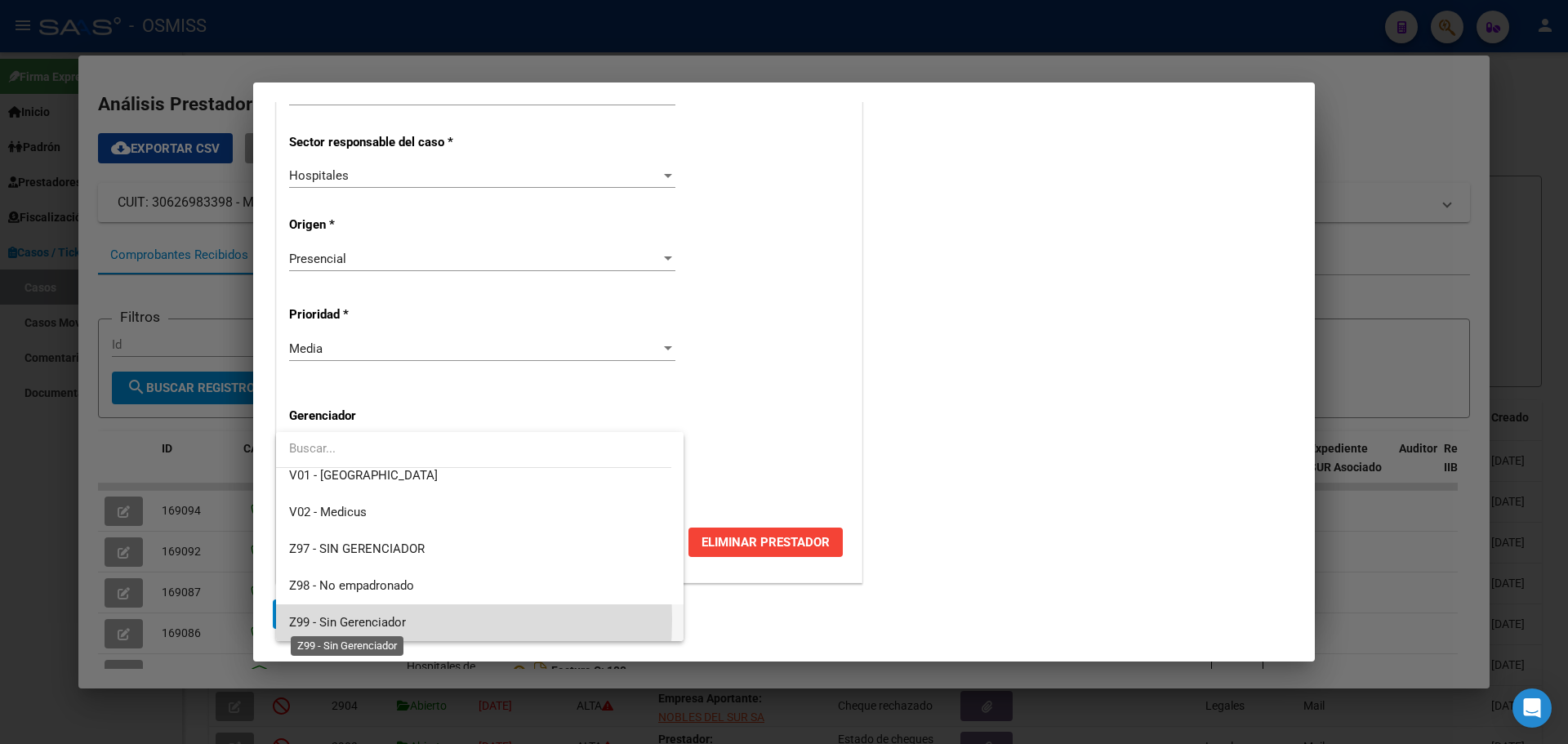
click at [293, 619] on span "Z99 - Sin Gerenciador" at bounding box center [347, 621] width 117 height 14
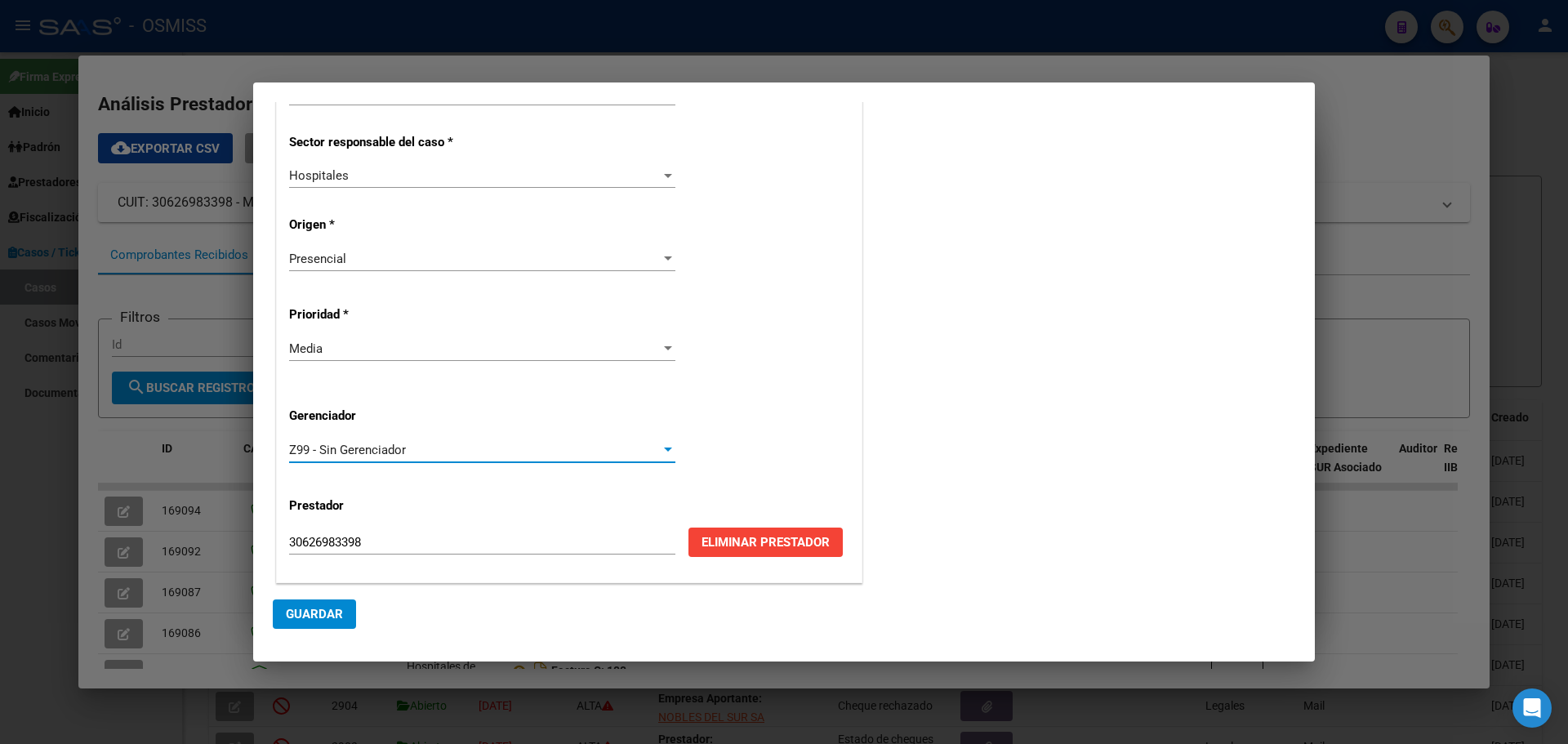
click at [295, 613] on span "Guardar" at bounding box center [315, 614] width 58 height 14
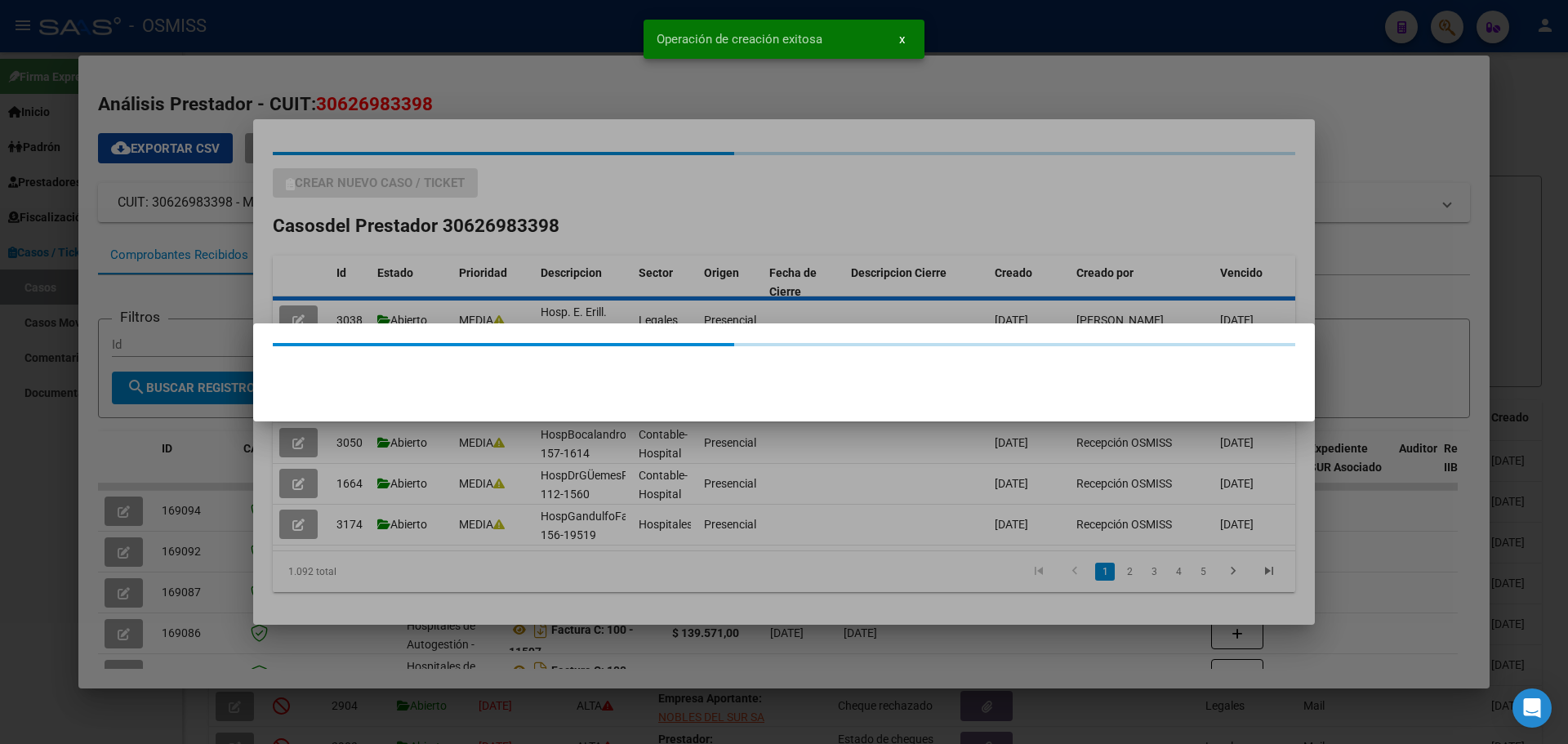
scroll to position [0, 0]
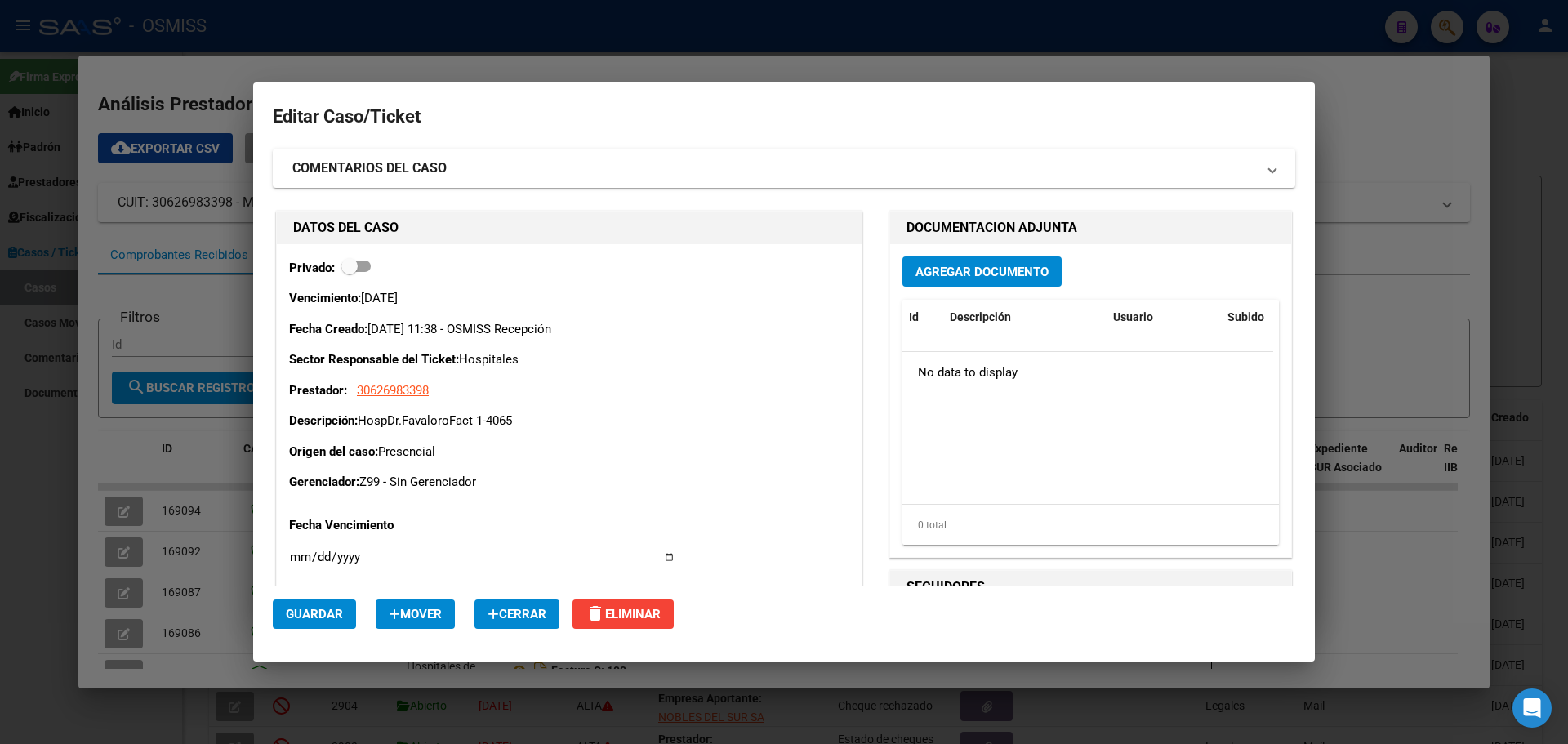
click at [966, 264] on span "Agregar Documento" at bounding box center [981, 271] width 133 height 14
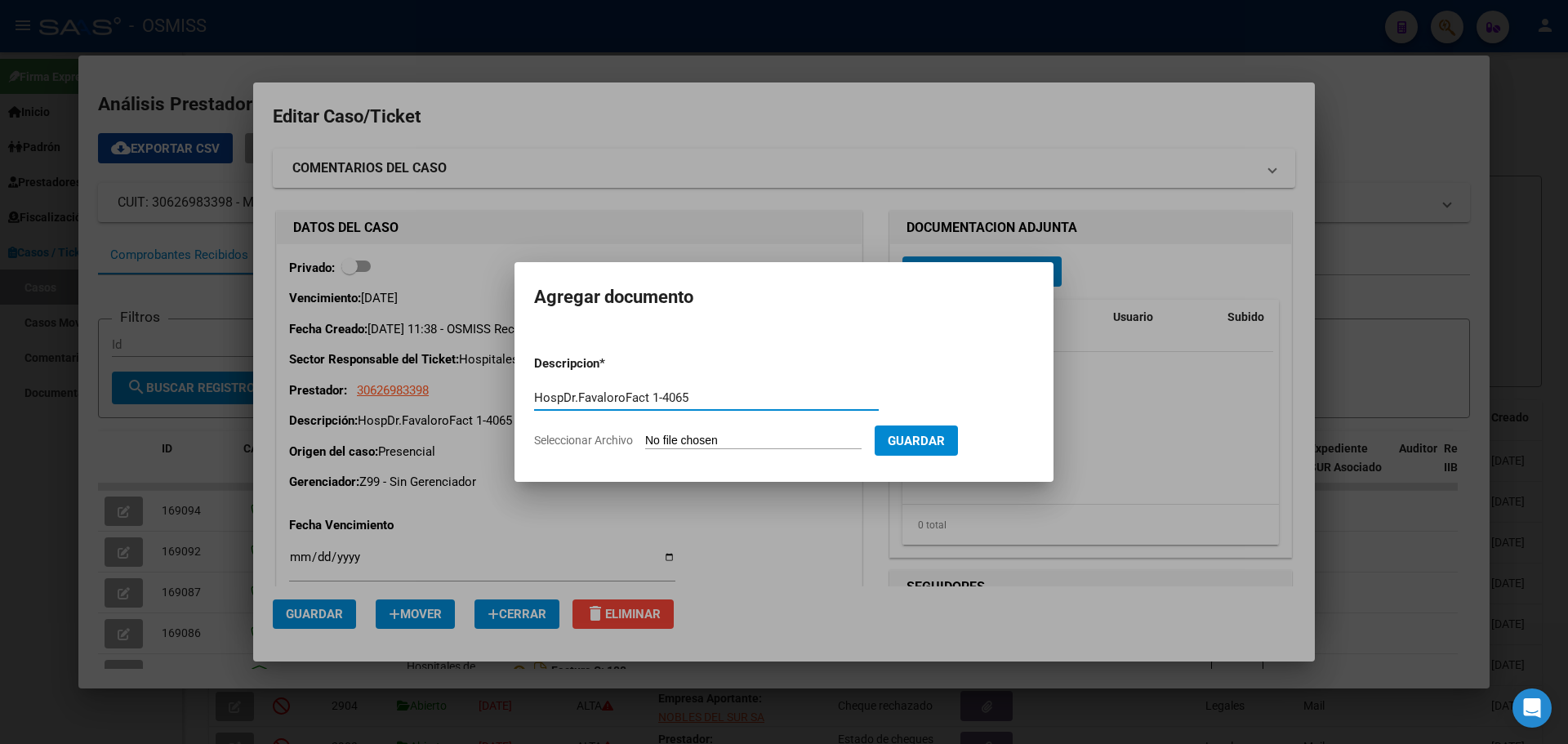
type input "HospDr.FavaloroFact 1-4065"
click at [548, 435] on span "Seleccionar Archivo" at bounding box center [583, 439] width 99 height 13
click at [645, 435] on input "Seleccionar Archivo" at bounding box center [754, 441] width 217 height 15
type input "C:\fakepath\Fact 4065.pdf"
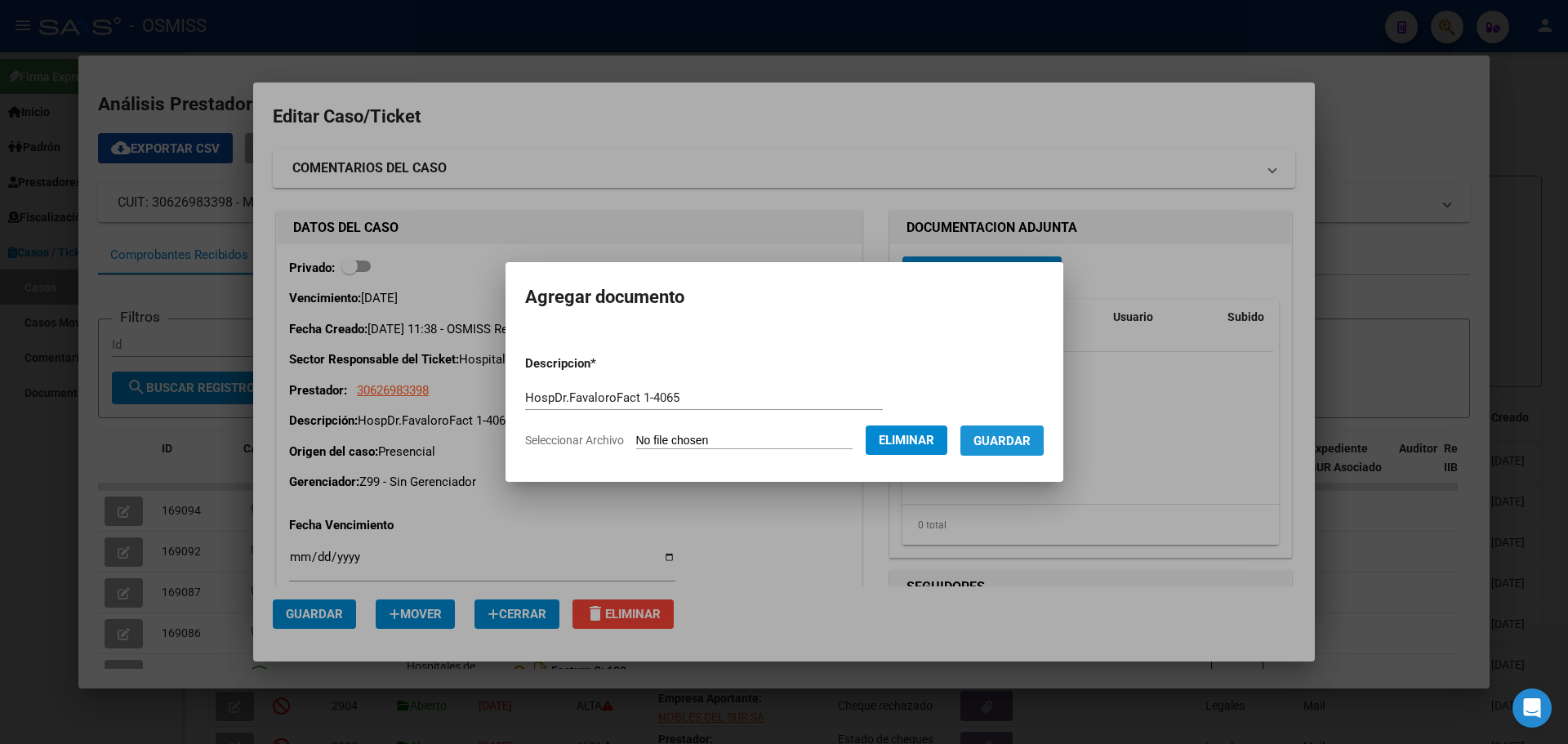
click at [1030, 438] on span "Guardar" at bounding box center [1002, 440] width 58 height 14
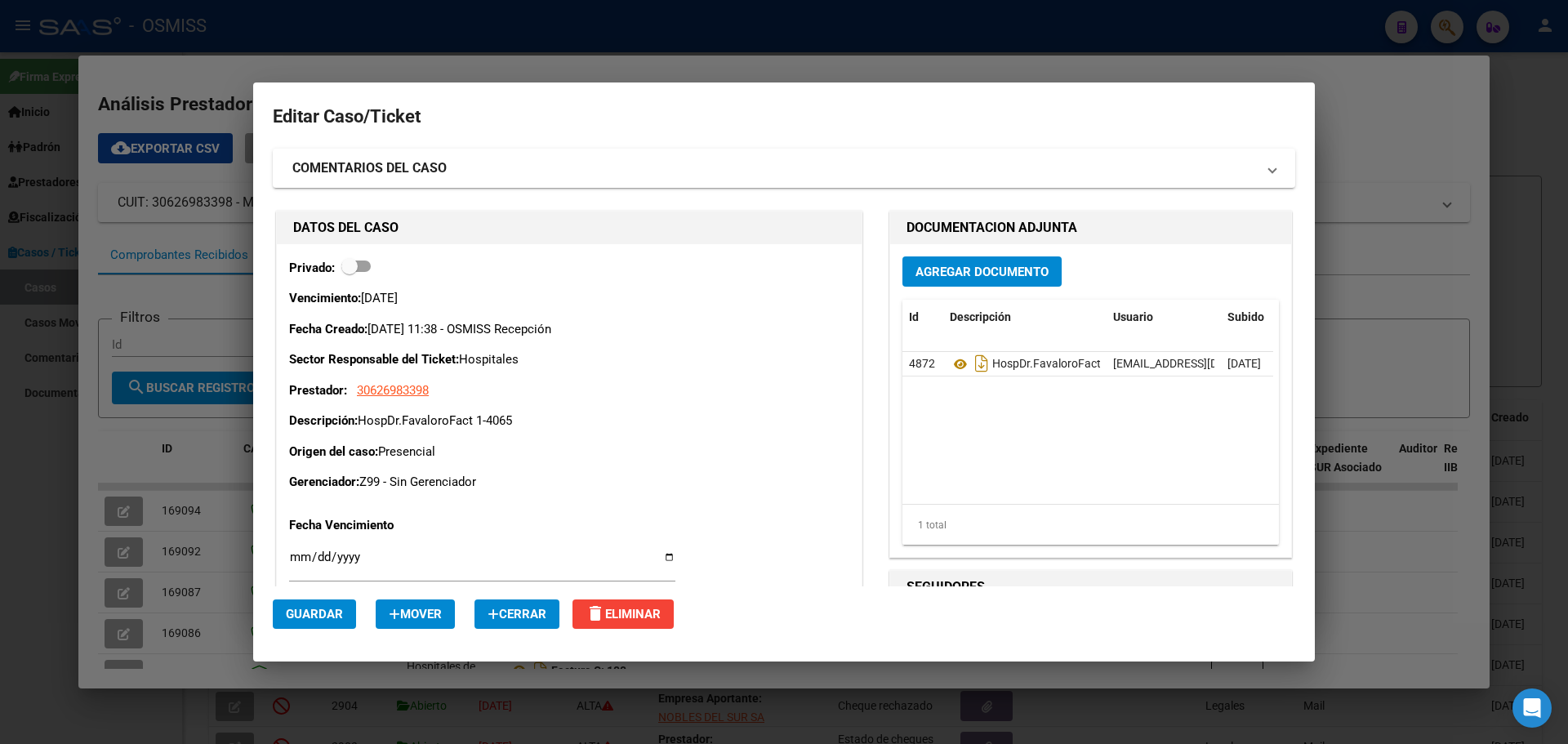
click at [521, 58] on div at bounding box center [784, 372] width 1568 height 744
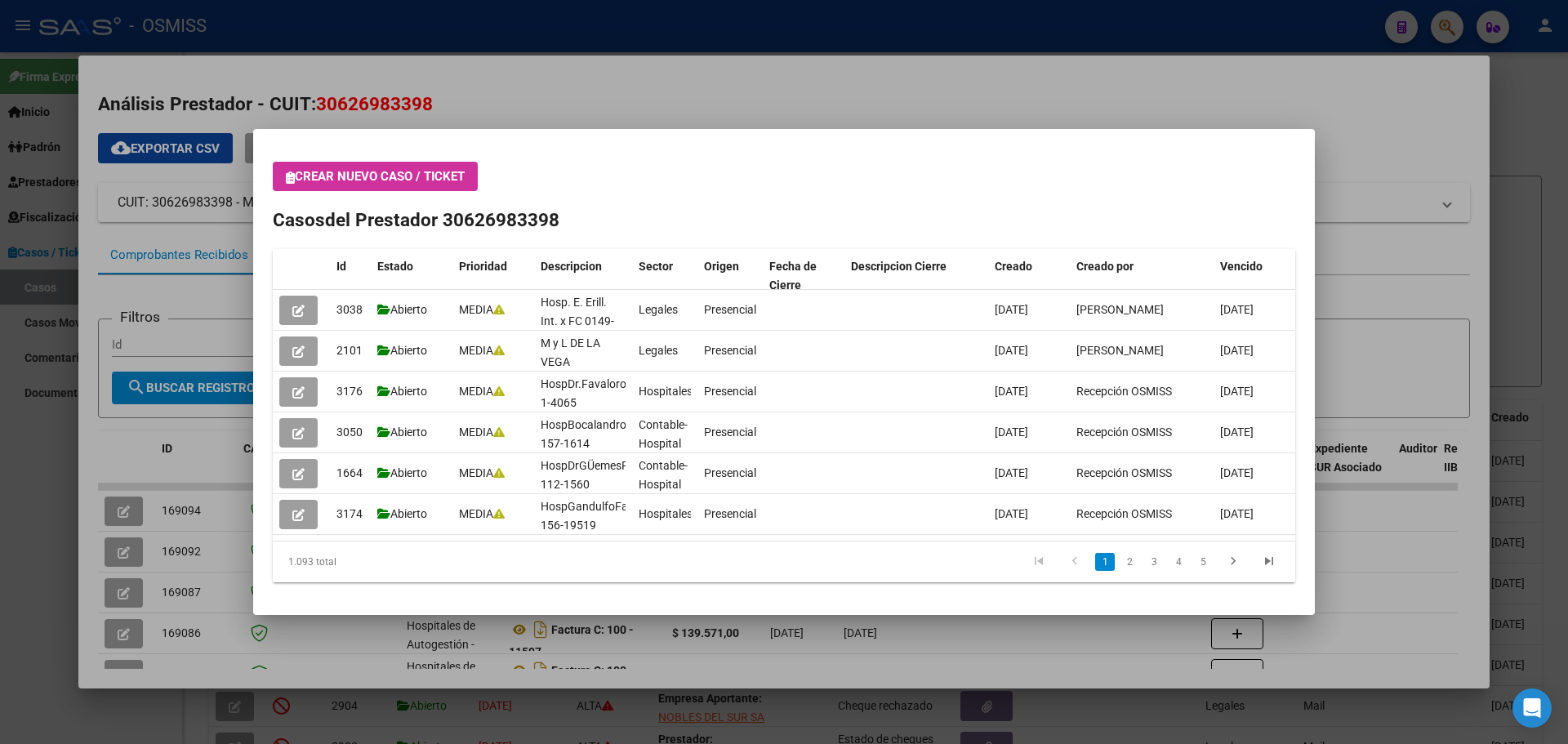
click at [285, 177] on button "Crear nuevo caso / ticket" at bounding box center [375, 176] width 205 height 30
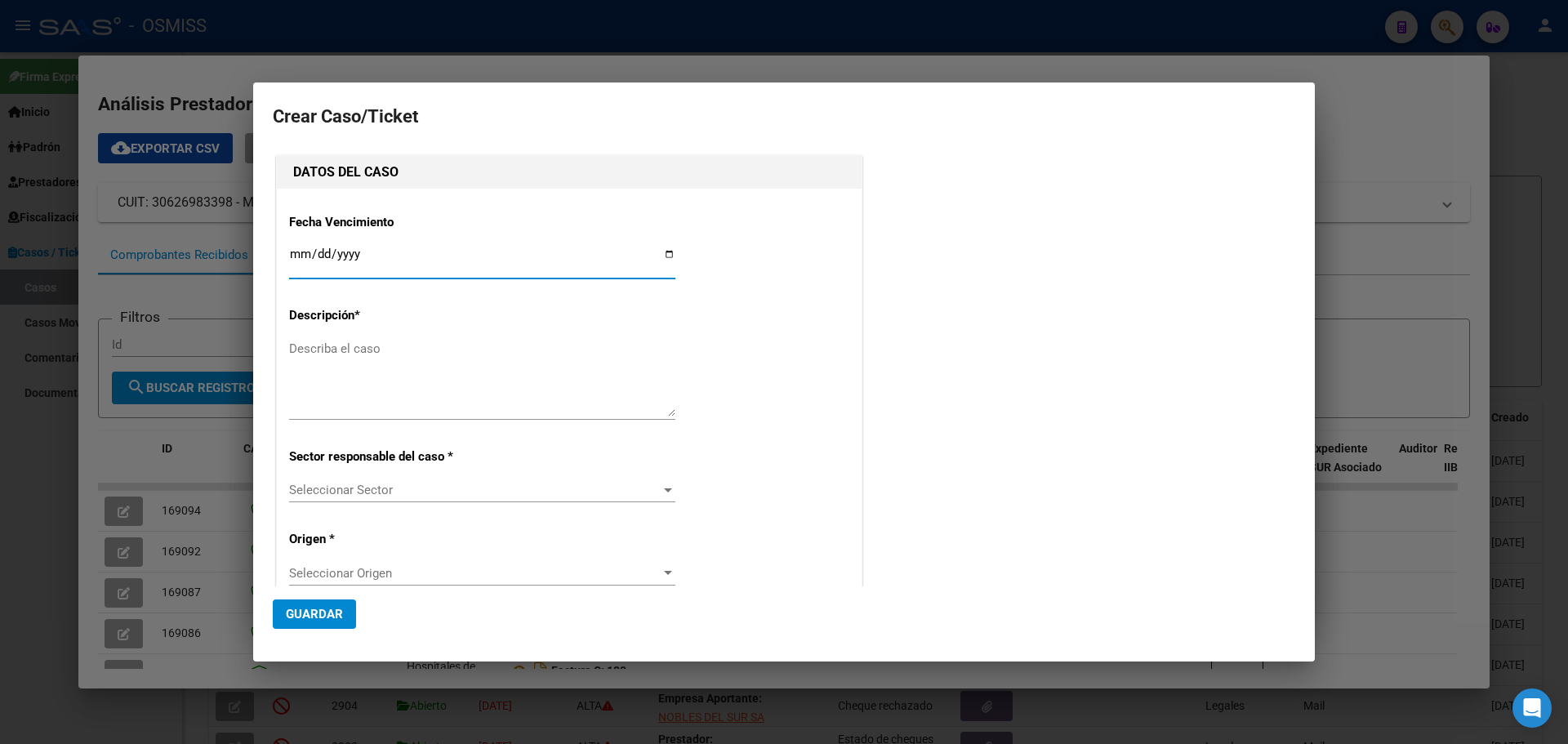
click at [664, 251] on input "Ingresar fecha" at bounding box center [482, 260] width 386 height 26
type input "[DATE]"
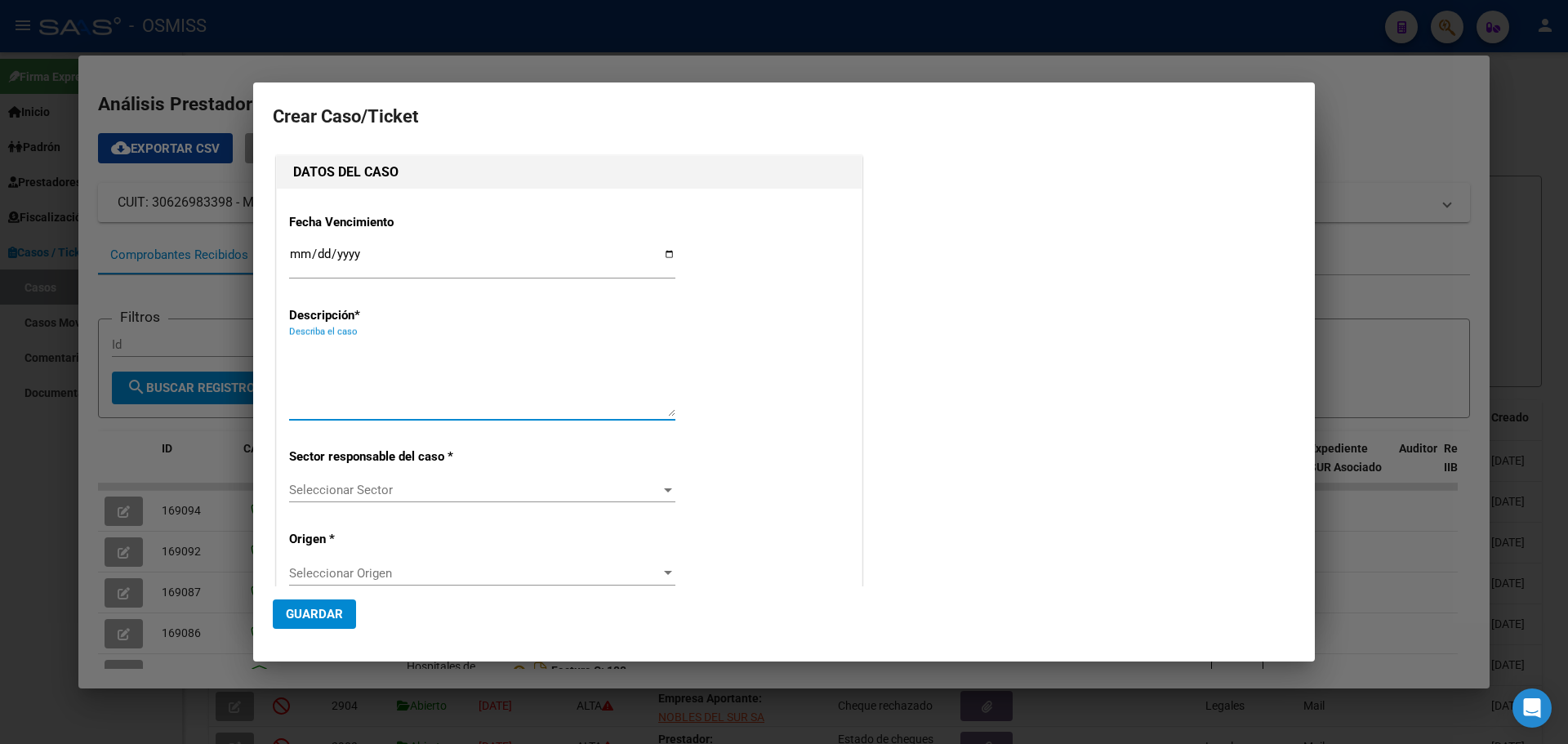
click at [362, 352] on textarea "Describa el caso" at bounding box center [482, 378] width 386 height 77
type textarea "HospDr.FavaloroFact 1-4066"
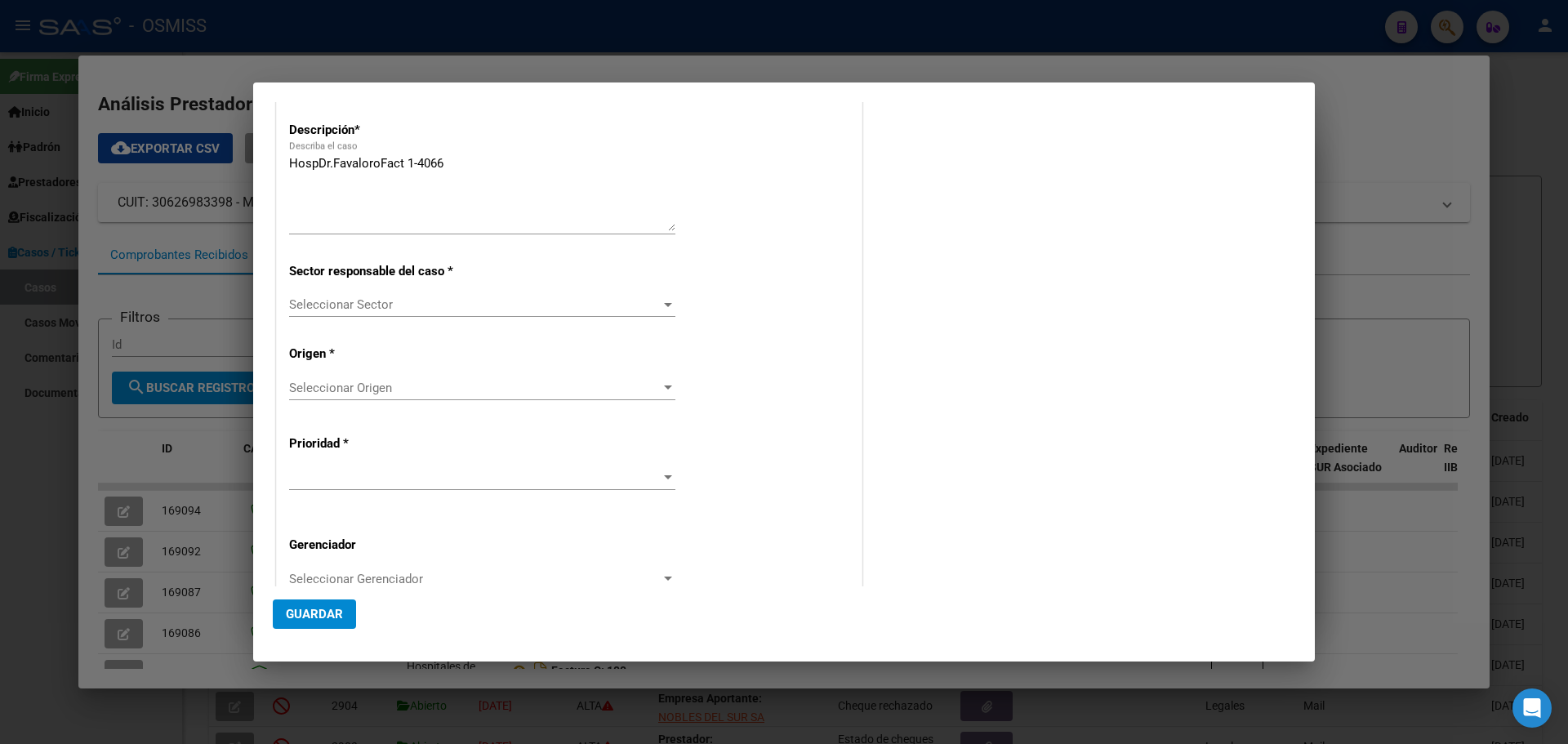
scroll to position [314, 0]
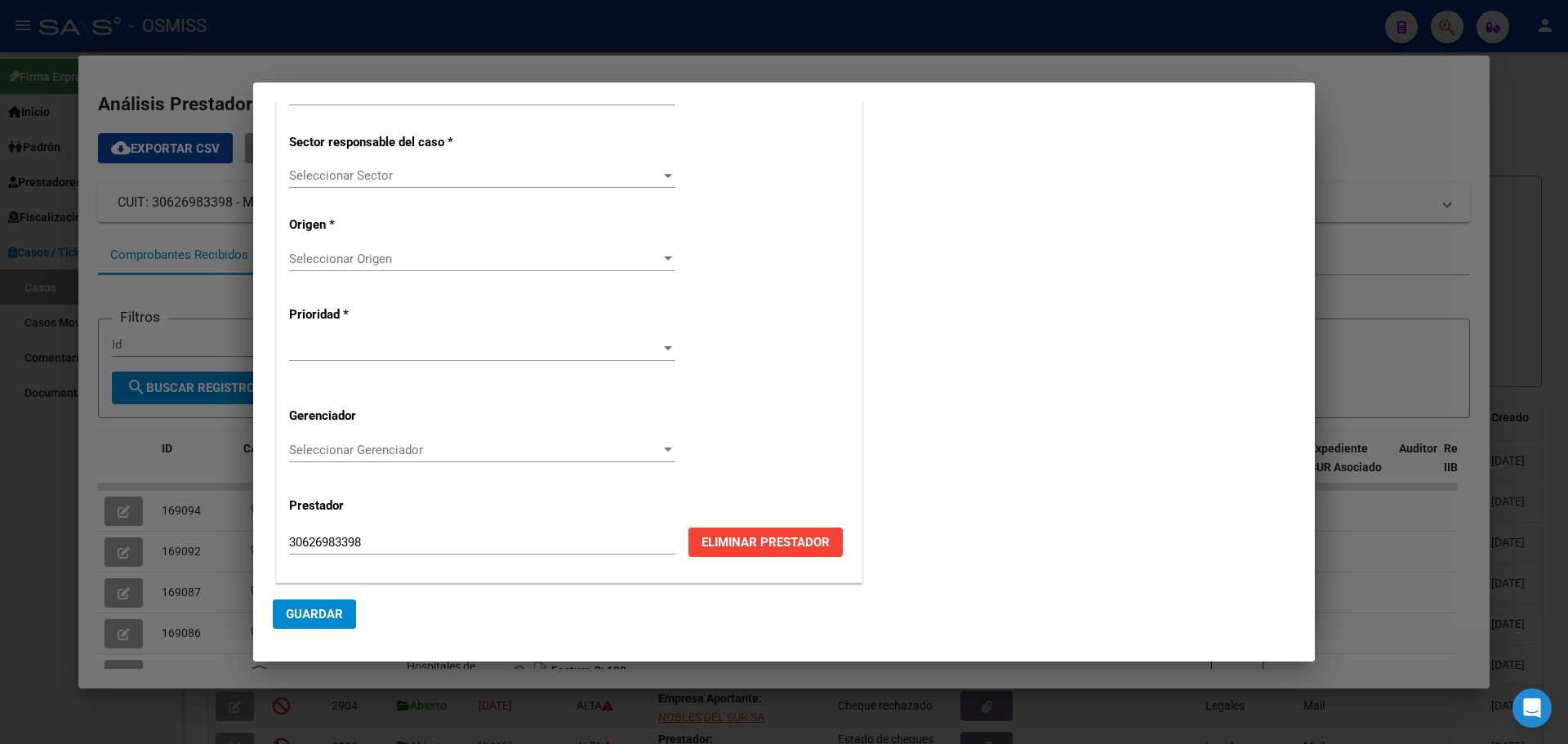
click at [664, 174] on div at bounding box center [668, 175] width 8 height 4
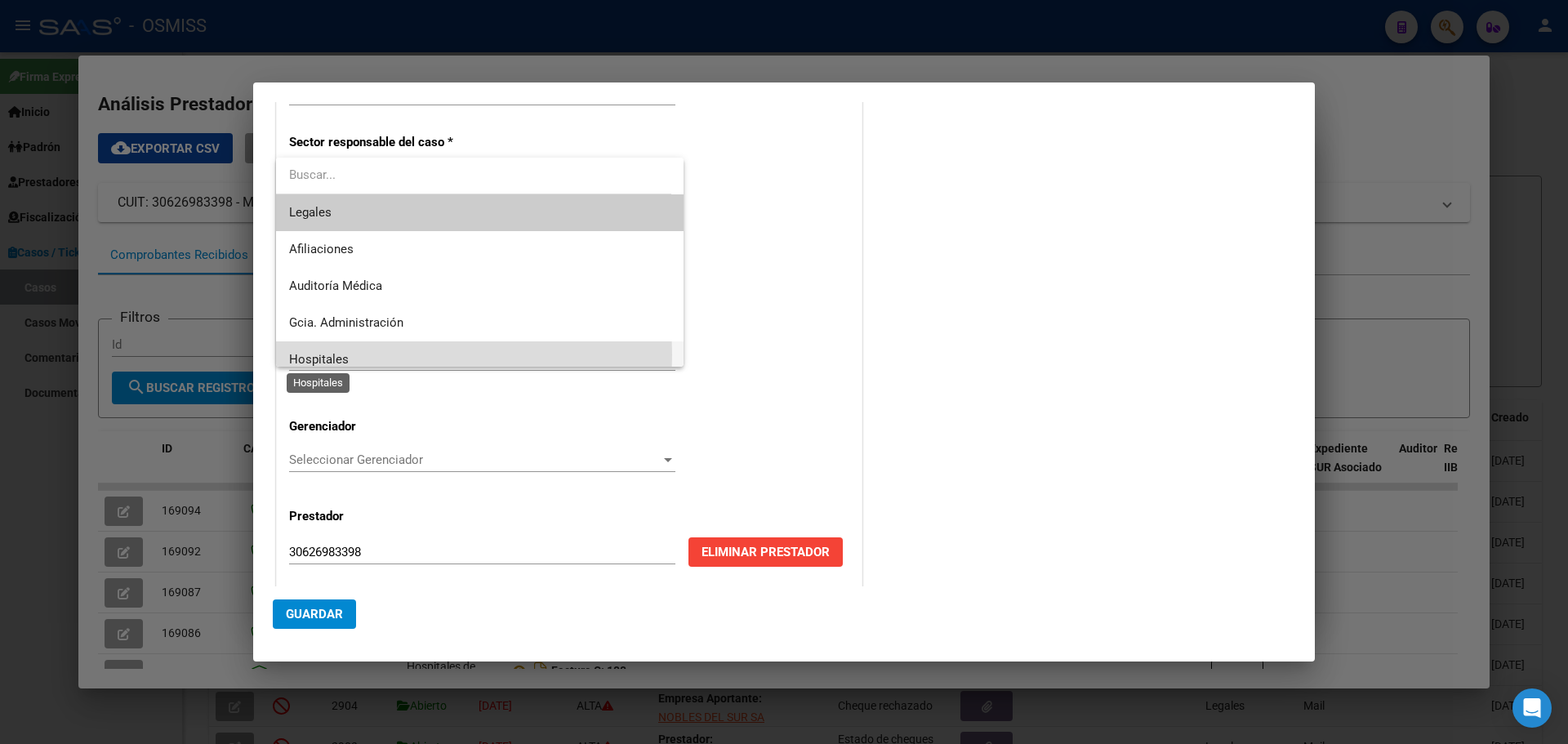
click at [332, 355] on span "Hospitales" at bounding box center [318, 359] width 59 height 14
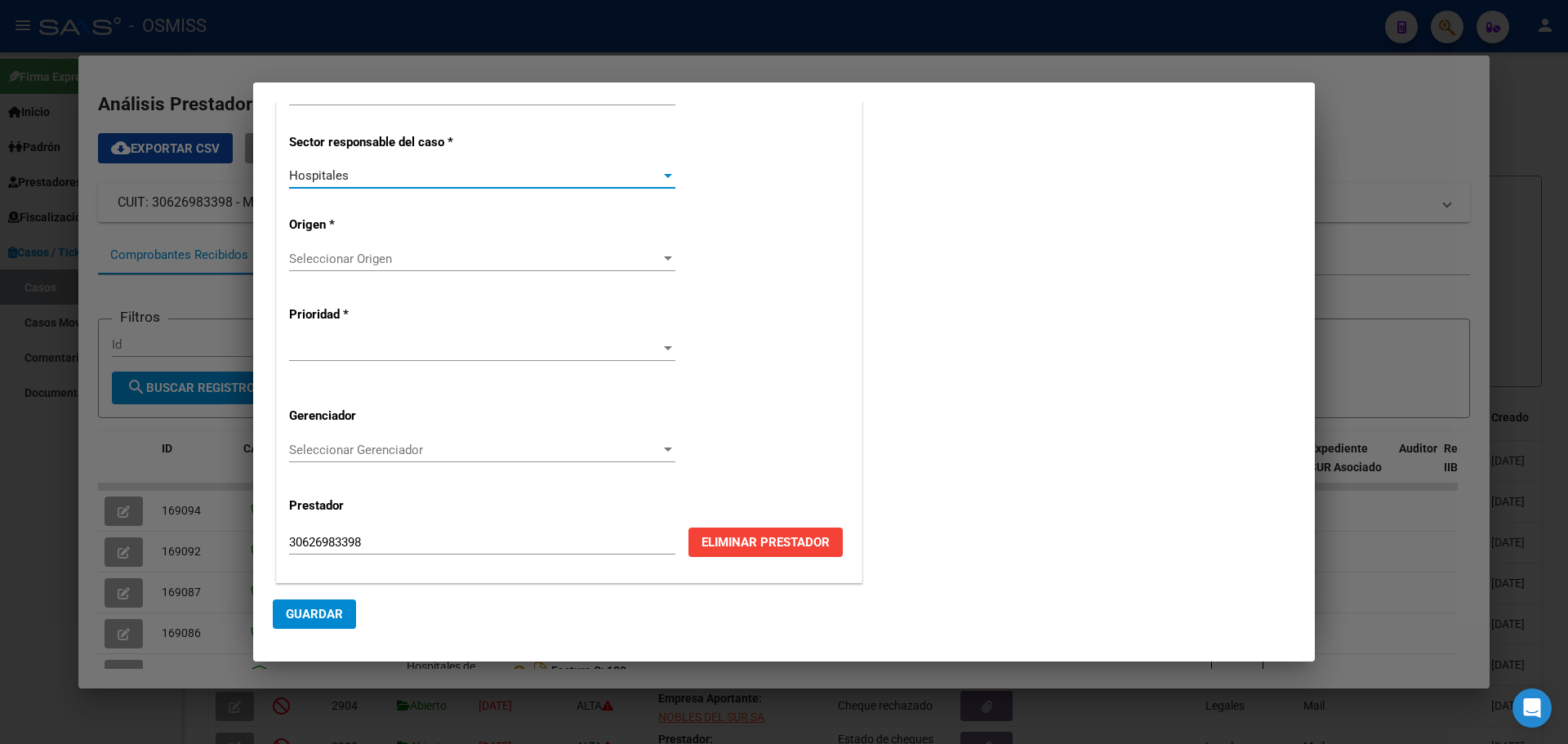
click at [665, 260] on div at bounding box center [668, 258] width 8 height 4
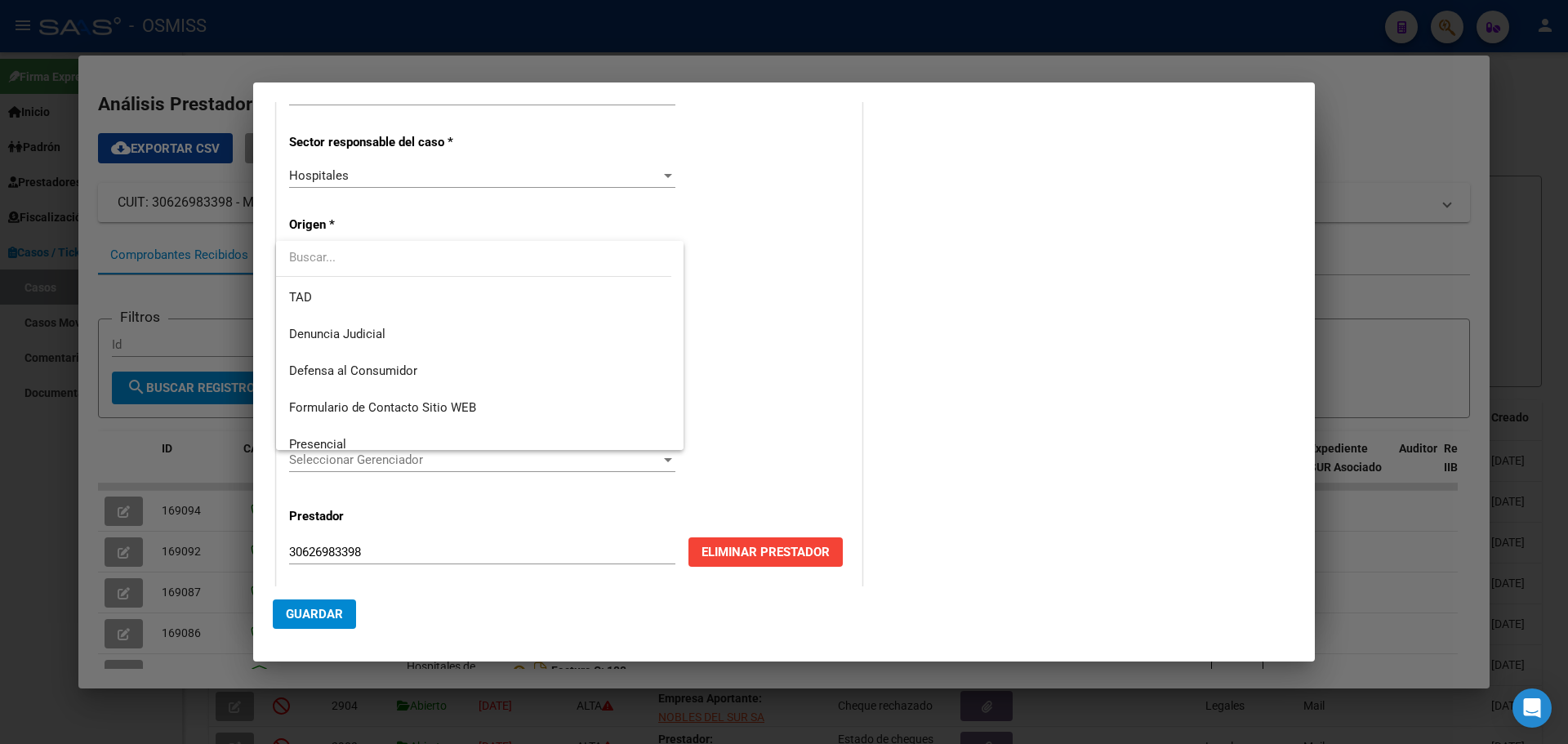
scroll to position [163, 0]
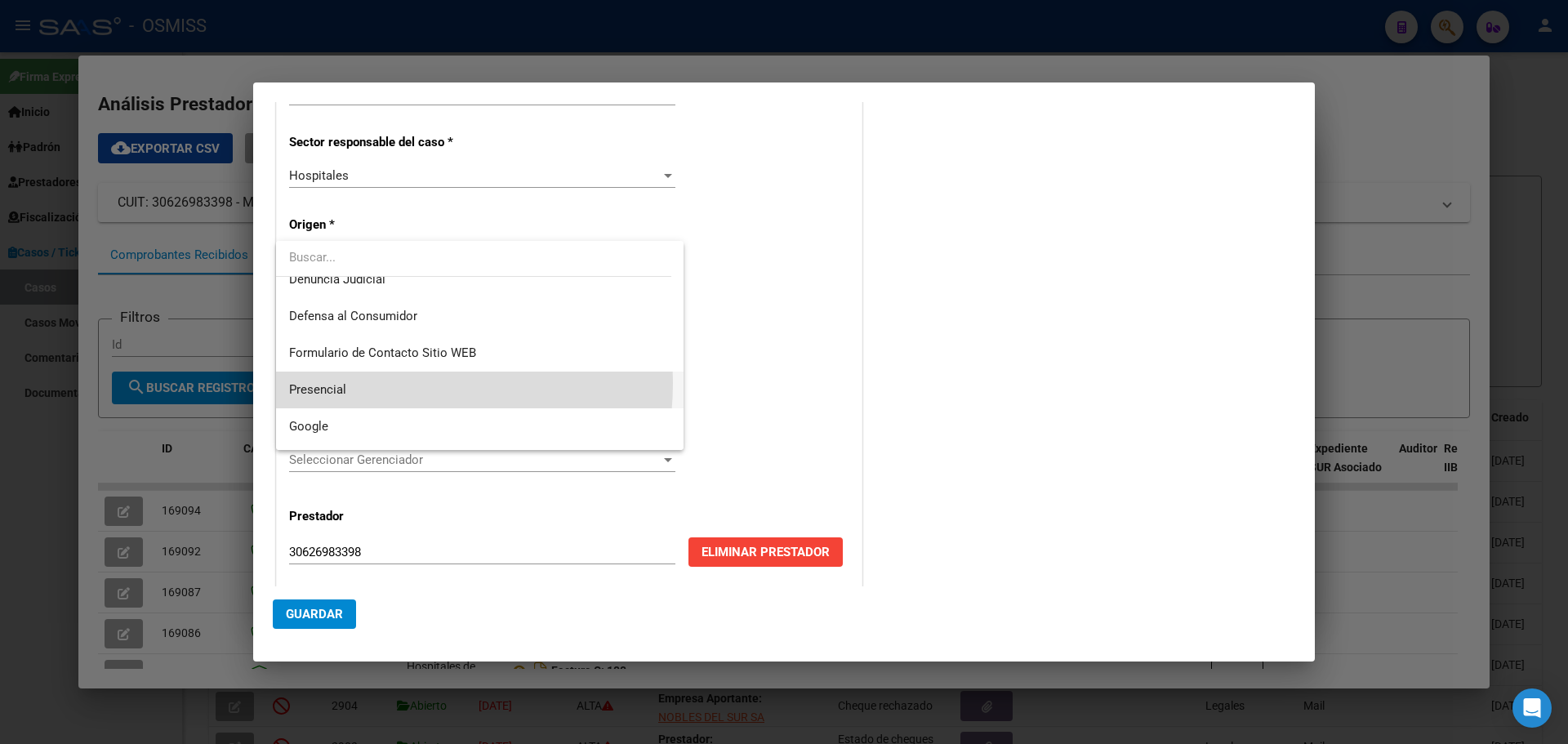
click at [373, 383] on span "Presencial" at bounding box center [479, 389] width 381 height 36
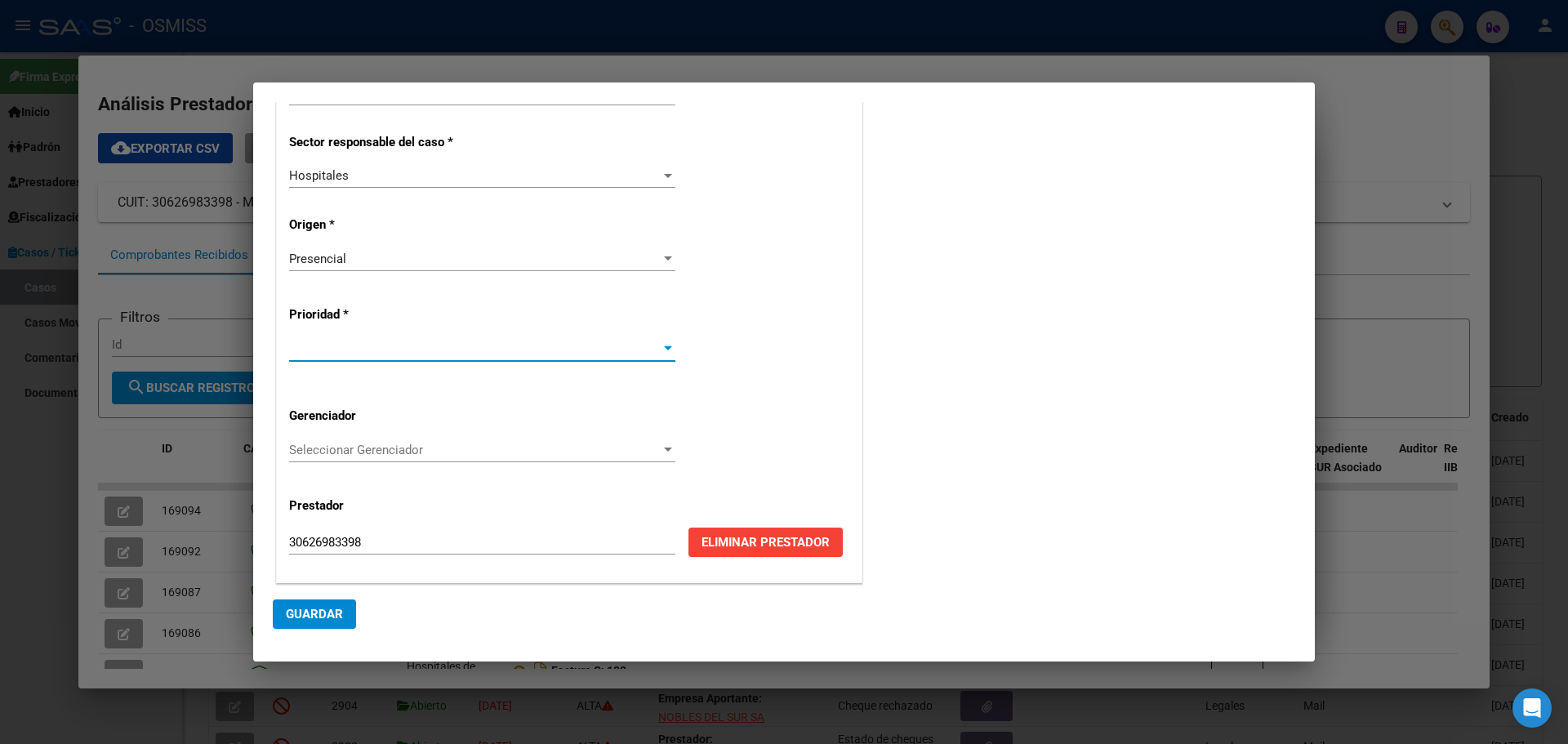
click at [667, 344] on div at bounding box center [667, 348] width 14 height 13
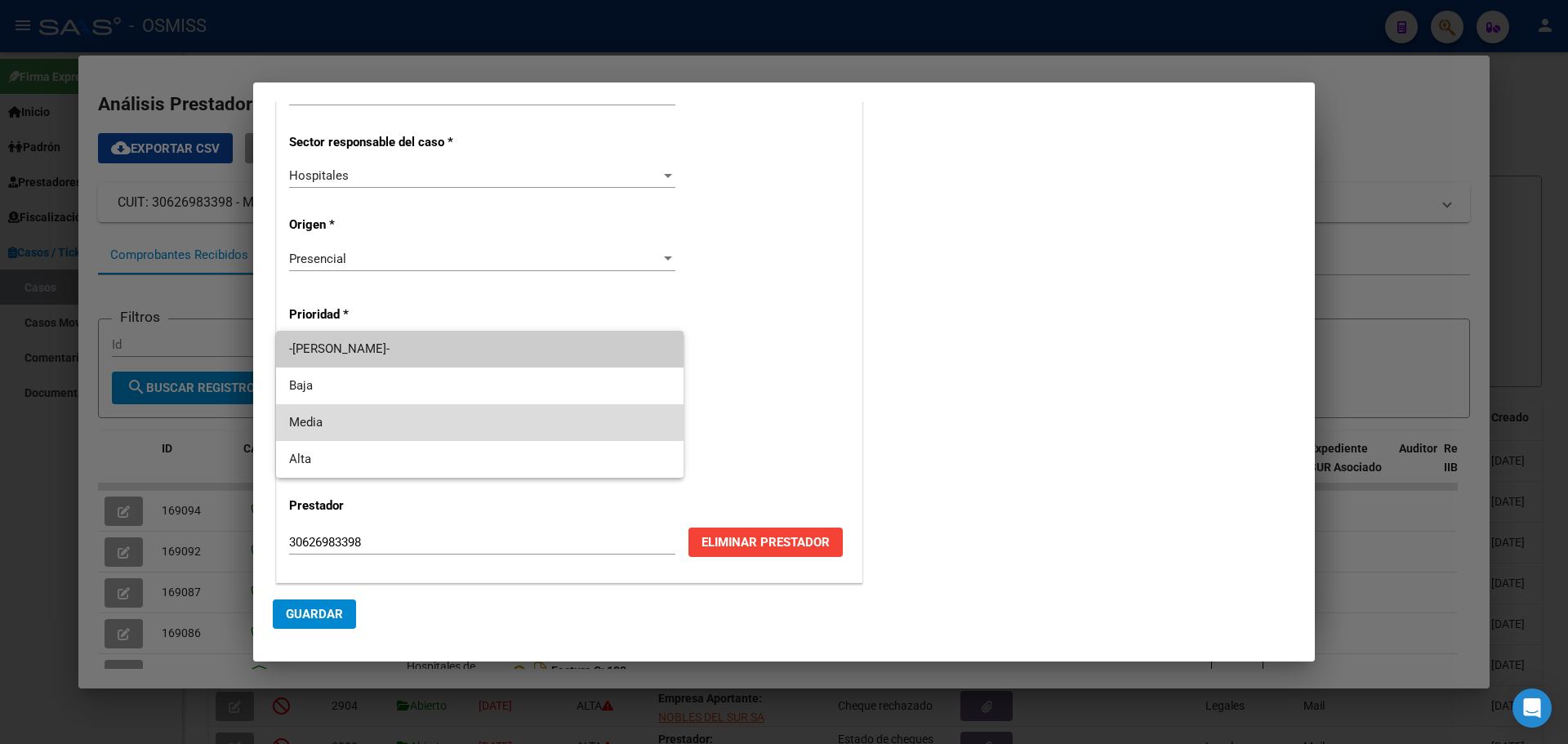
click at [295, 416] on span "Media" at bounding box center [479, 422] width 381 height 36
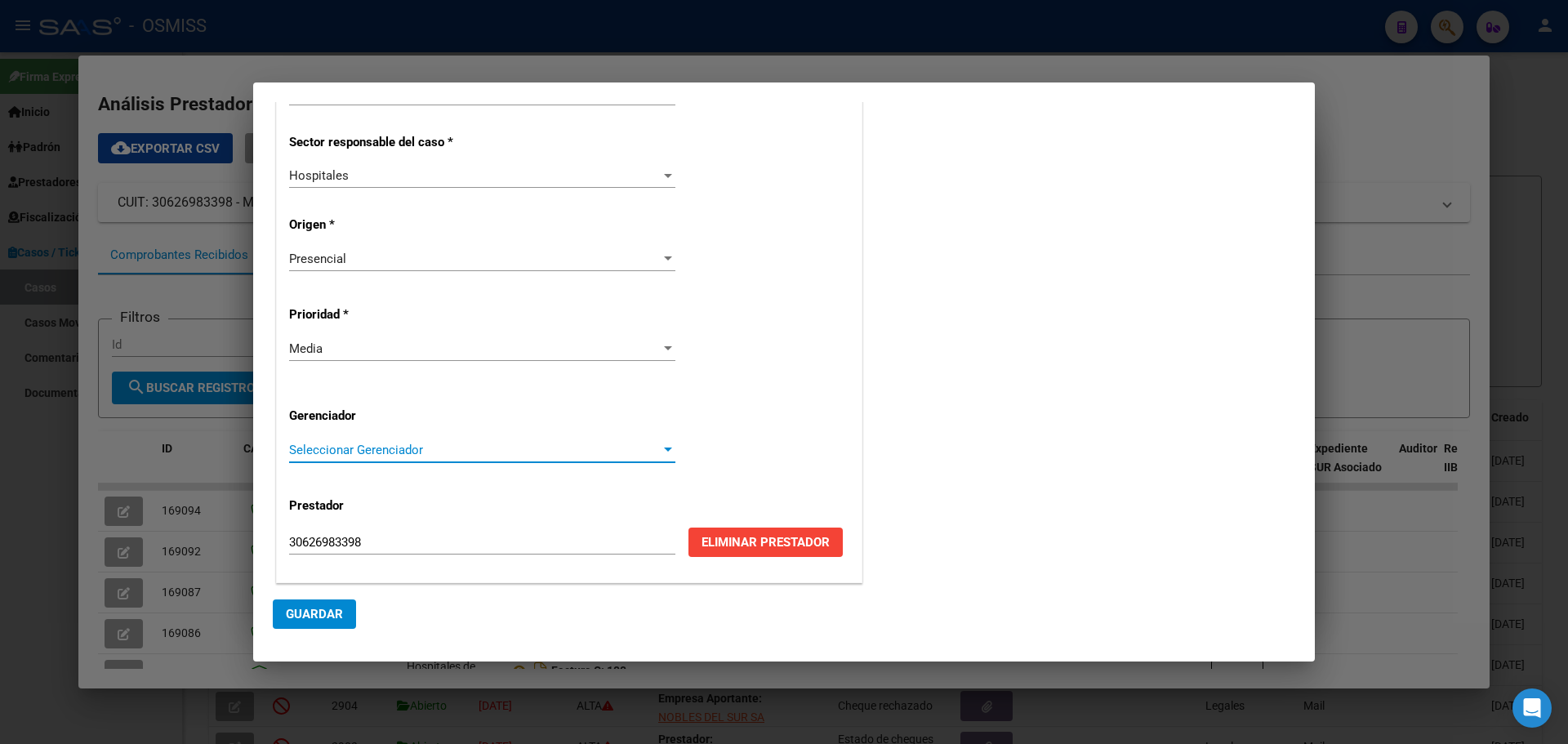
click at [664, 448] on div at bounding box center [668, 449] width 8 height 4
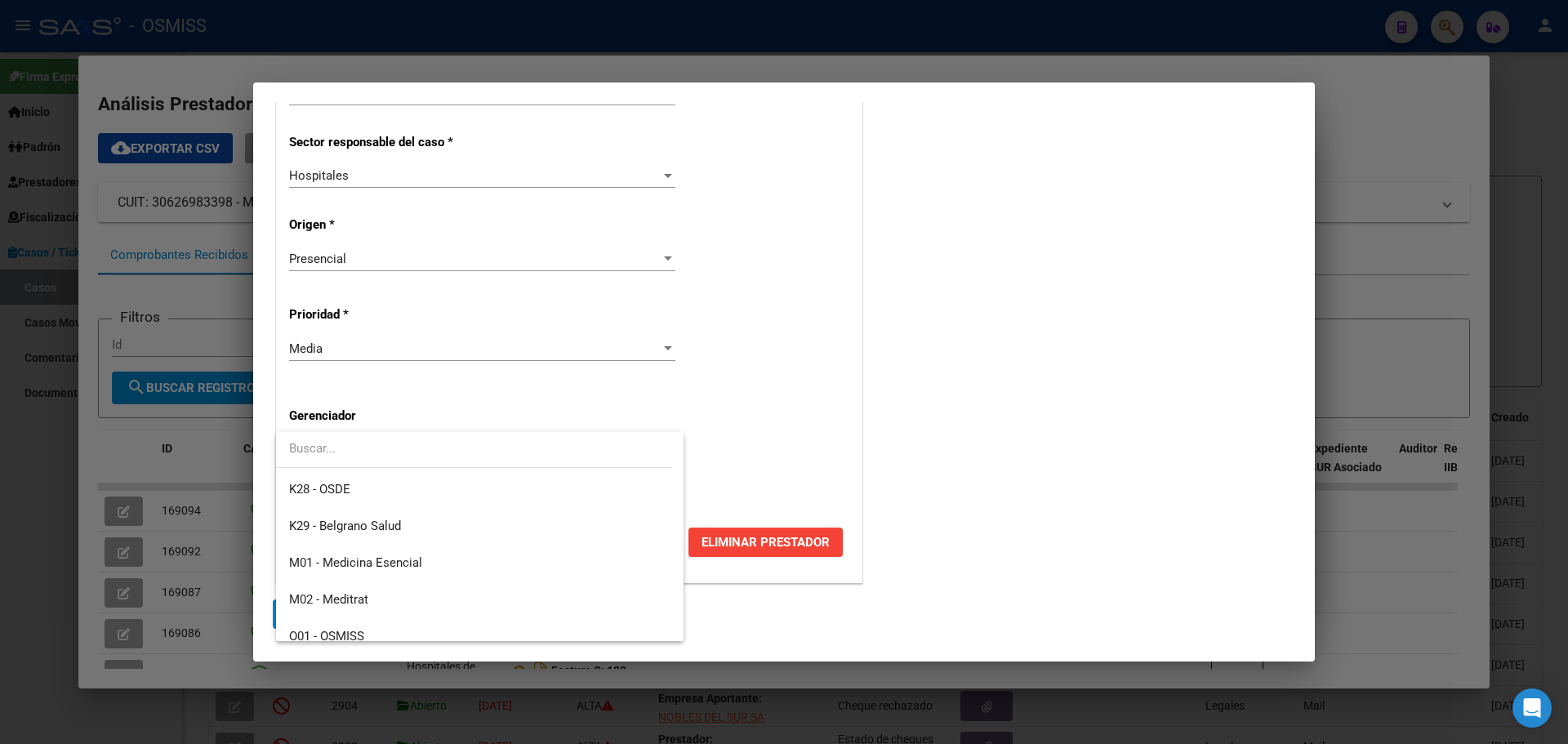
scroll to position [489, 0]
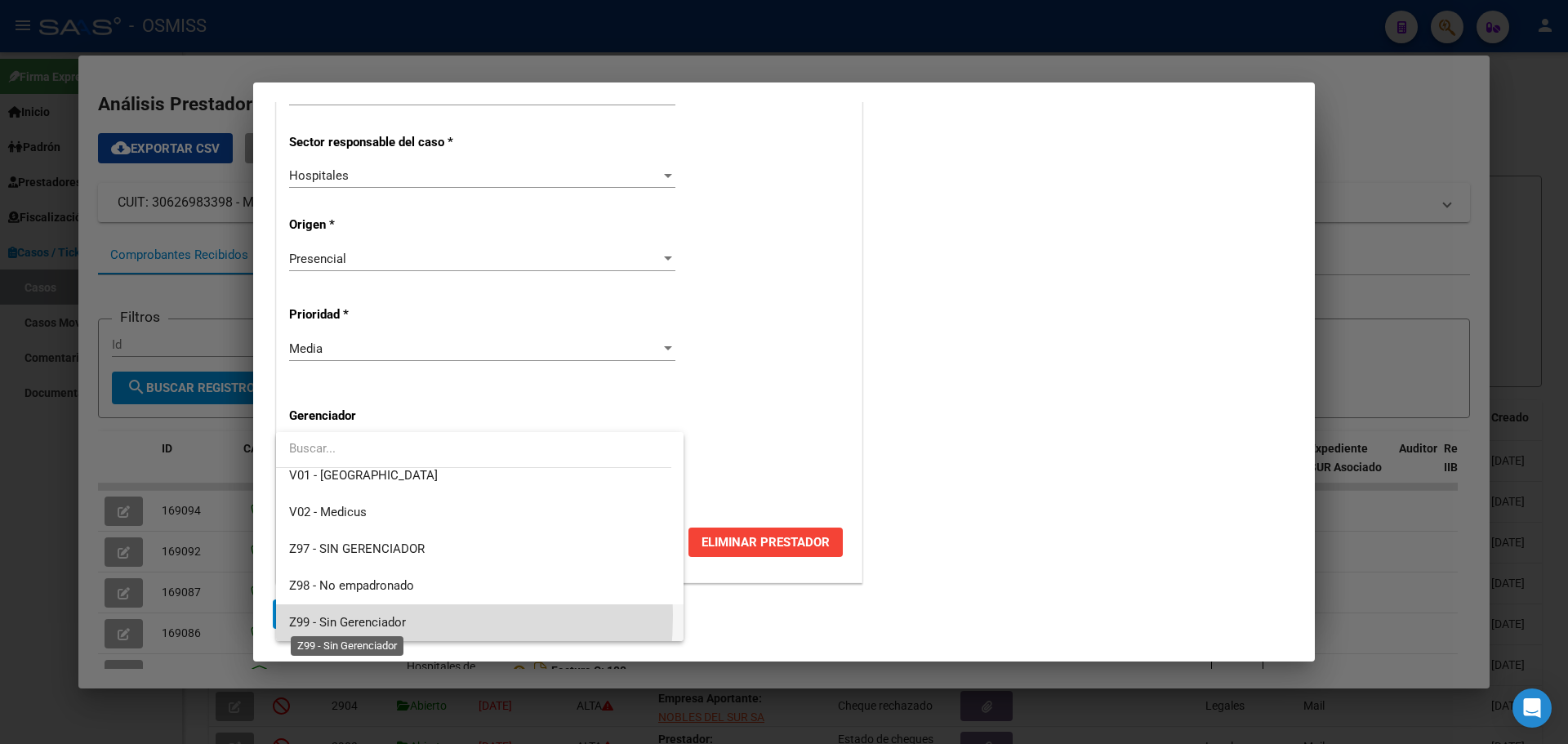
click at [297, 614] on span "Z99 - Sin Gerenciador" at bounding box center [347, 621] width 117 height 14
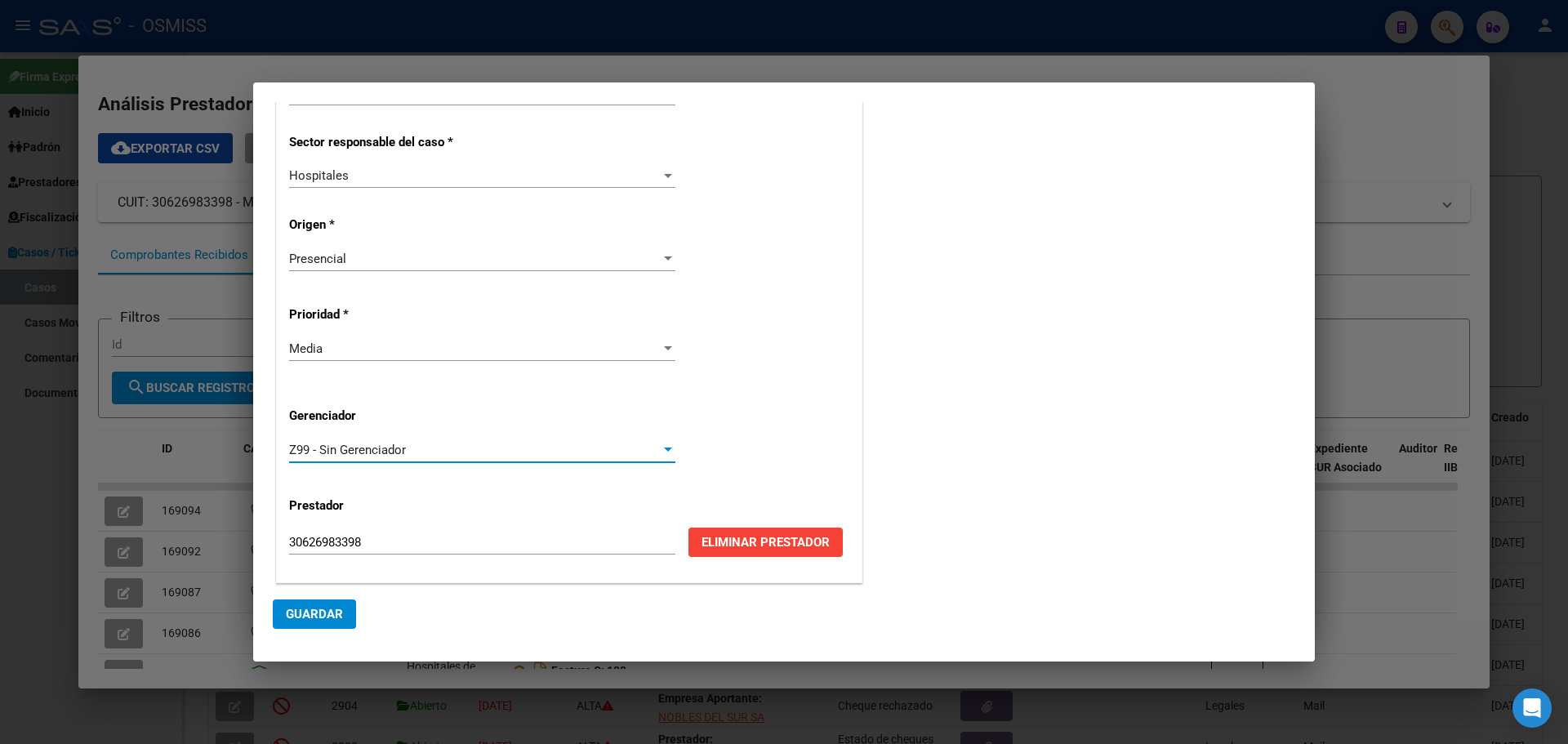
click at [299, 612] on span "Guardar" at bounding box center [315, 614] width 58 height 14
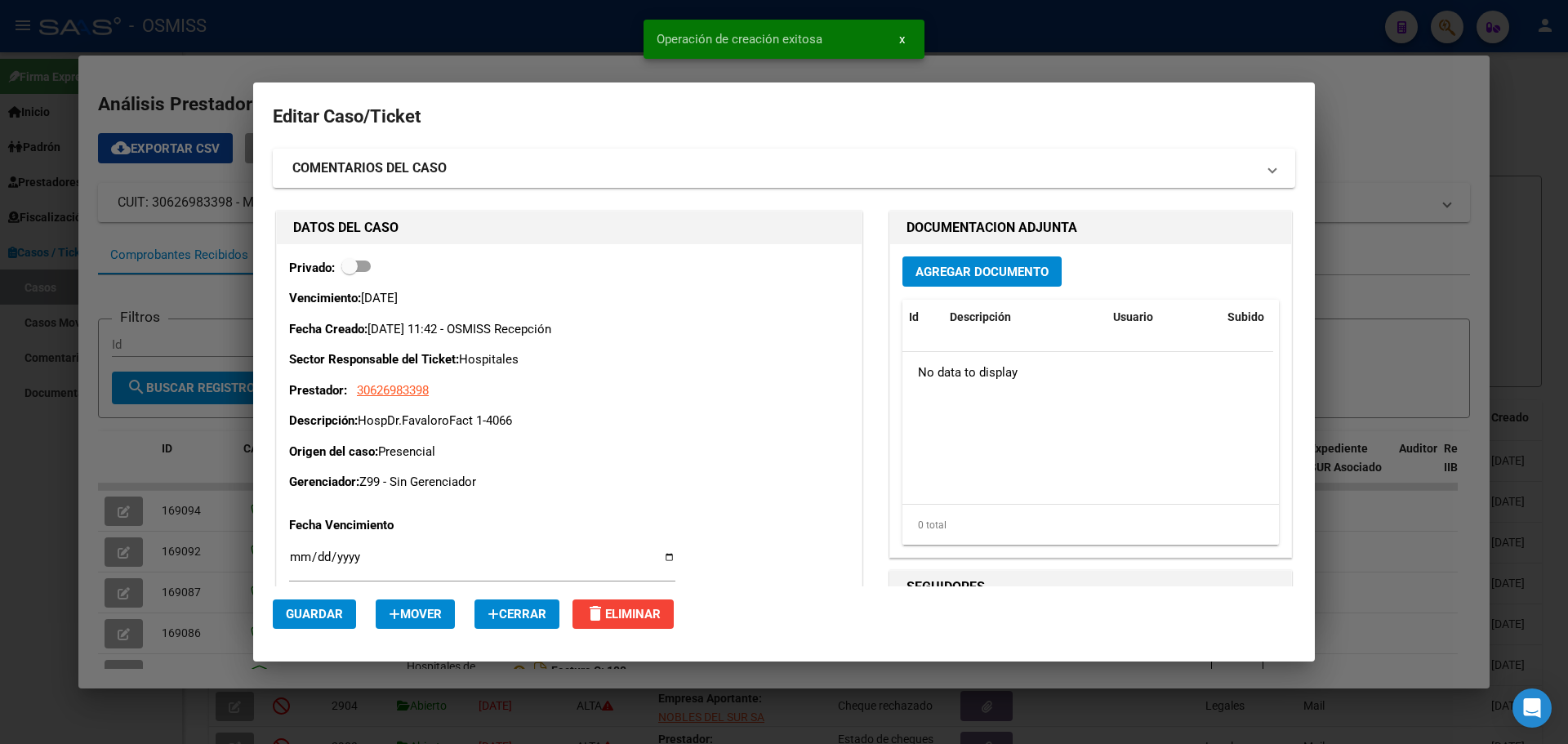
click at [1000, 265] on span "Agregar Documento" at bounding box center [981, 271] width 133 height 14
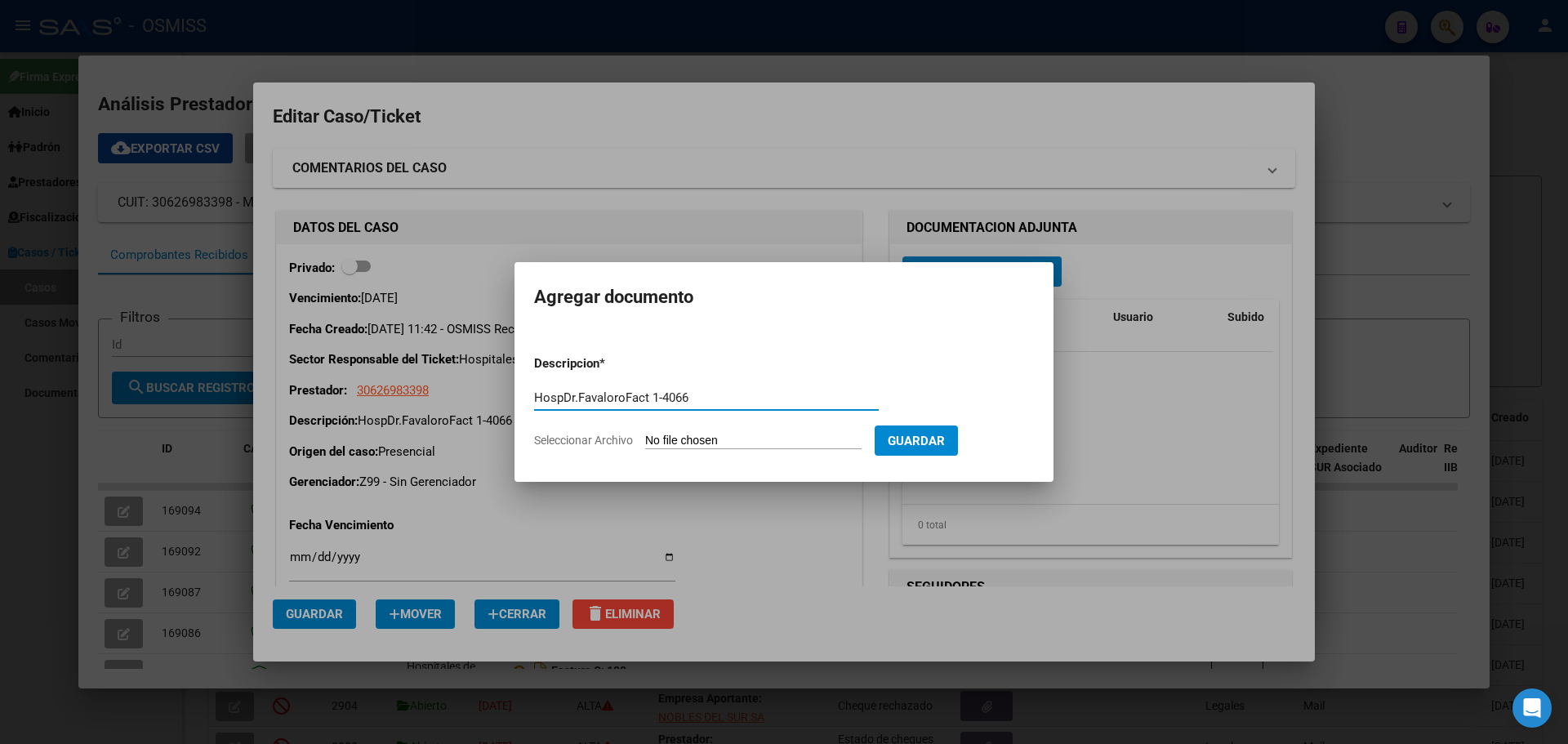
type input "HospDr.FavaloroFact 1-4066"
click at [581, 436] on span "Seleccionar Archivo" at bounding box center [583, 439] width 99 height 13
click at [645, 436] on input "Seleccionar Archivo" at bounding box center [754, 441] width 217 height 15
type input "C:\fakepath\Fact 4066.pdf"
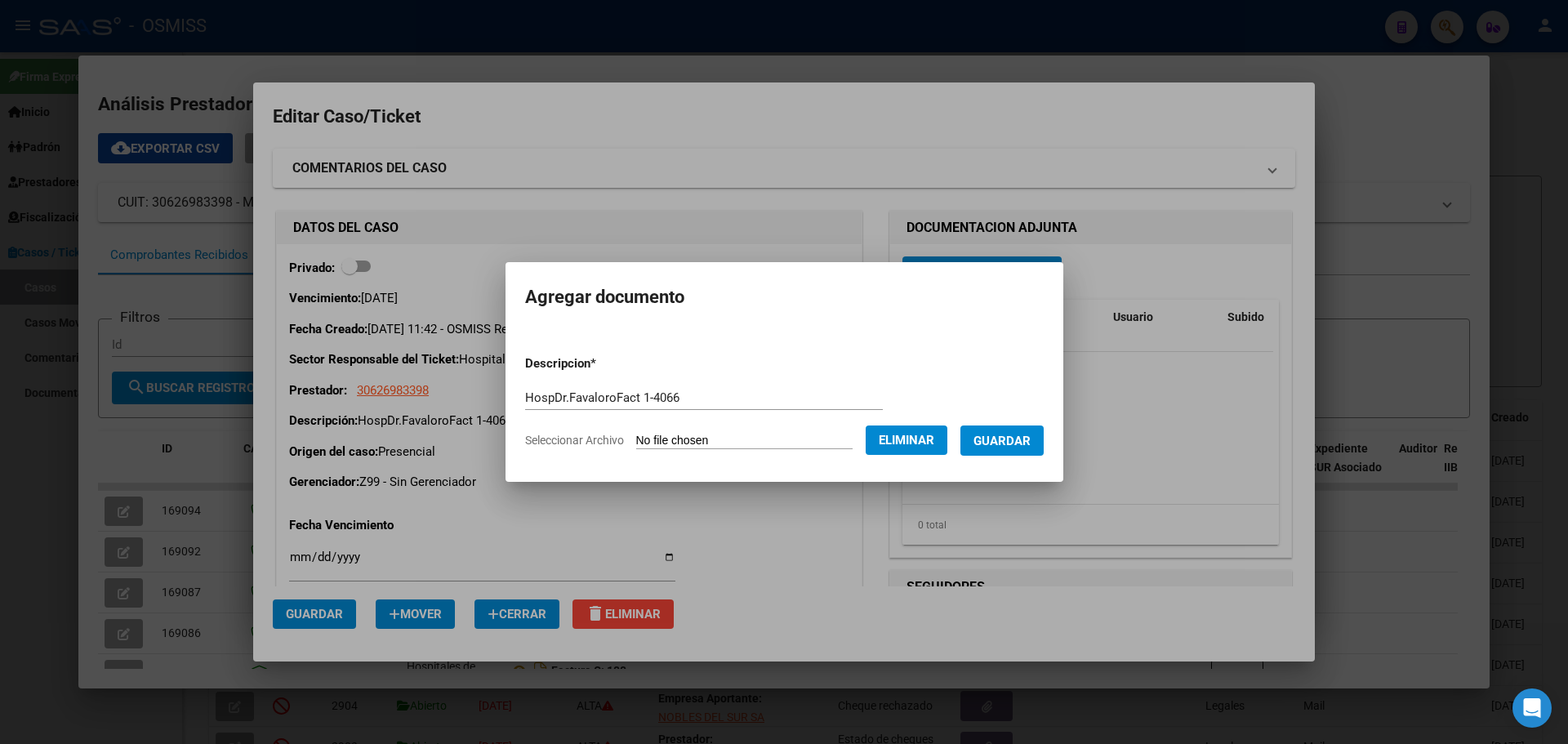
click at [997, 442] on span "Guardar" at bounding box center [1002, 440] width 58 height 14
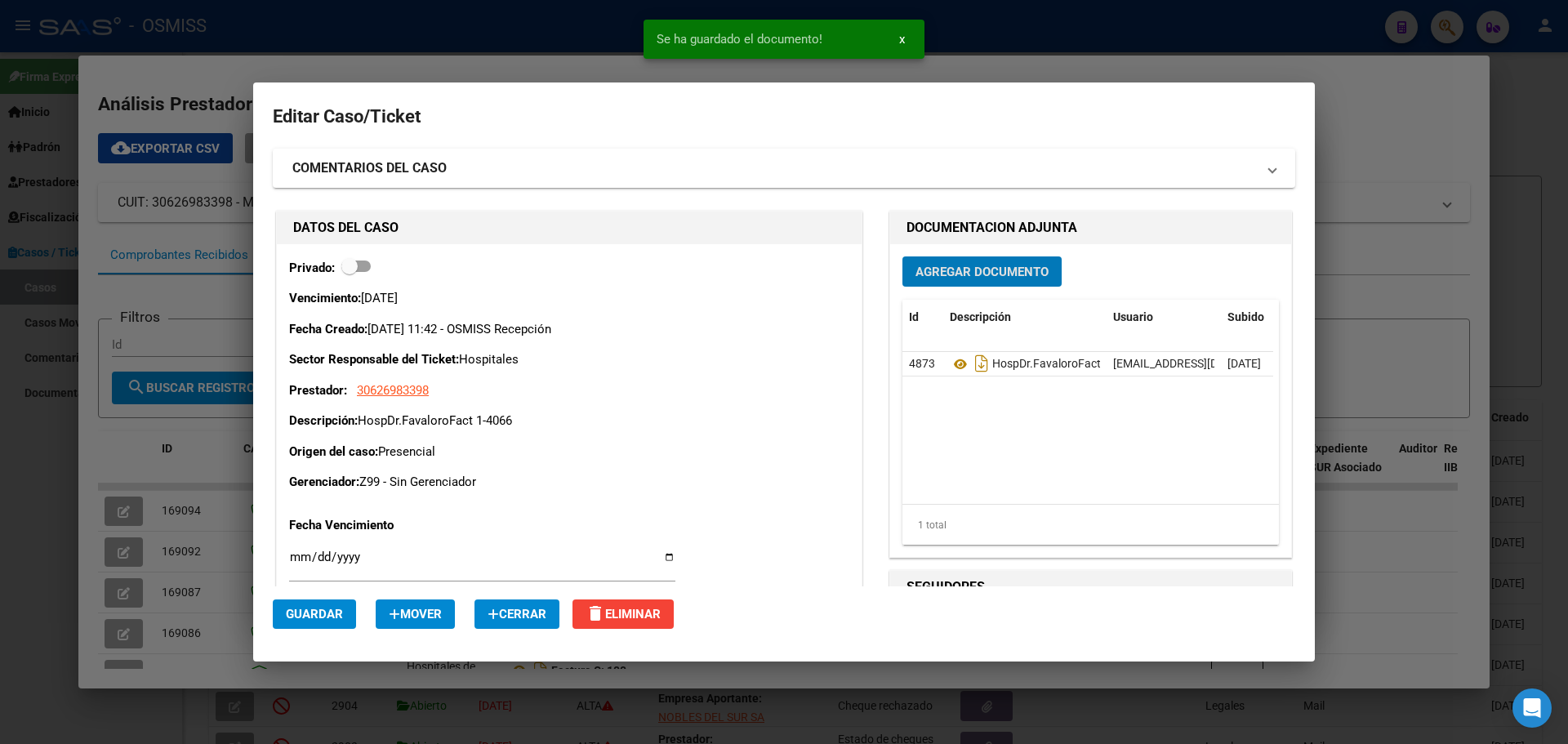
click at [399, 27] on div at bounding box center [784, 372] width 1568 height 744
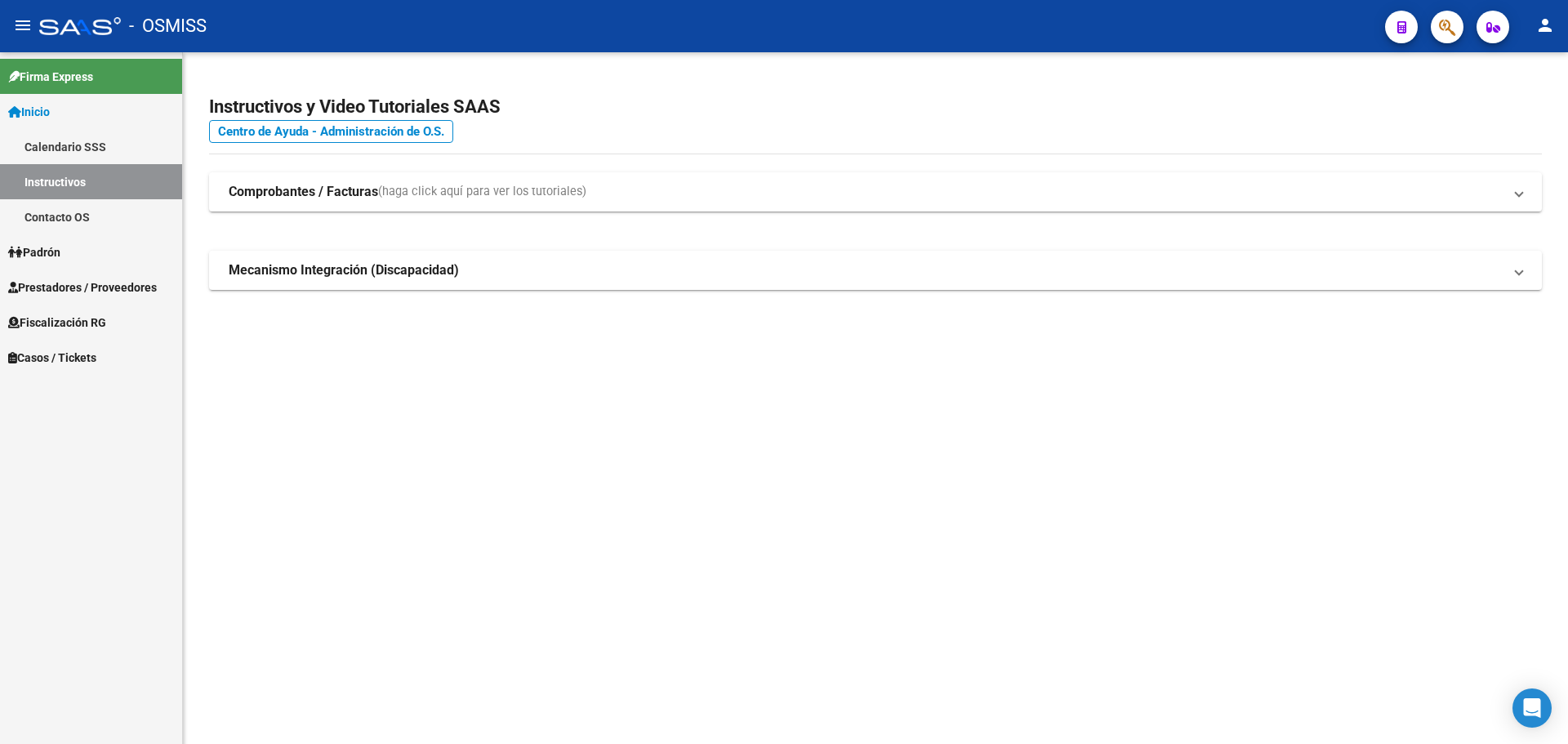
click at [61, 355] on span "Casos / Tickets" at bounding box center [52, 357] width 88 height 18
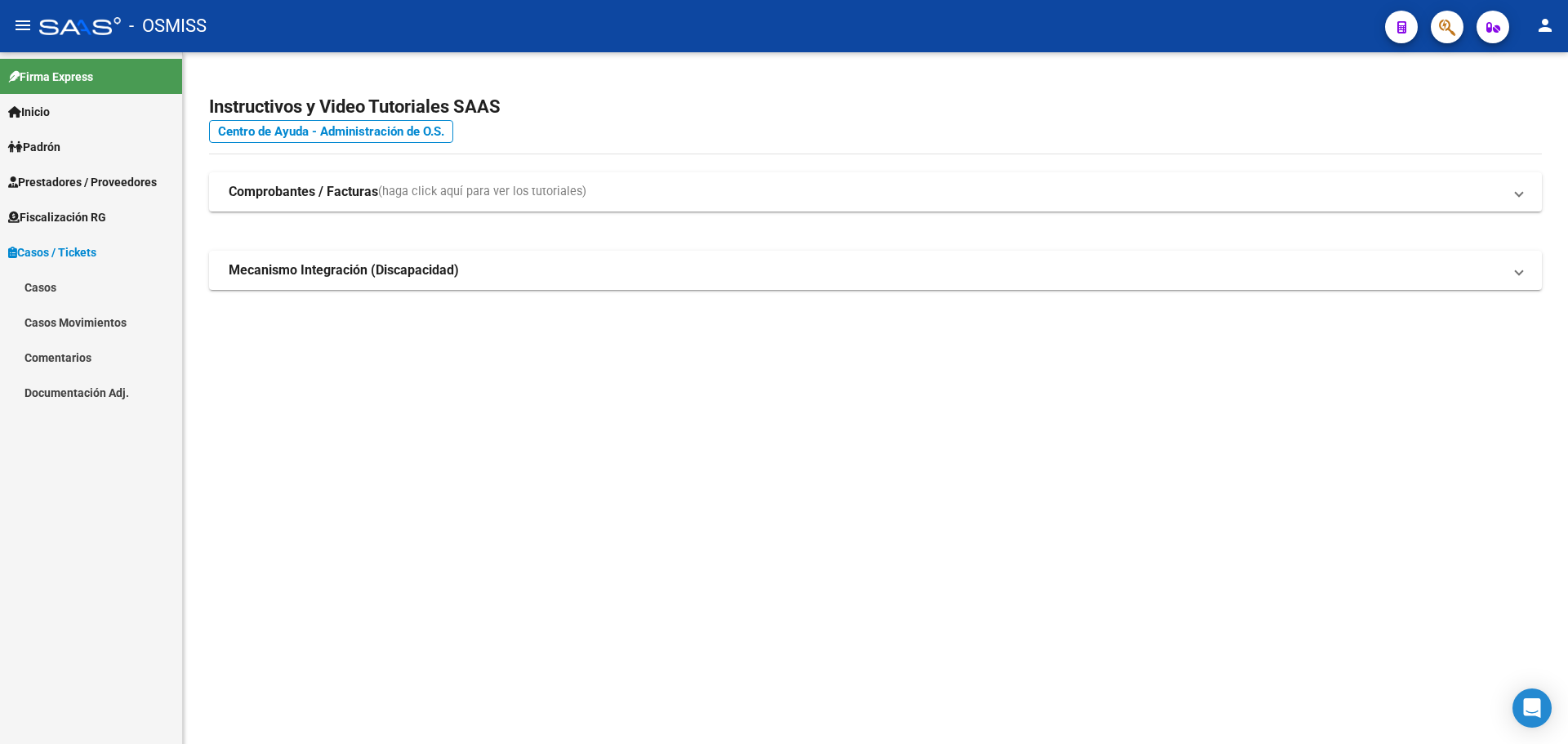
click at [49, 279] on link "Casos" at bounding box center [91, 286] width 182 height 35
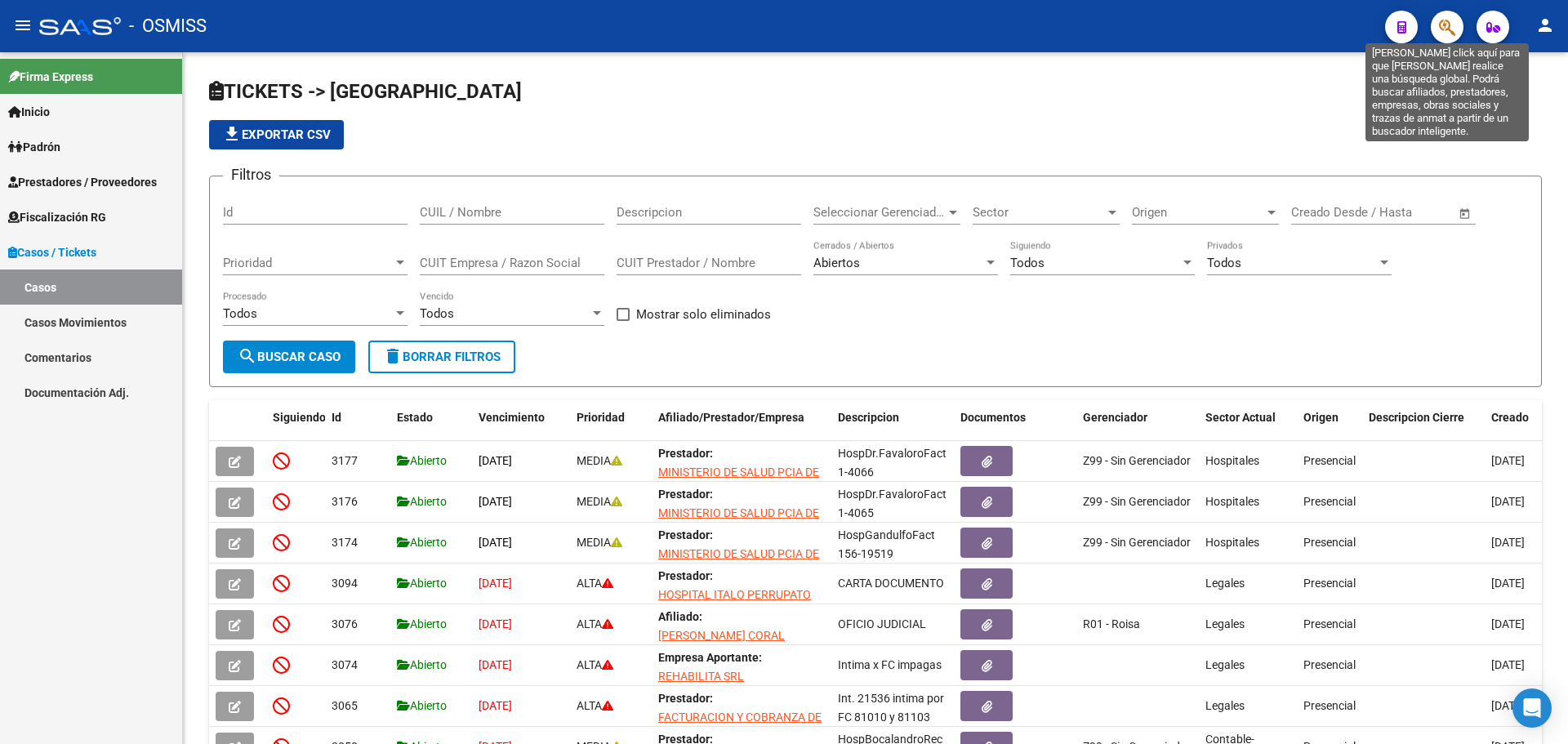
click at [1443, 25] on icon "button" at bounding box center [1446, 27] width 16 height 19
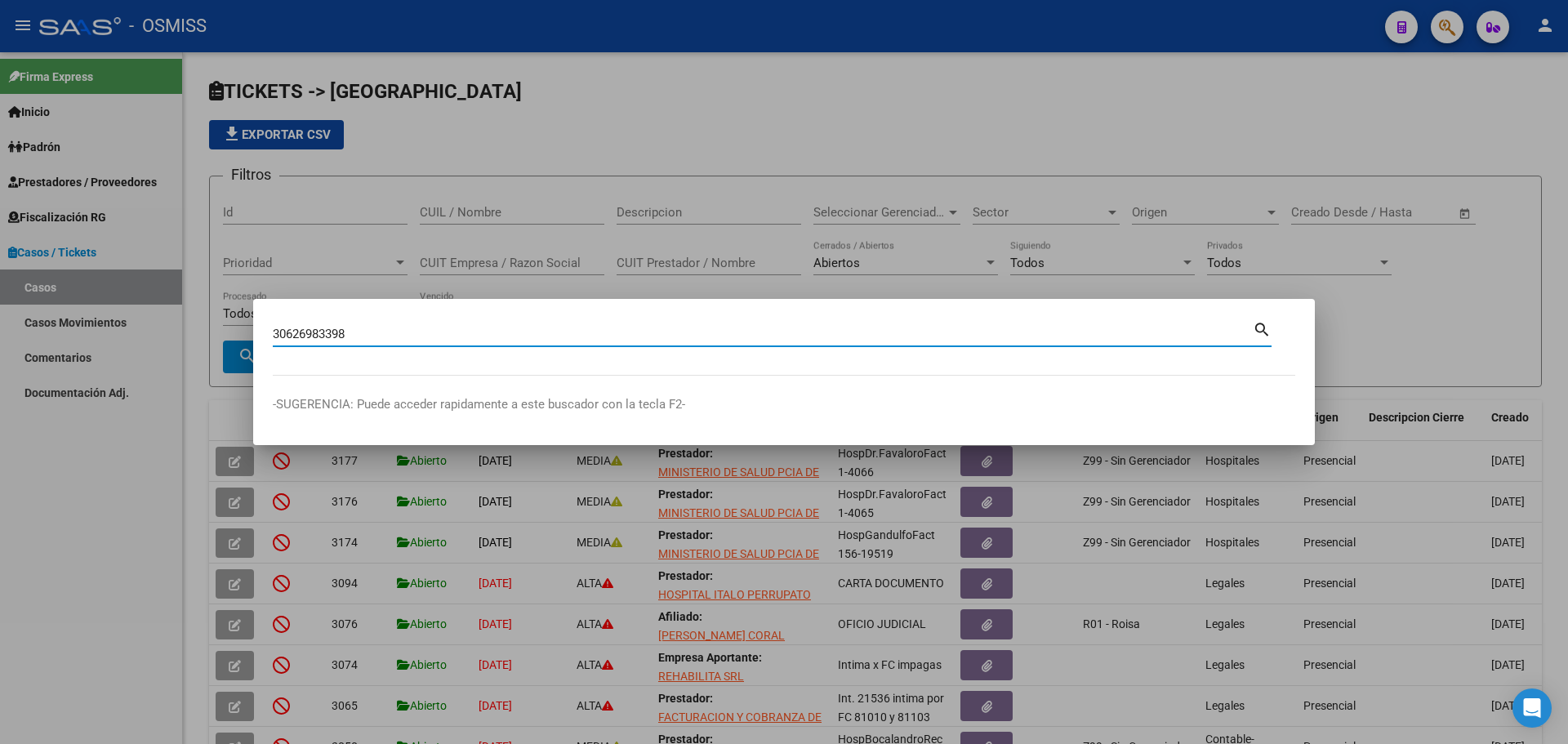
type input "30626983398"
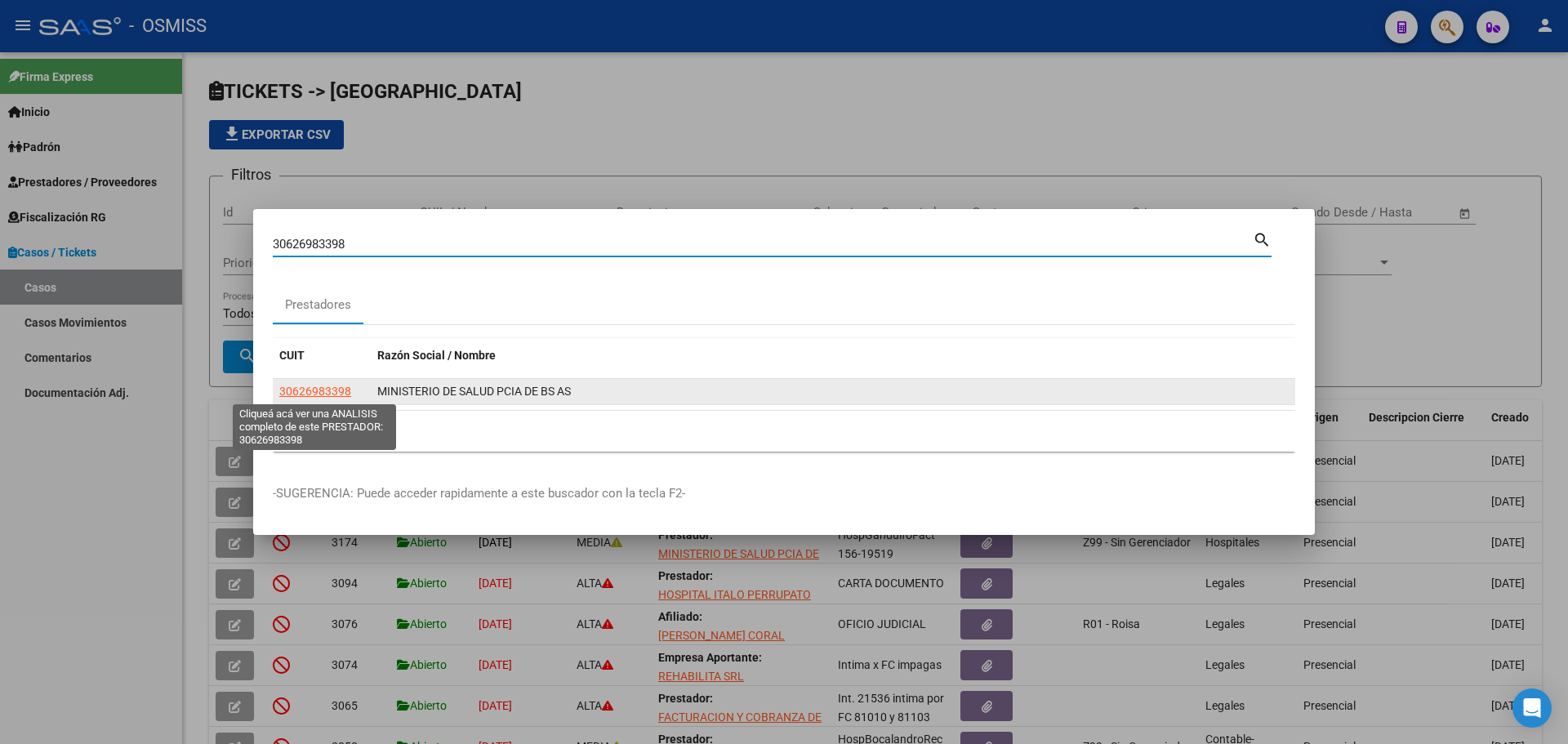
click at [301, 386] on span "30626983398" at bounding box center [315, 390] width 72 height 13
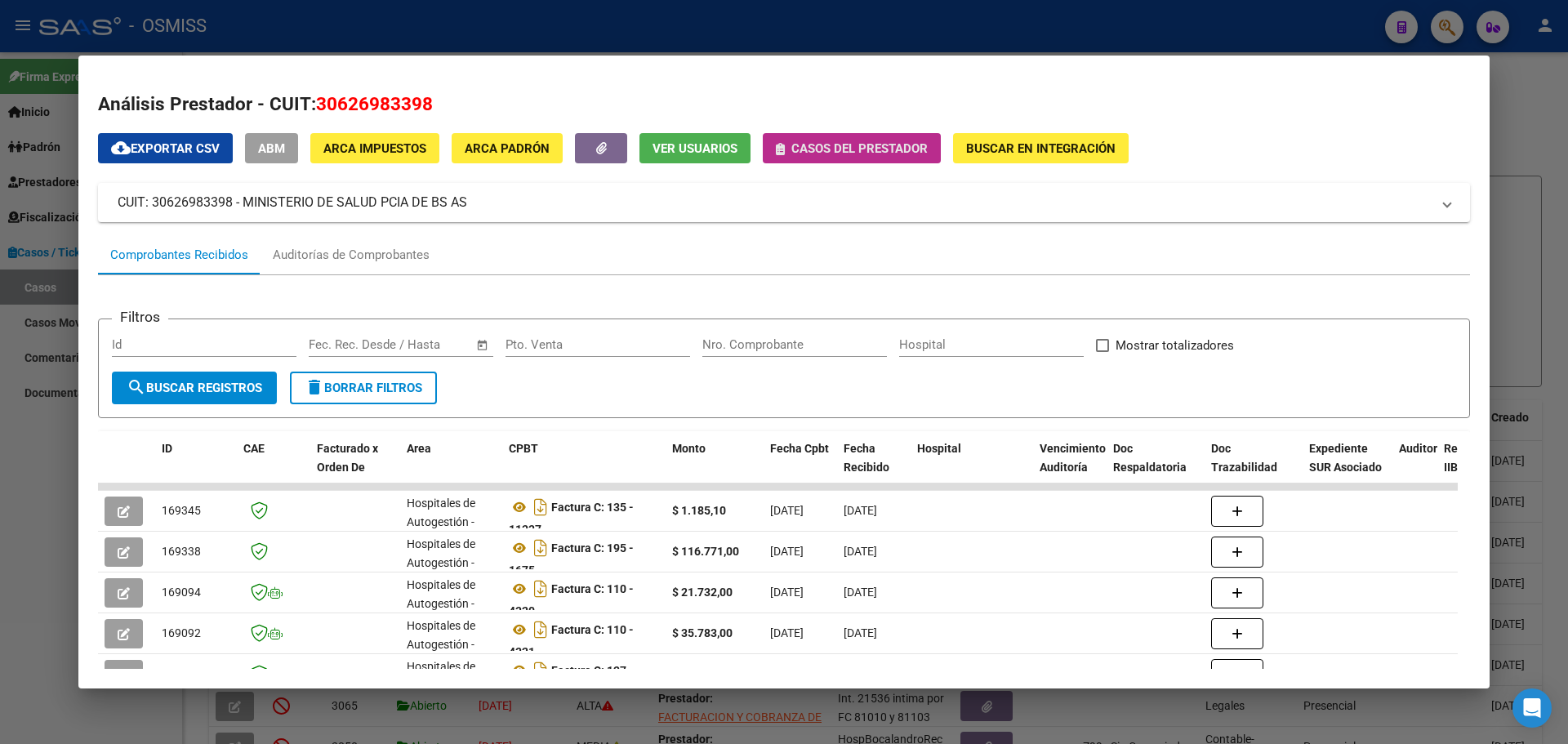
click at [774, 146] on button "Casos del prestador" at bounding box center [852, 148] width 178 height 30
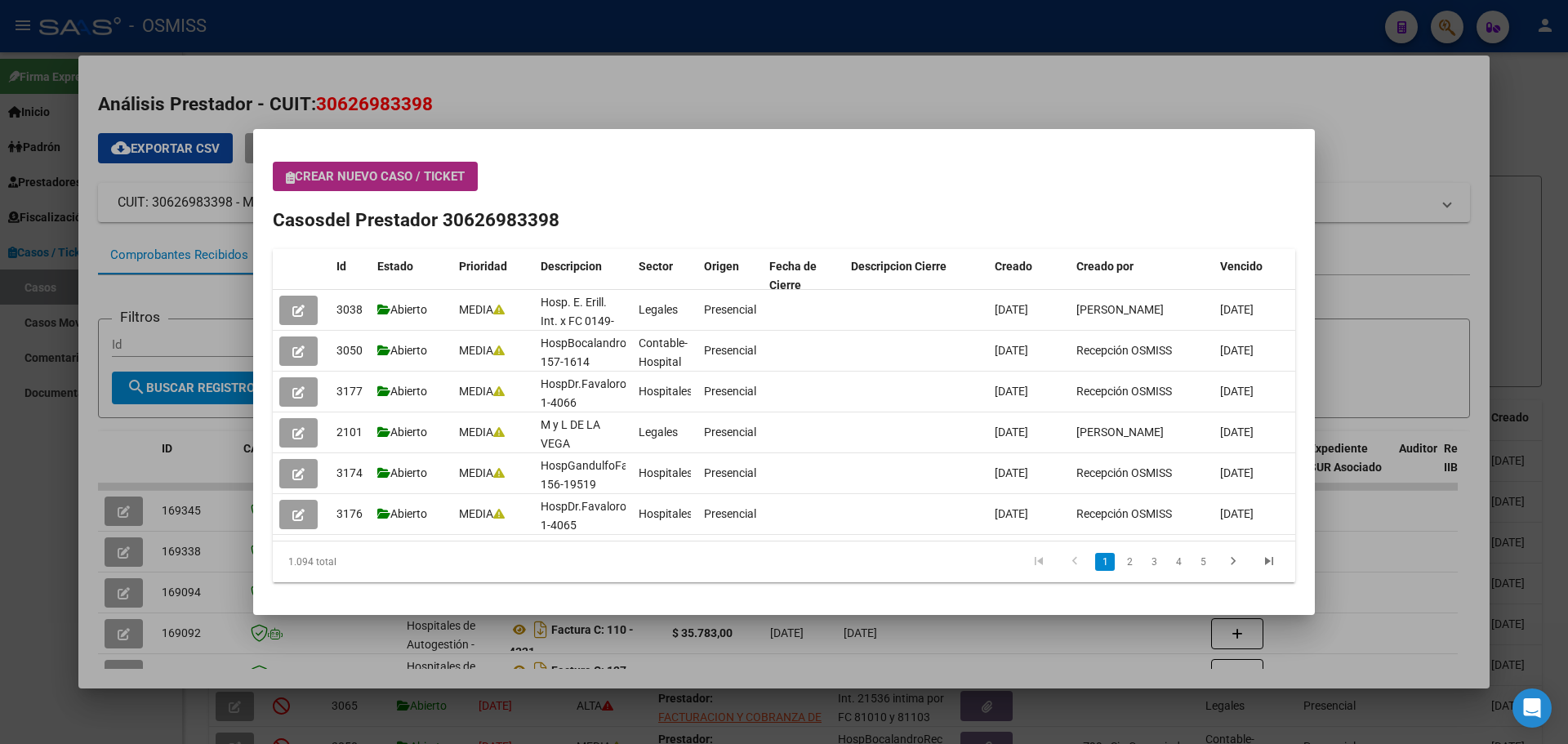
click at [289, 173] on icon "button" at bounding box center [290, 178] width 9 height 12
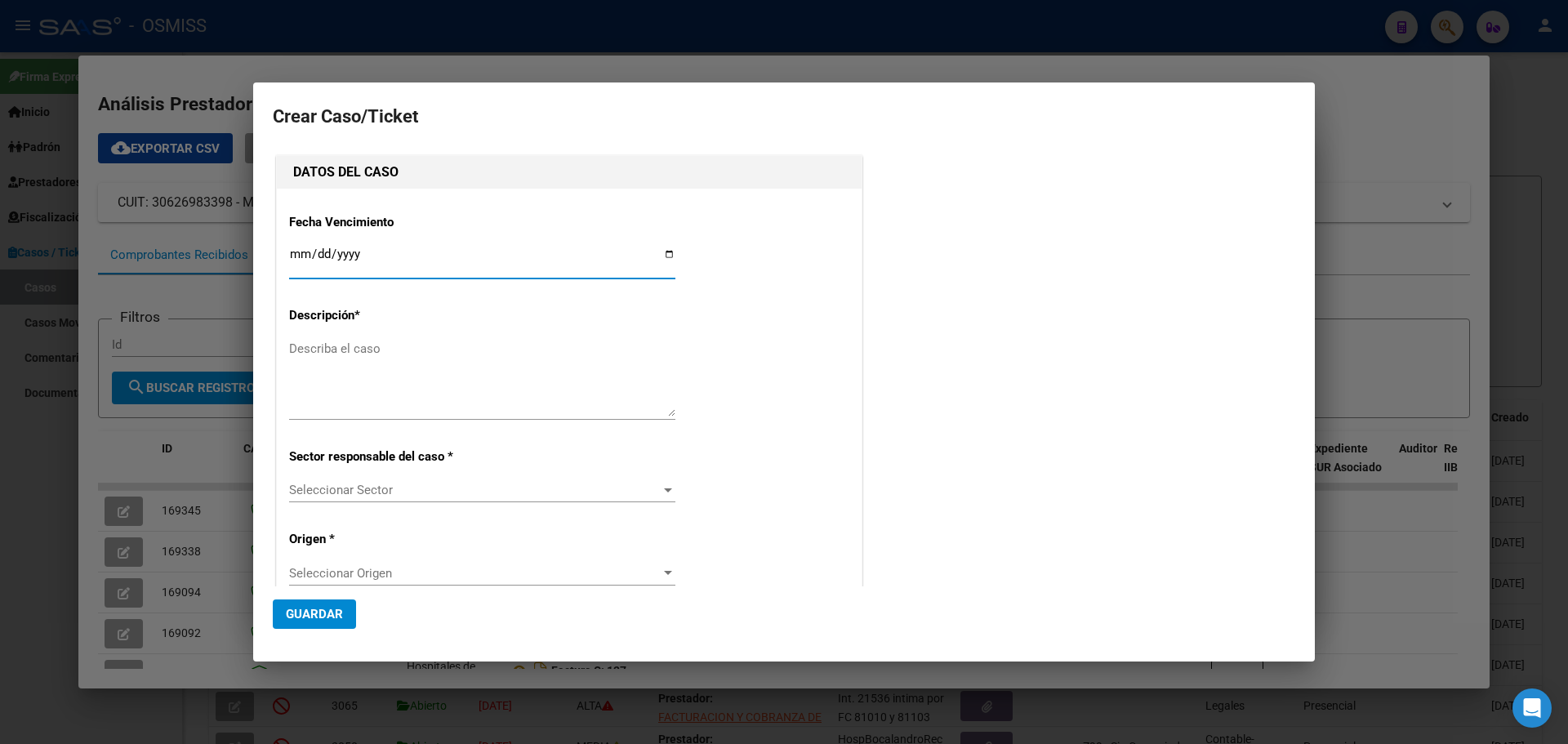
click at [664, 256] on input "Ingresar fecha" at bounding box center [482, 260] width 386 height 26
type input "[DATE]"
click at [323, 352] on textarea "Describa el caso" at bounding box center [482, 378] width 386 height 77
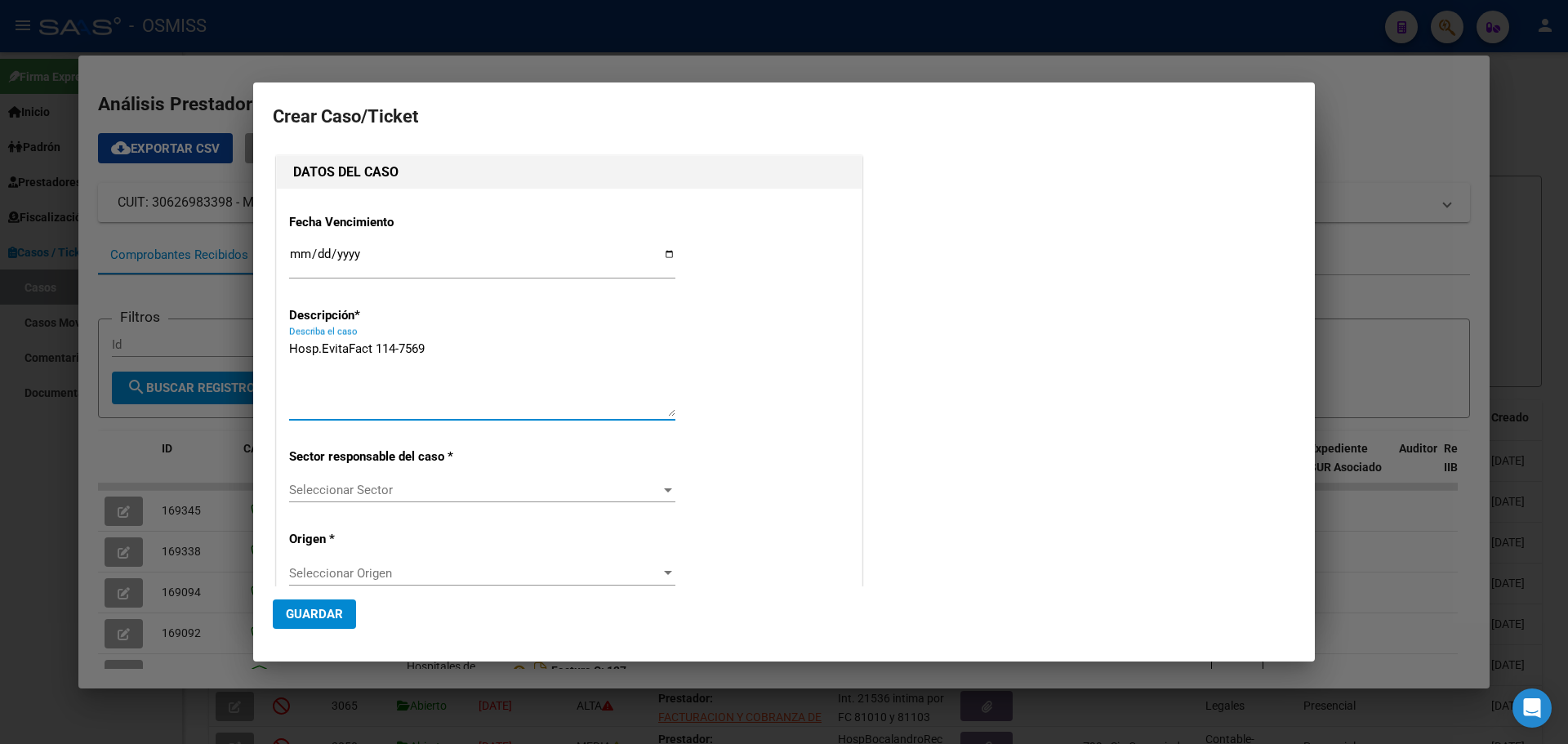
type textarea "Hosp.EvitaFact 114-7569"
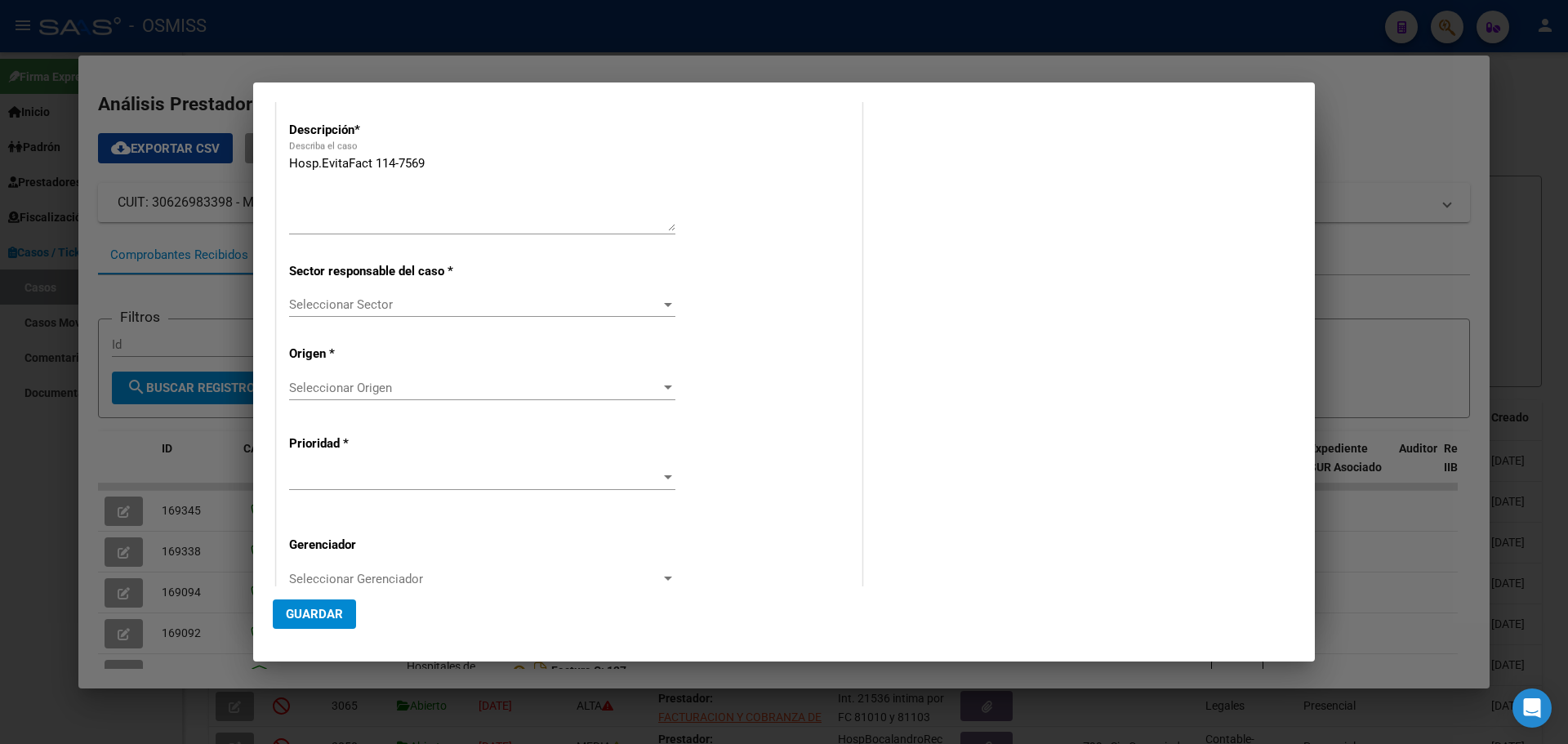
scroll to position [294, 0]
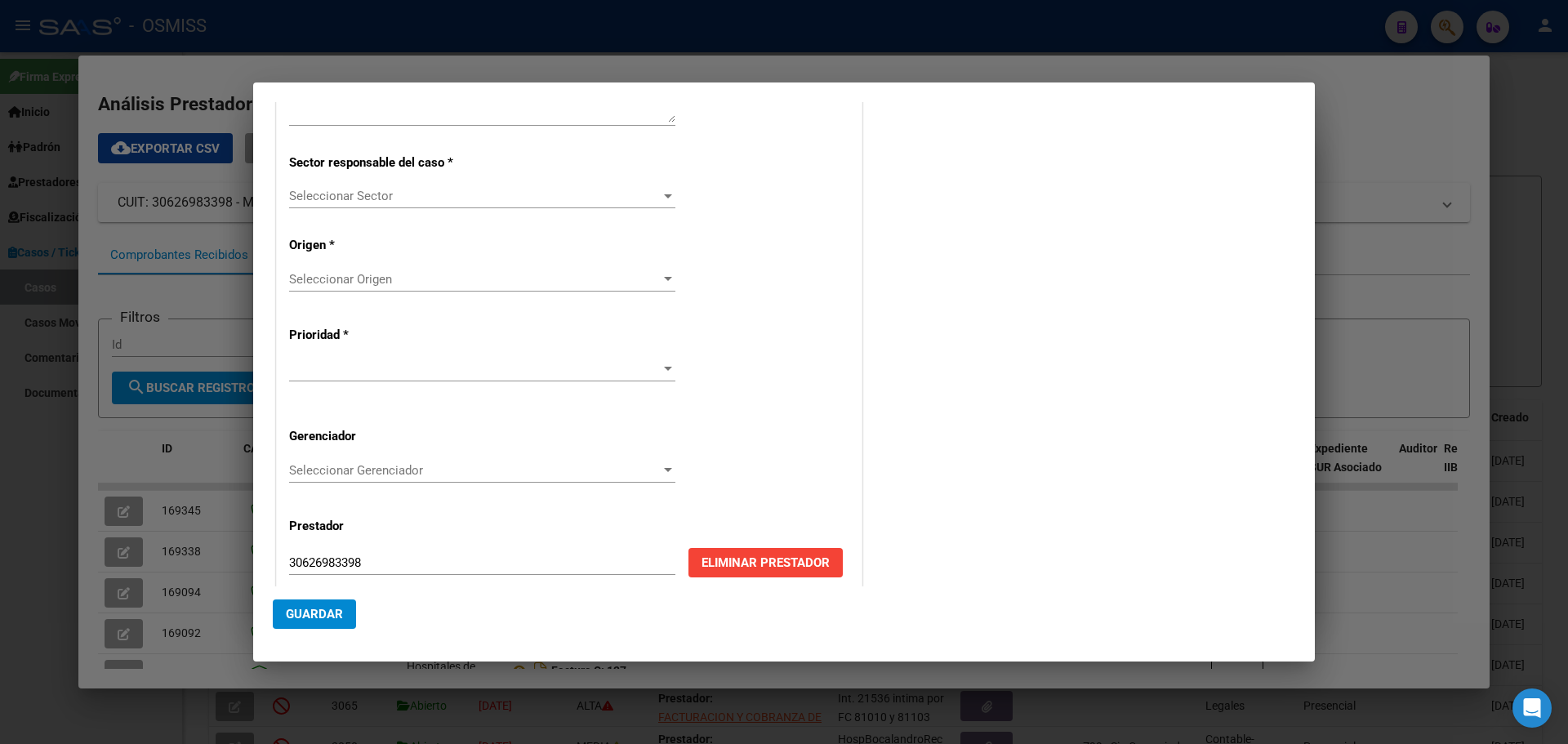
click at [664, 196] on div at bounding box center [668, 196] width 8 height 4
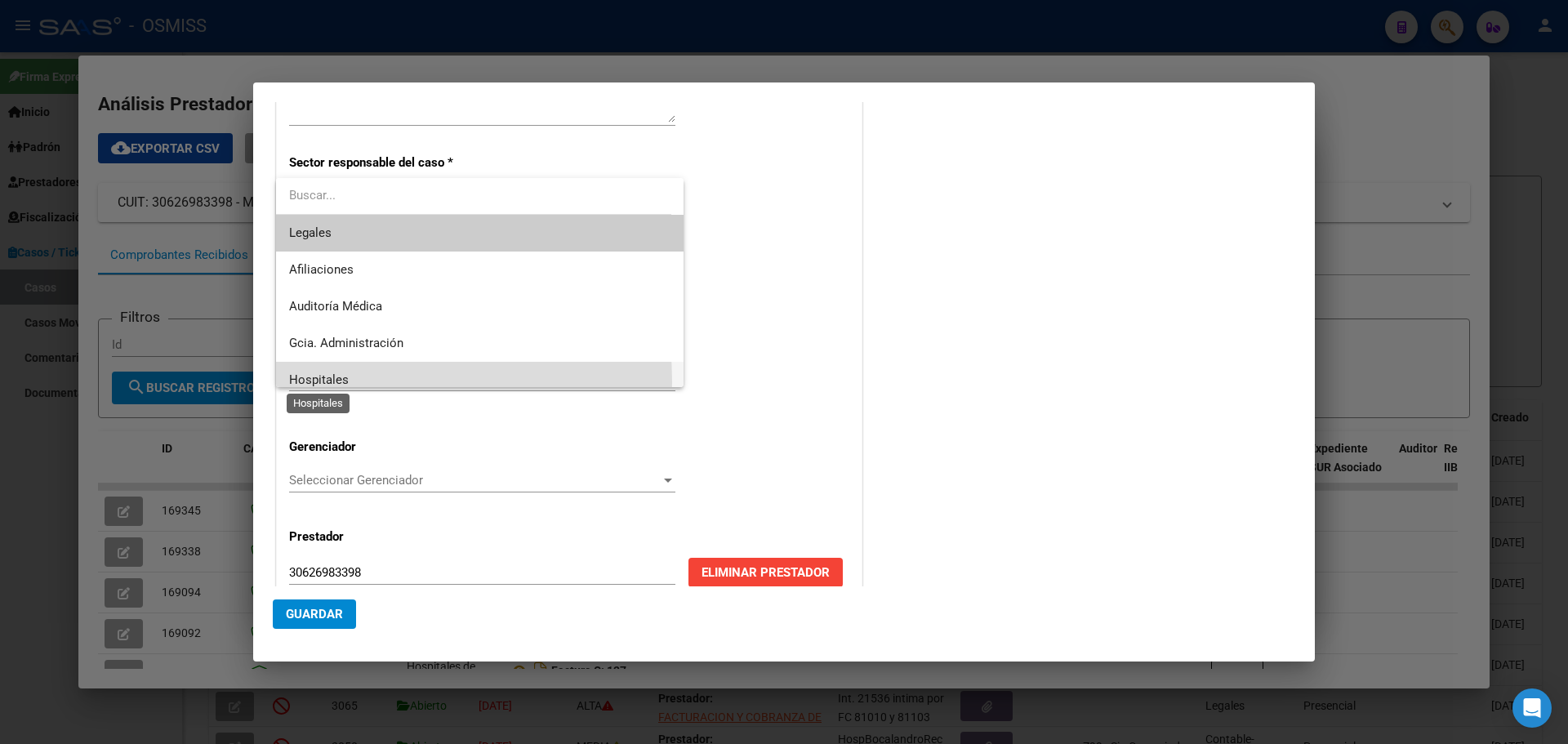
click at [295, 382] on span "Hospitales" at bounding box center [318, 379] width 59 height 14
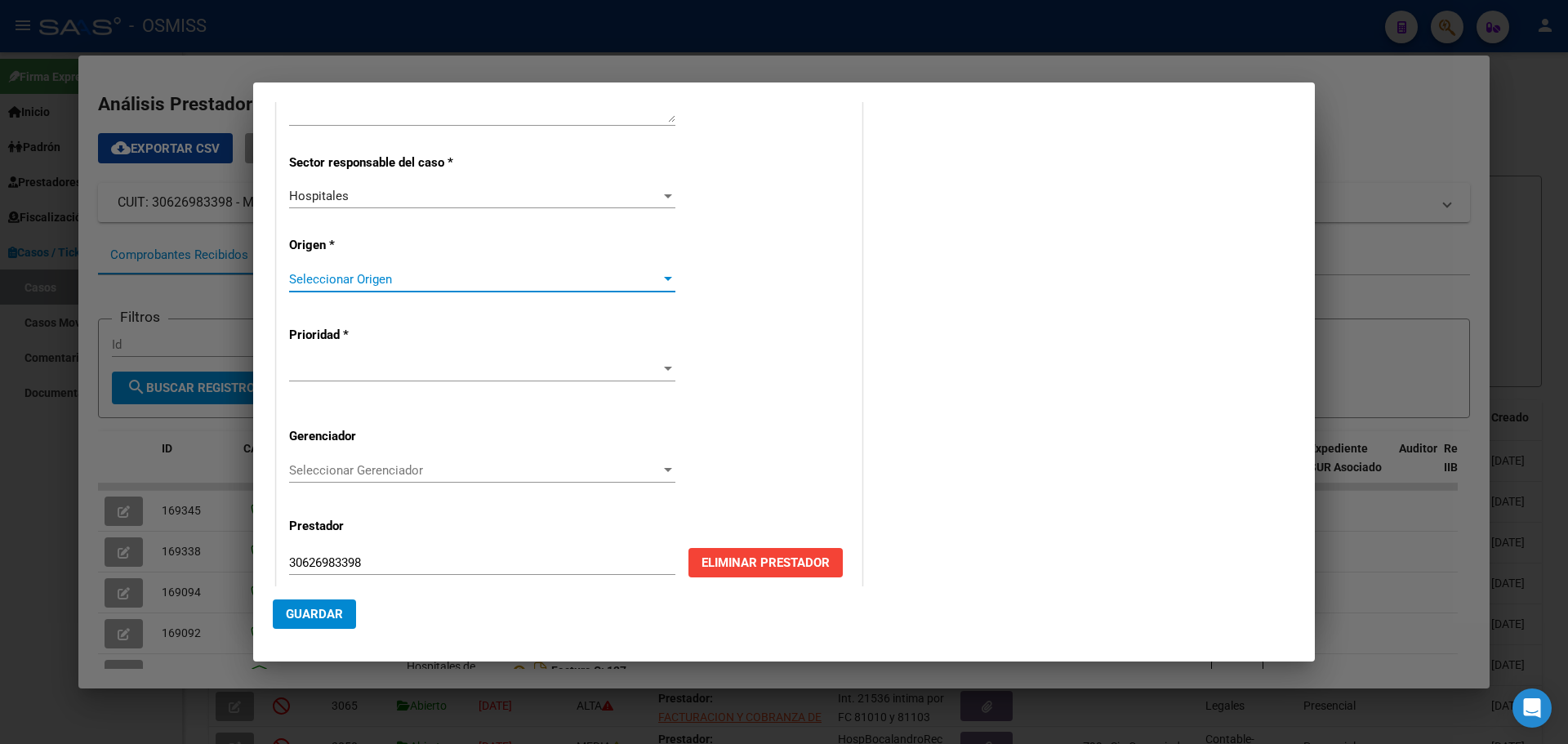
click at [665, 275] on div at bounding box center [667, 278] width 14 height 13
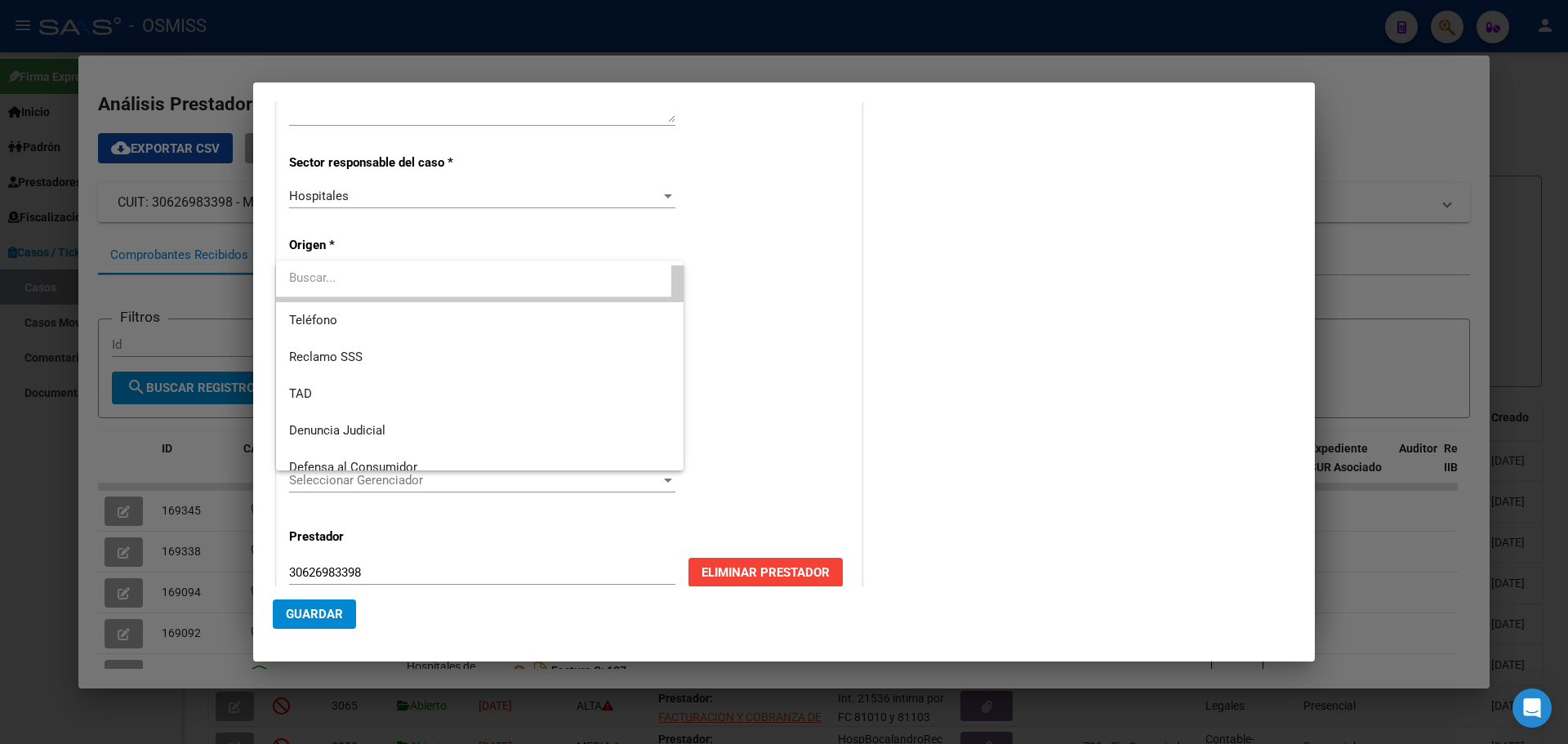
scroll to position [174, 0]
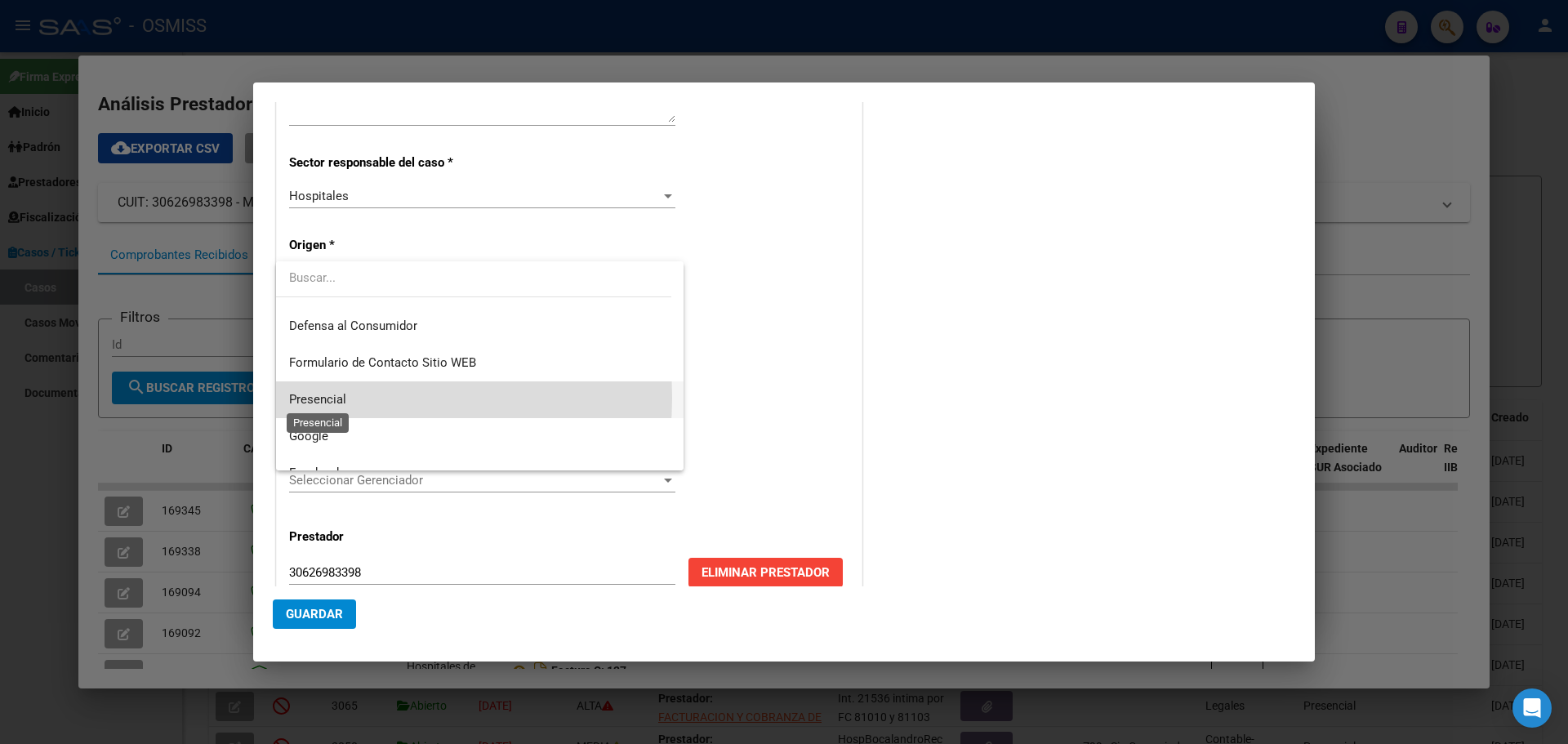
click at [330, 398] on span "Presencial" at bounding box center [317, 399] width 58 height 14
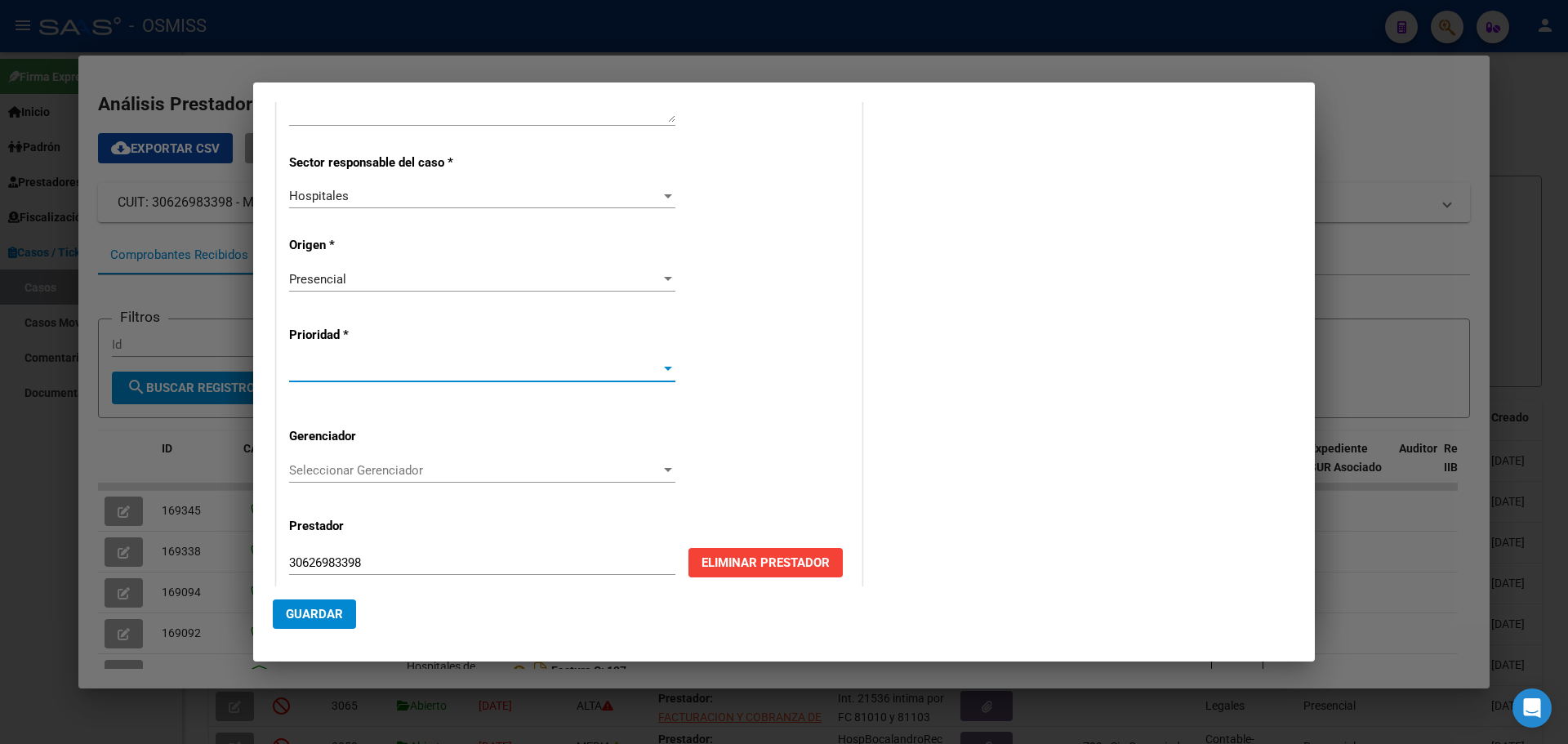
click at [664, 366] on div at bounding box center [668, 368] width 8 height 4
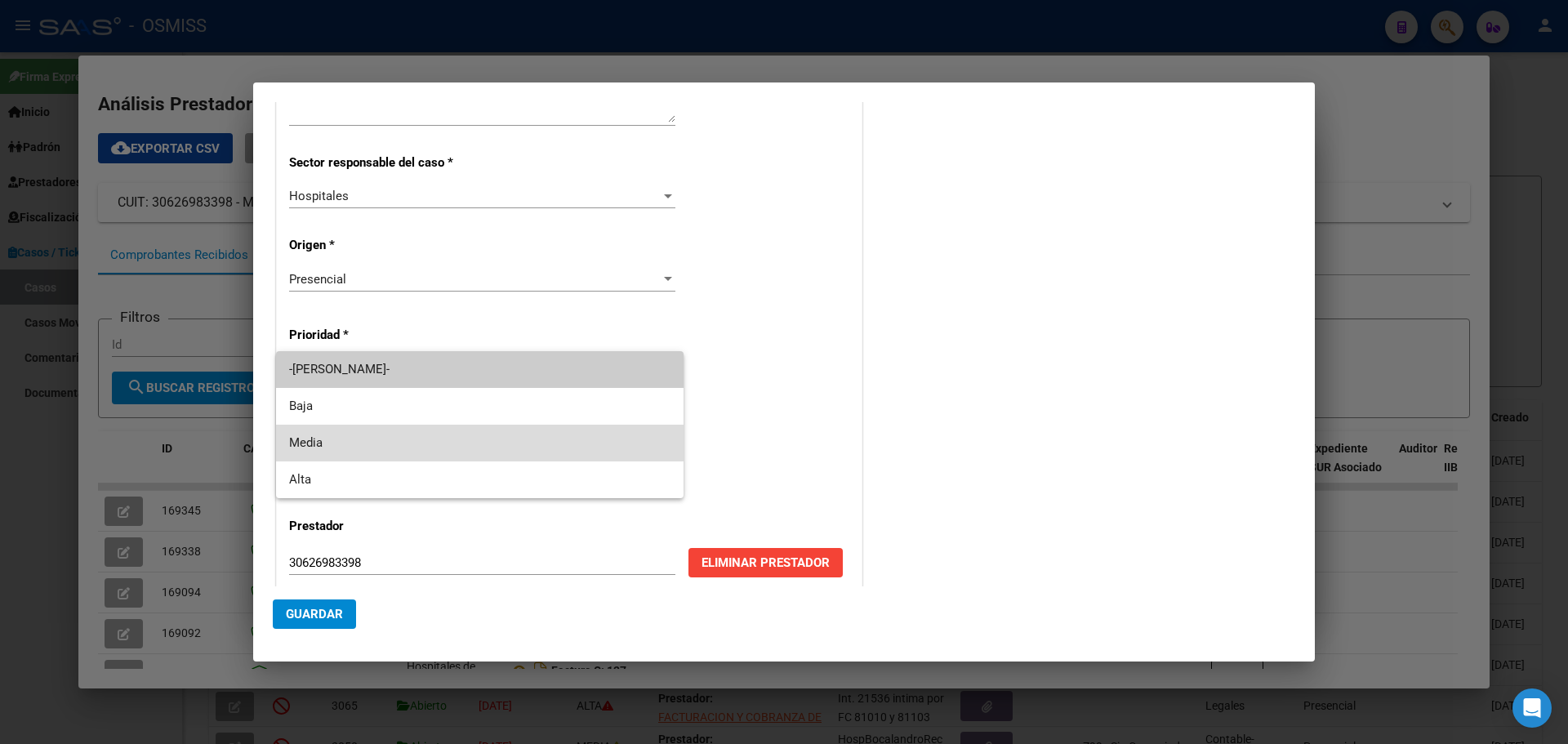
click at [361, 439] on span "Media" at bounding box center [479, 443] width 381 height 36
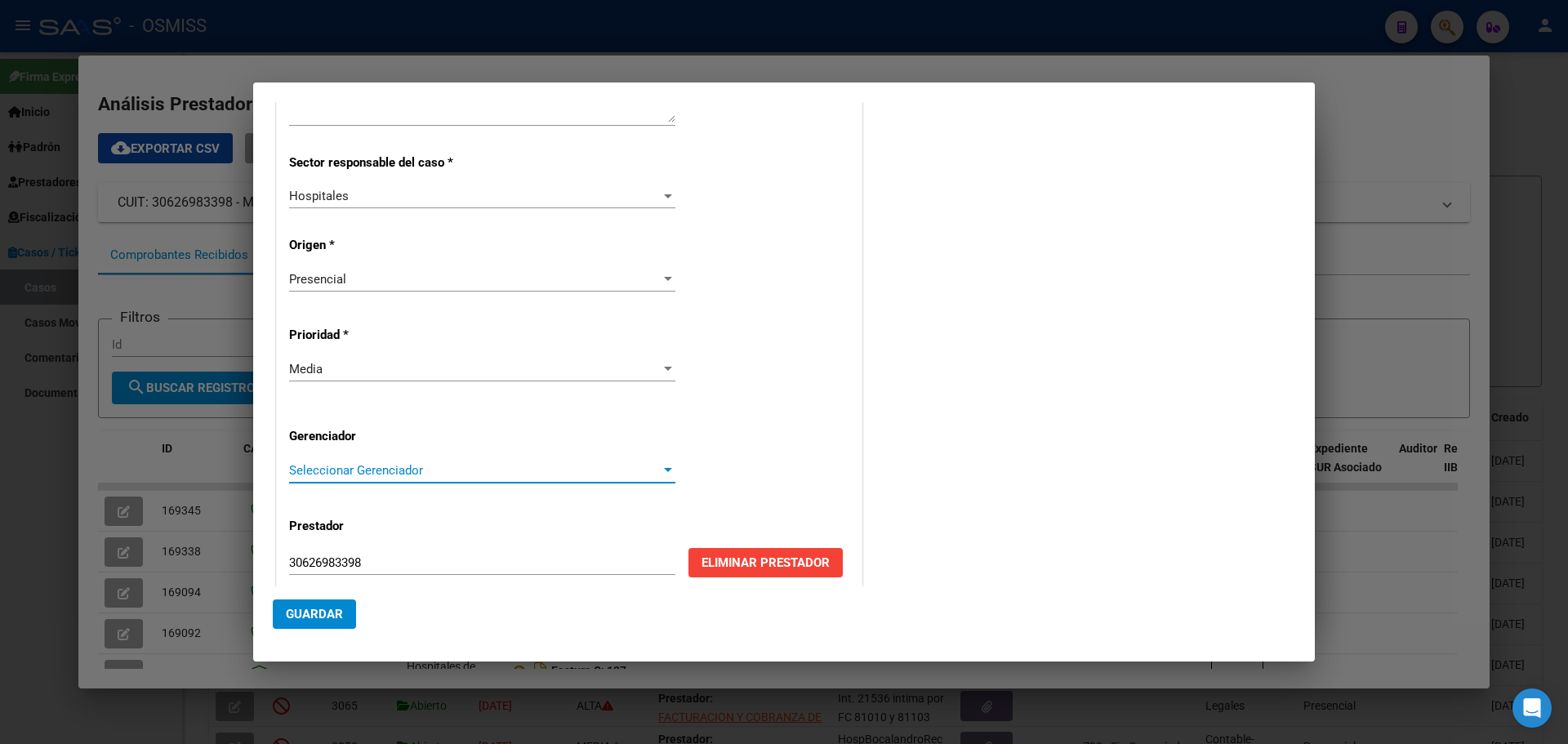
click at [660, 464] on div at bounding box center [667, 470] width 14 height 13
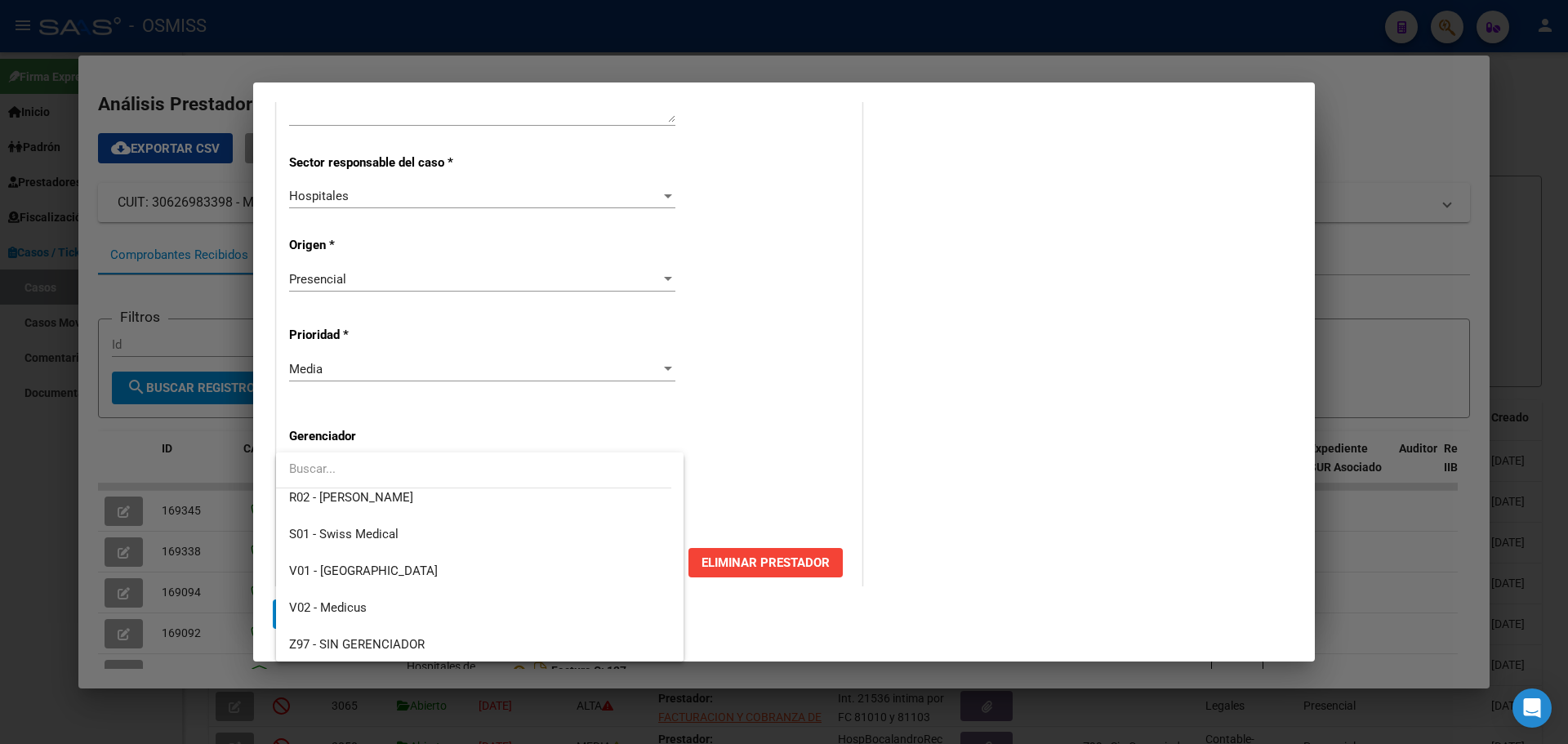
scroll to position [489, 0]
click at [297, 646] on span "Z99 - Sin Gerenciador" at bounding box center [347, 642] width 117 height 14
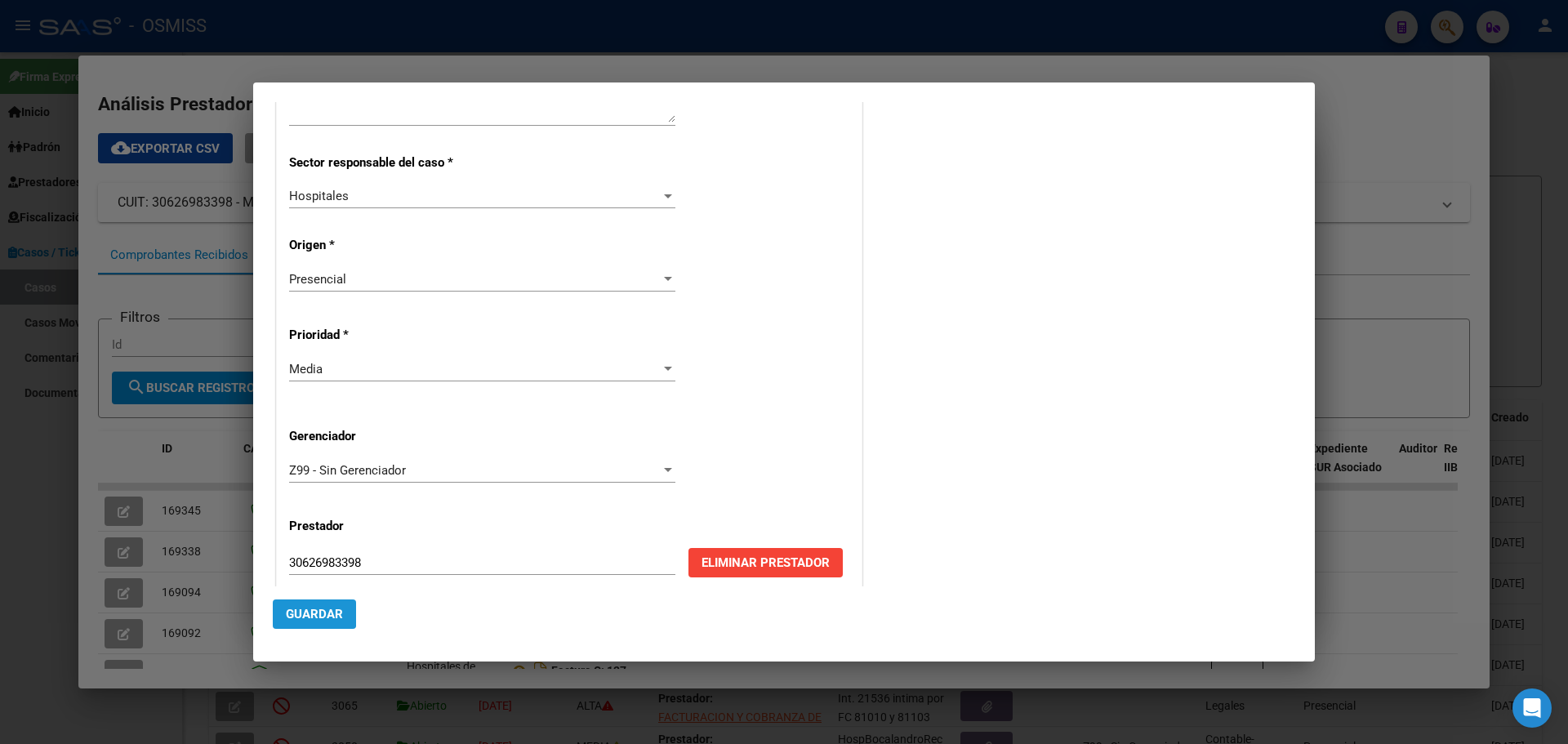
click at [298, 603] on button "Guardar" at bounding box center [314, 614] width 83 height 30
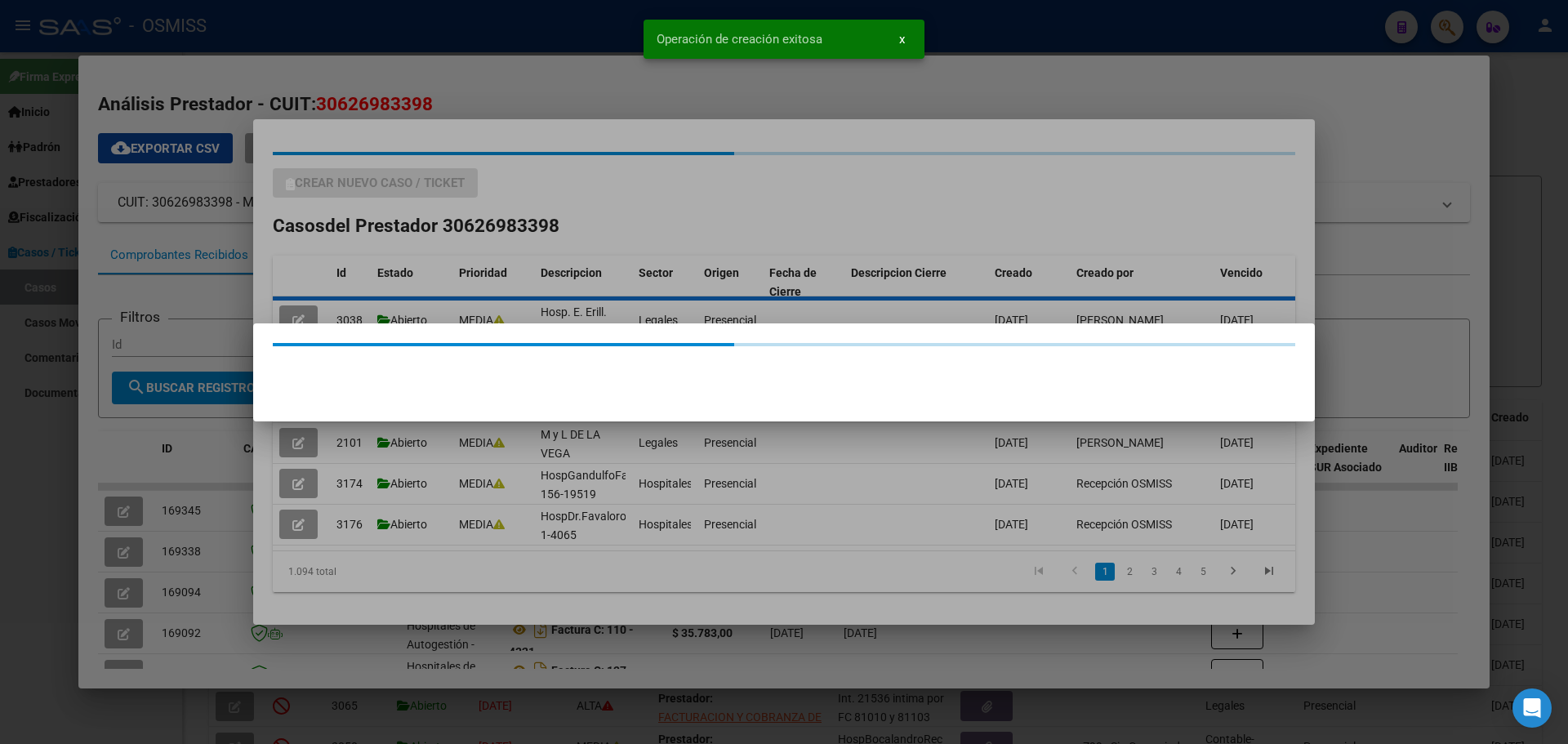
scroll to position [0, 0]
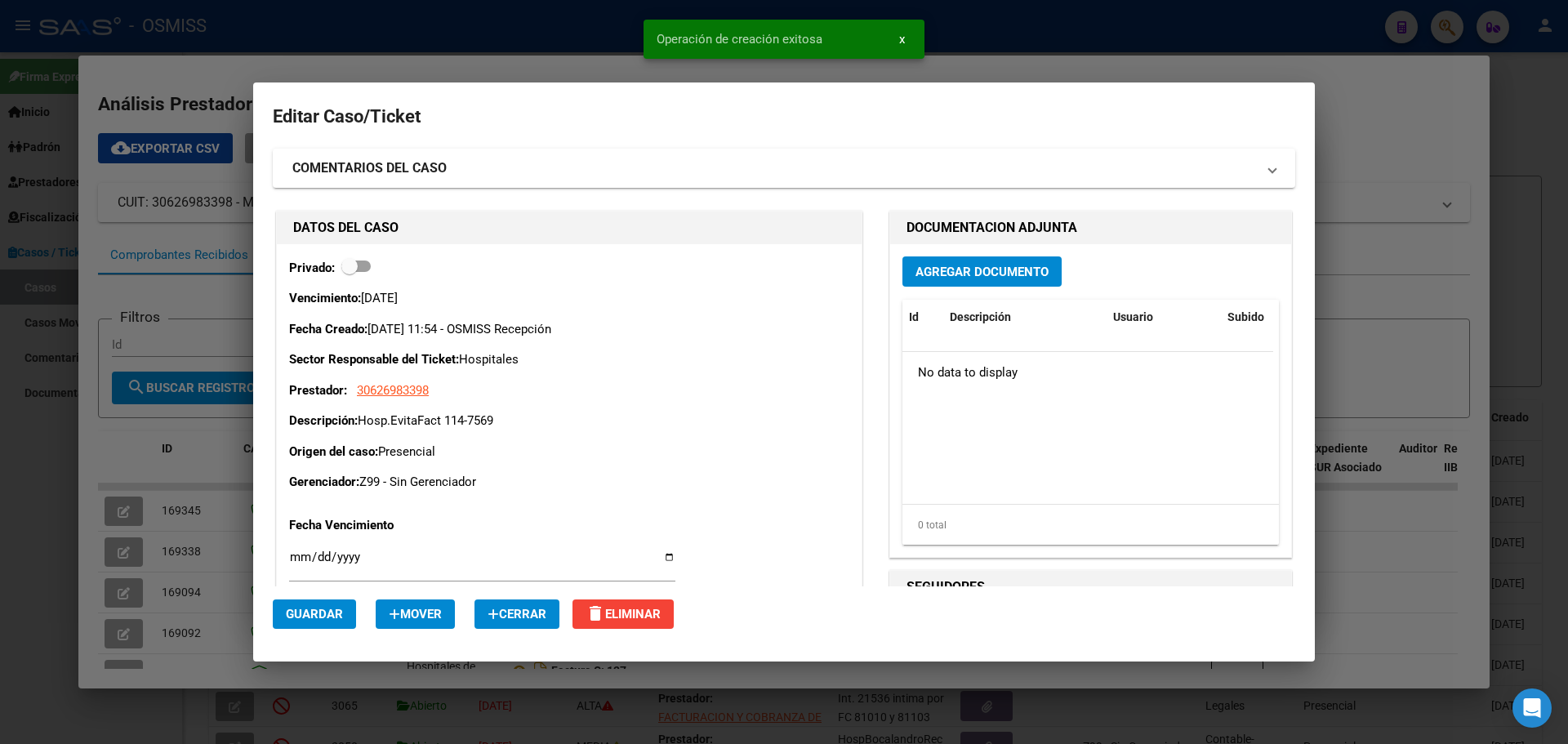
click at [948, 265] on span "Agregar Documento" at bounding box center [981, 271] width 133 height 14
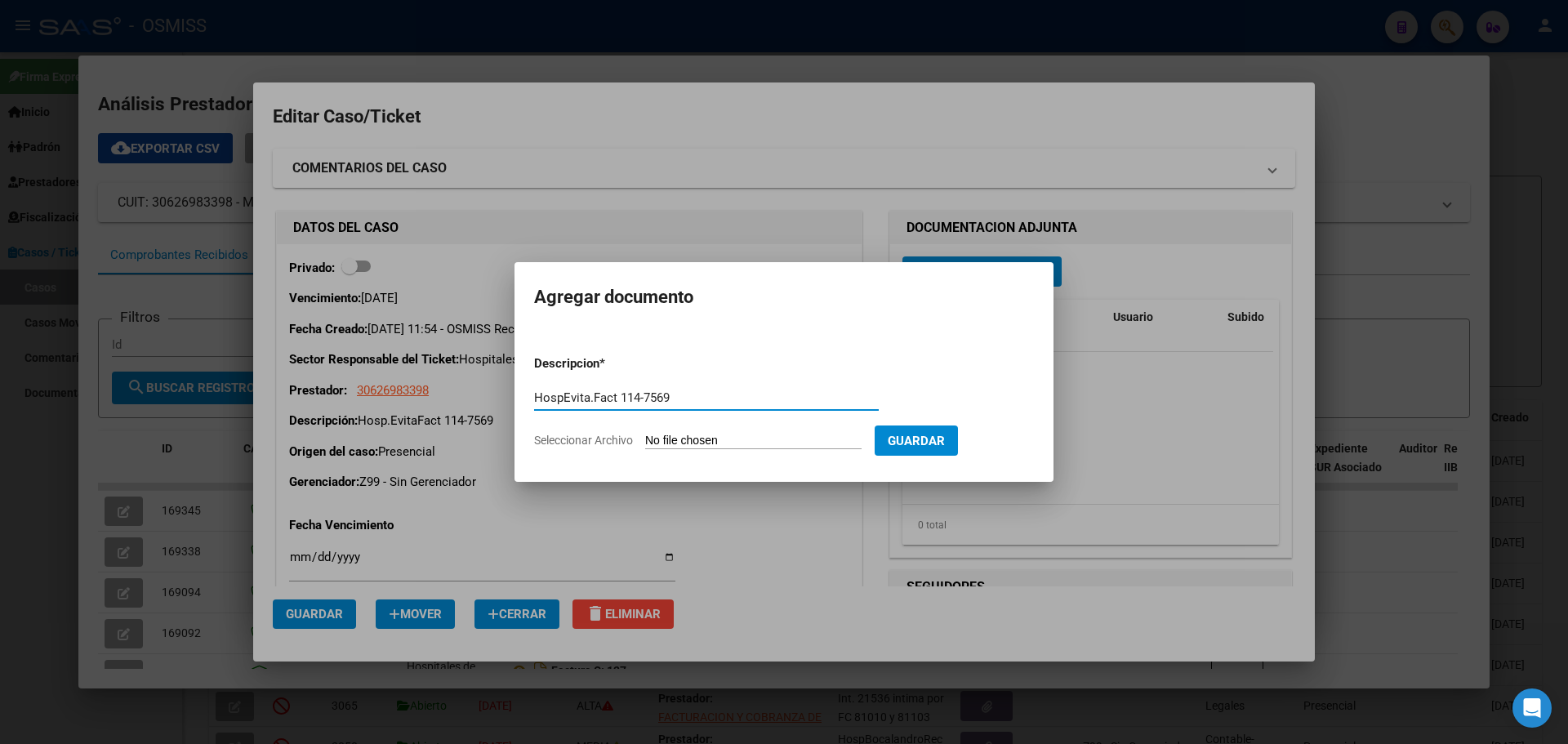
type input "HospEvita.Fact 114-7569"
click at [572, 438] on span "Seleccionar Archivo" at bounding box center [583, 439] width 99 height 13
click at [645, 438] on input "Seleccionar Archivo" at bounding box center [754, 441] width 217 height 15
type input "C:\fakepath\Fact 7569.pdf"
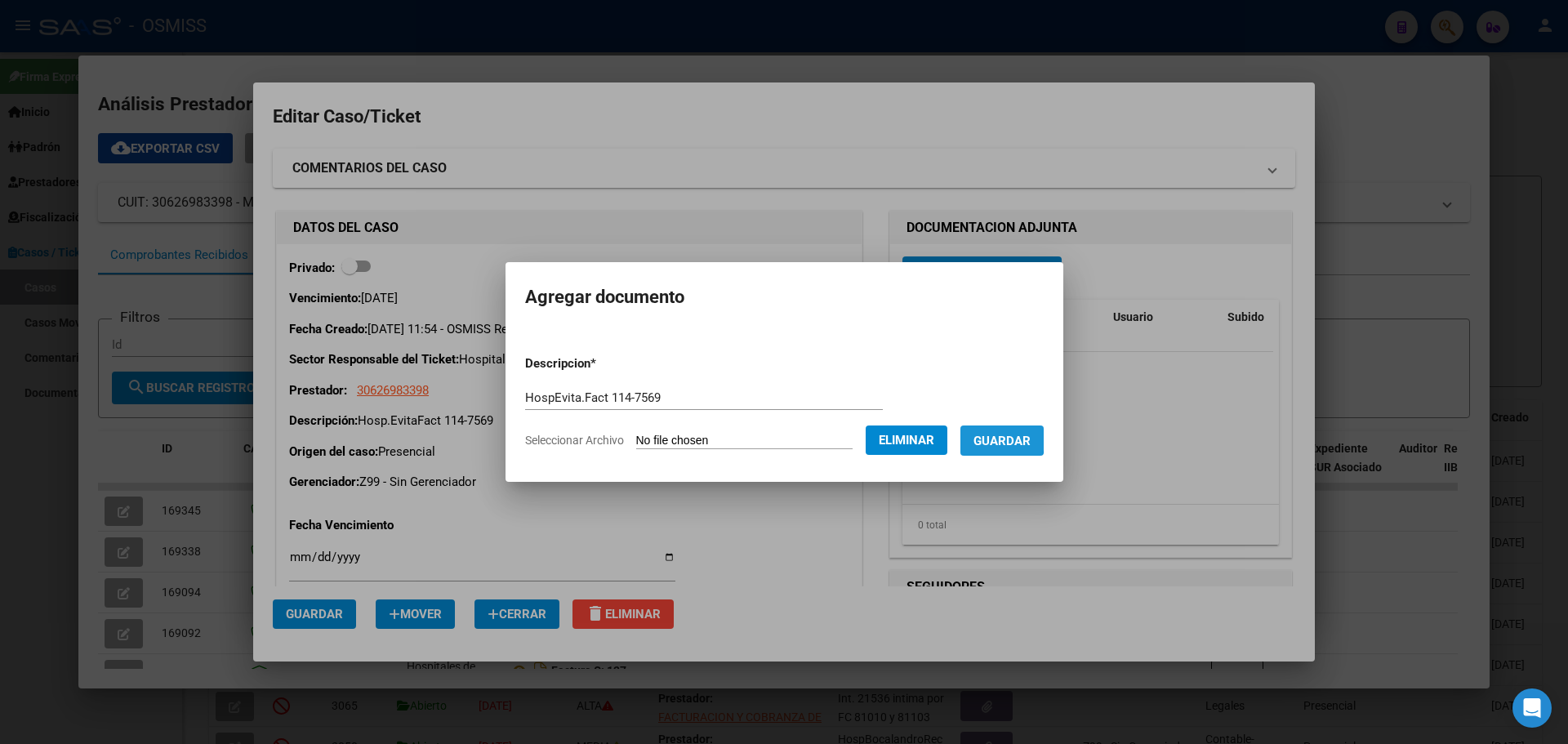
click at [992, 433] on span "Guardar" at bounding box center [1002, 439] width 58 height 14
